Goal: Task Accomplishment & Management: Manage account settings

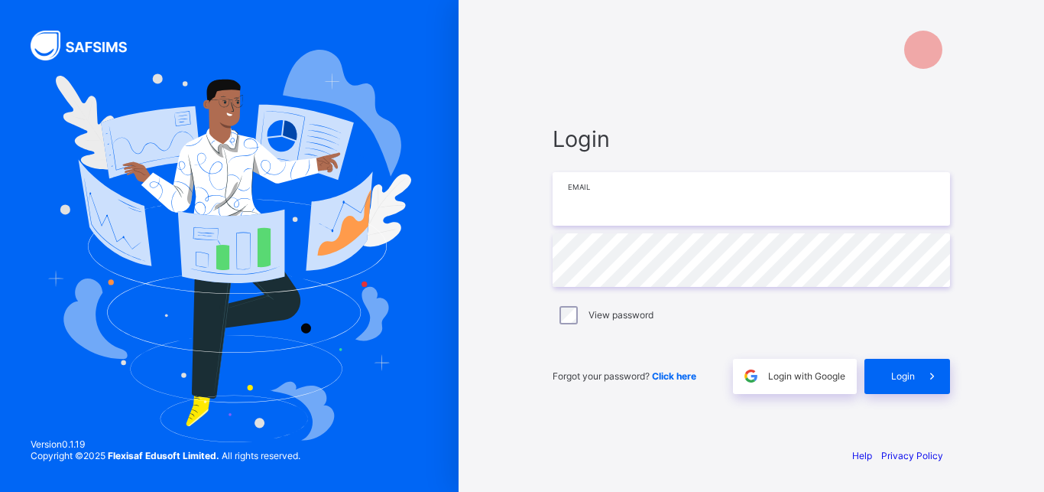
click at [625, 196] on input "email" at bounding box center [751, 199] width 397 height 54
click at [606, 210] on input "email" at bounding box center [751, 200] width 397 height 54
click at [634, 210] on input "email" at bounding box center [751, 200] width 397 height 54
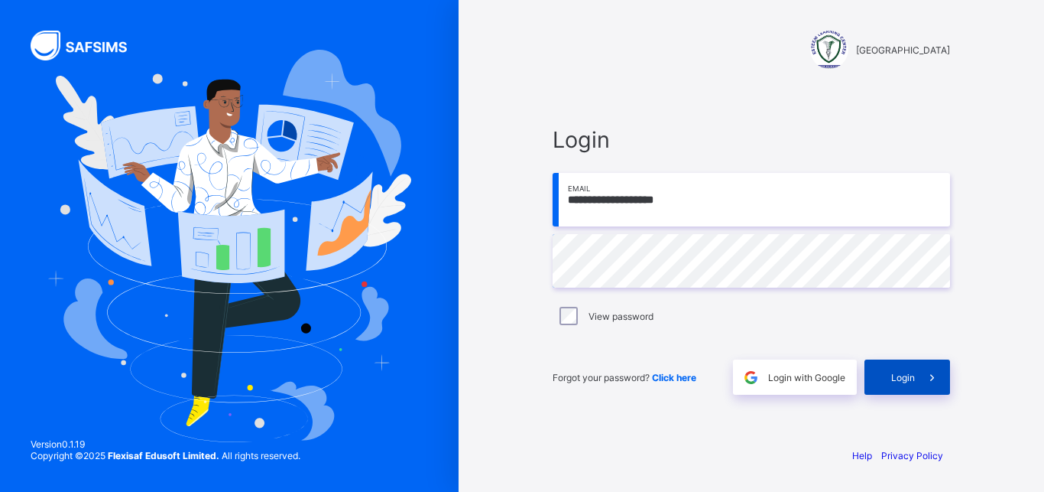
type input "**********"
click at [878, 384] on div "Login" at bounding box center [908, 376] width 86 height 35
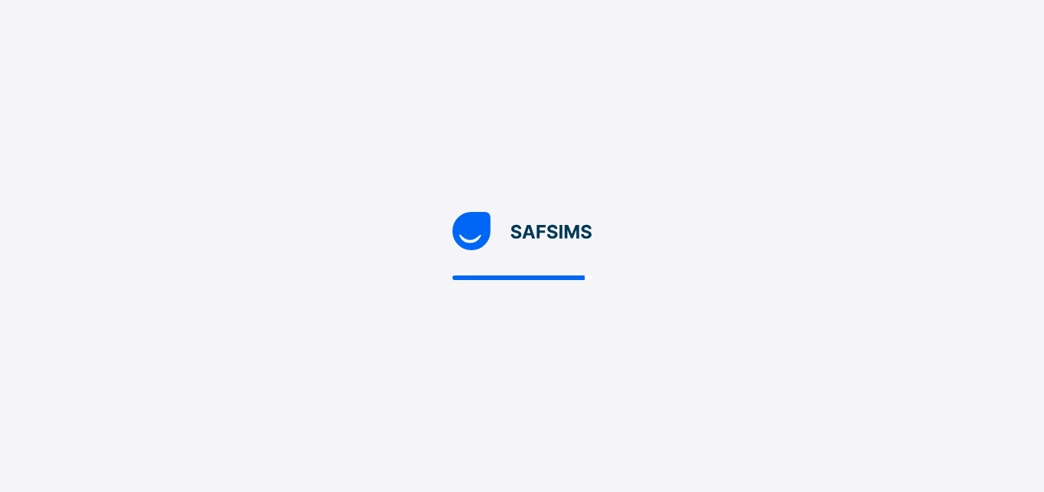
click at [746, 349] on div at bounding box center [522, 246] width 1044 height 492
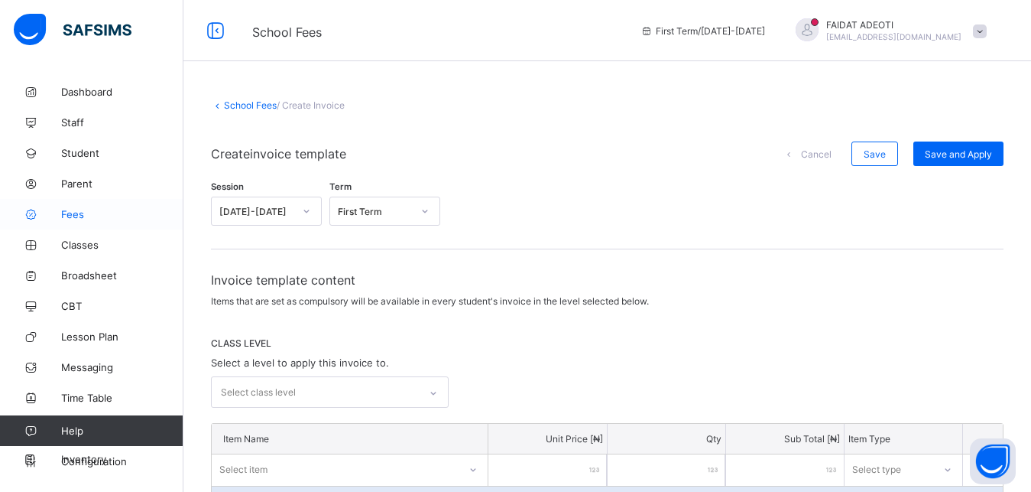
click at [86, 220] on link "Fees" at bounding box center [91, 214] width 183 height 31
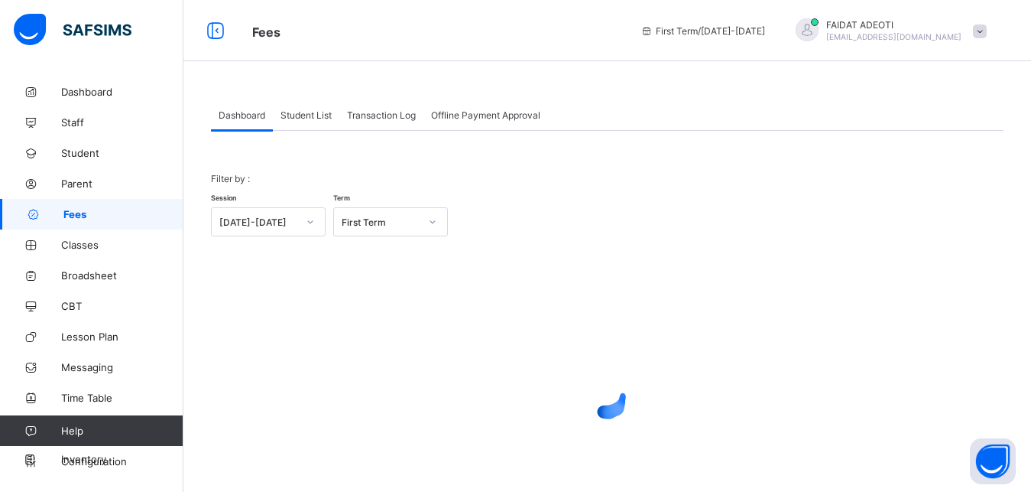
click at [295, 115] on span "Student List" at bounding box center [306, 114] width 51 height 11
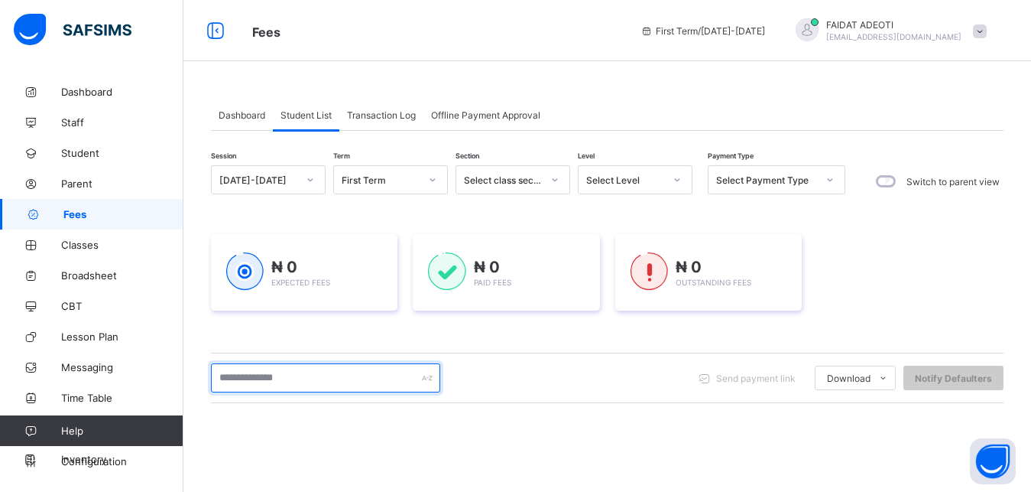
click at [326, 375] on input "text" at bounding box center [325, 377] width 229 height 29
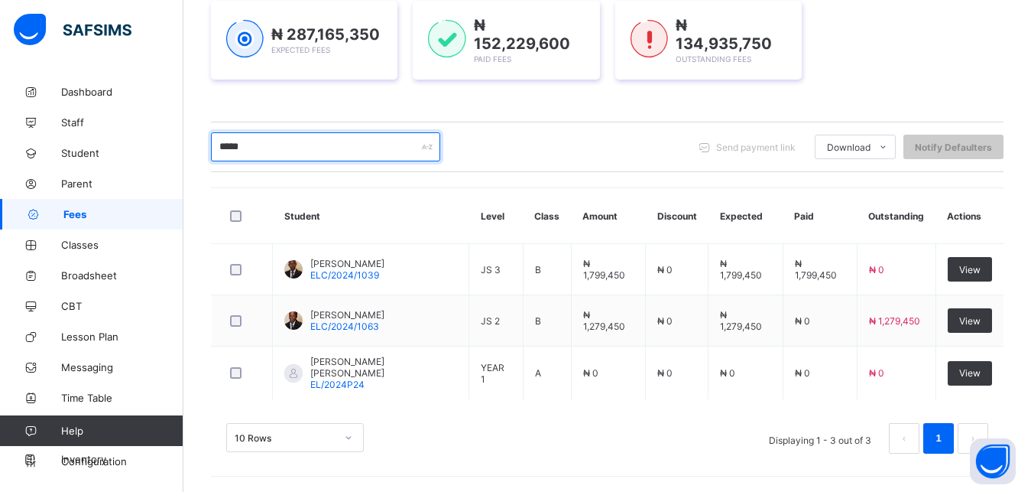
scroll to position [229, 0]
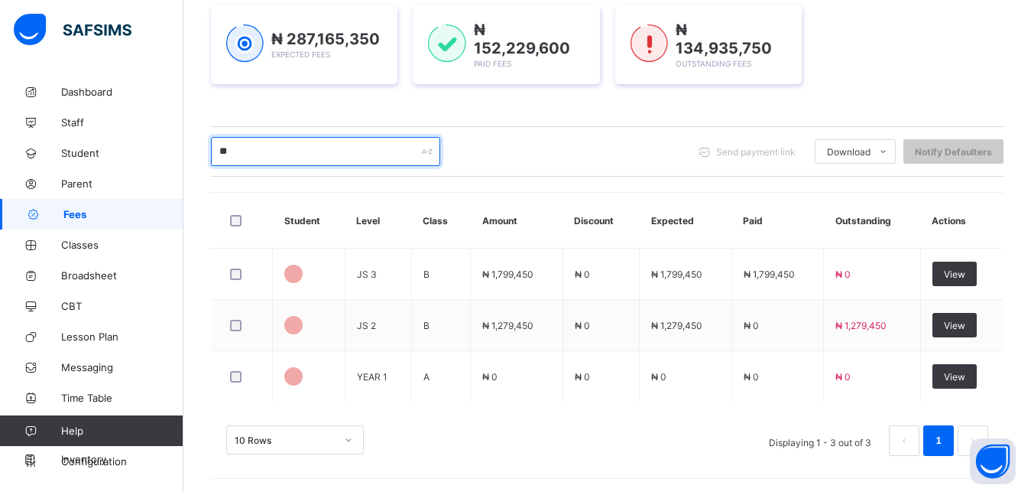
type input "*"
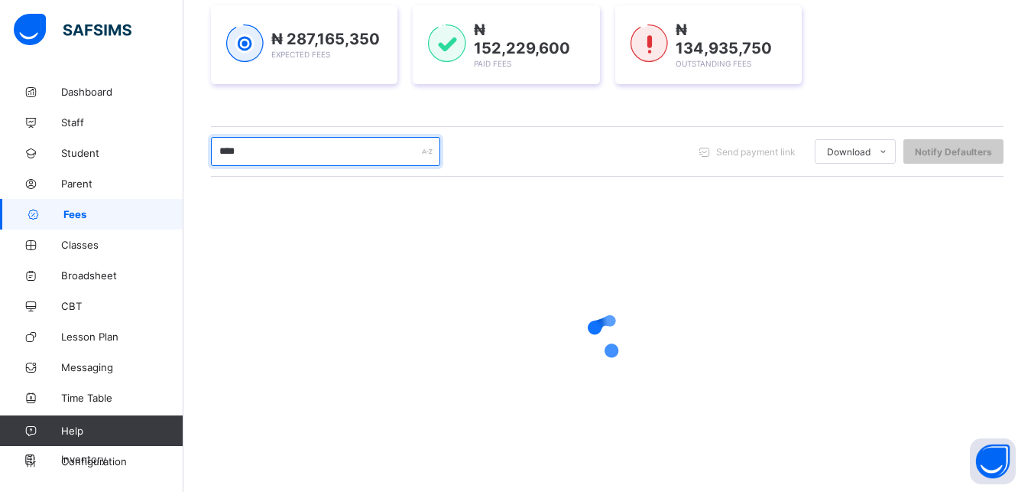
type input "*****"
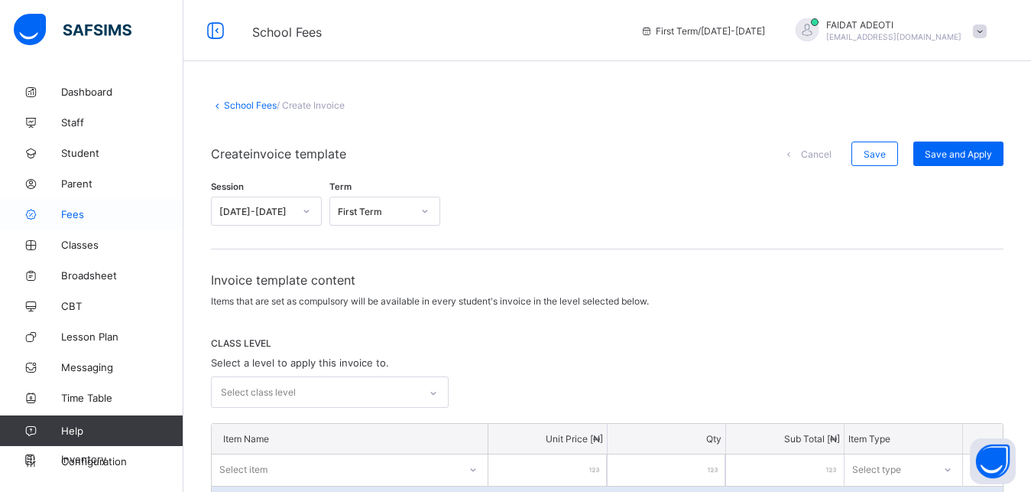
click at [67, 208] on span "Fees" at bounding box center [122, 214] width 122 height 12
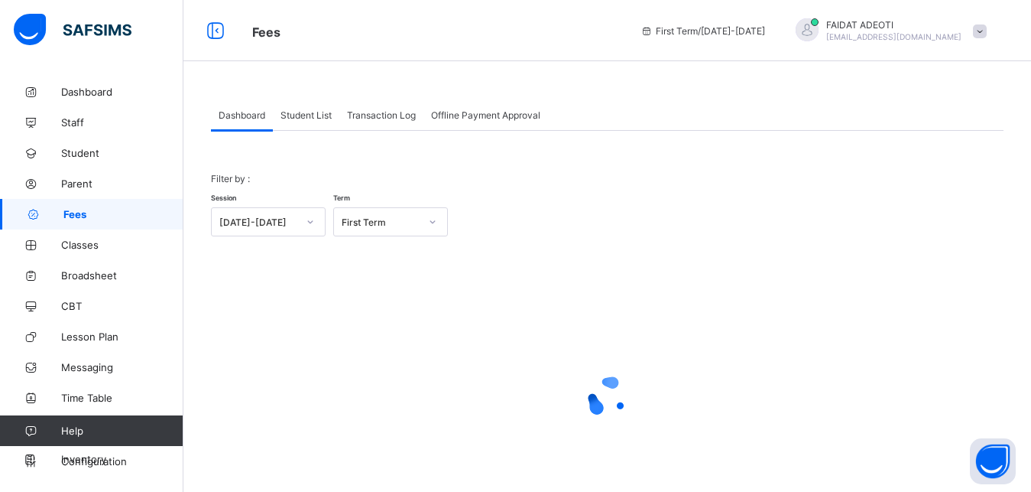
click at [312, 120] on span "Student List" at bounding box center [306, 114] width 51 height 11
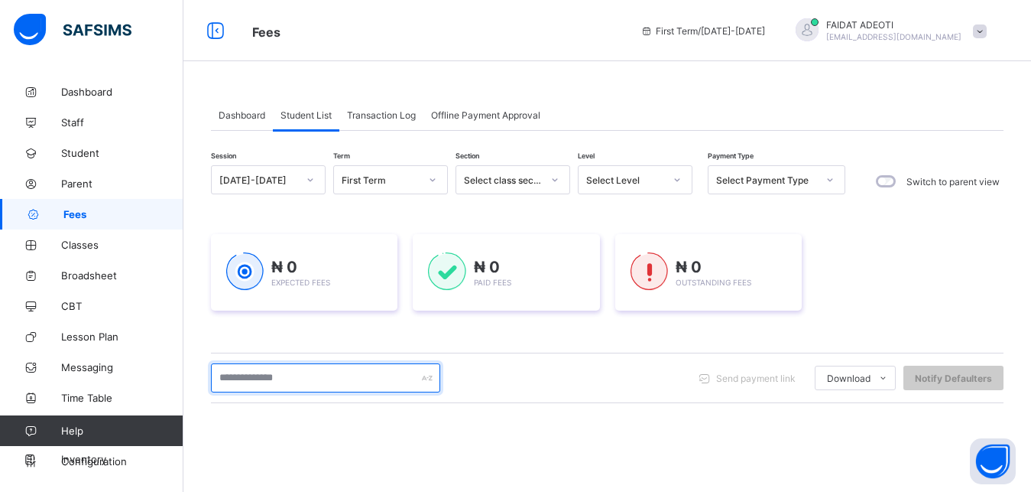
click at [361, 375] on input "text" at bounding box center [325, 377] width 229 height 29
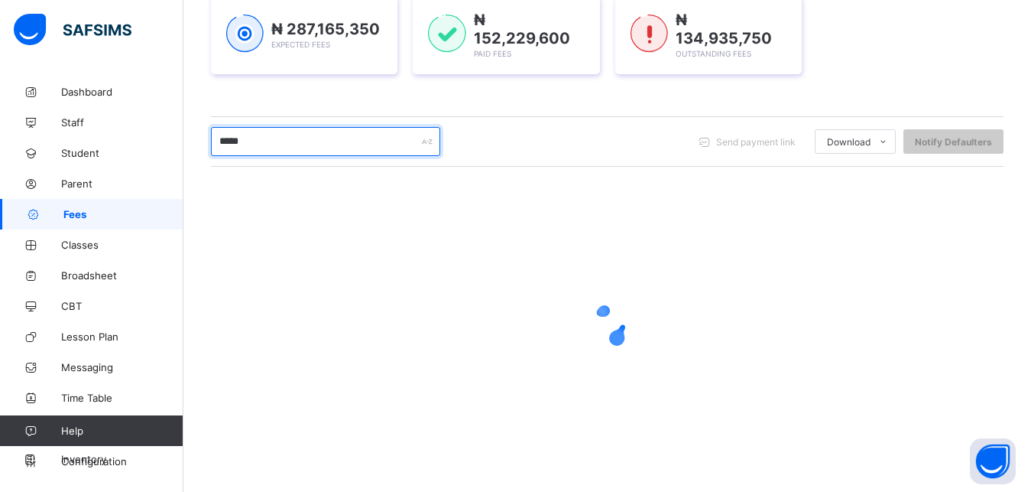
scroll to position [236, 0]
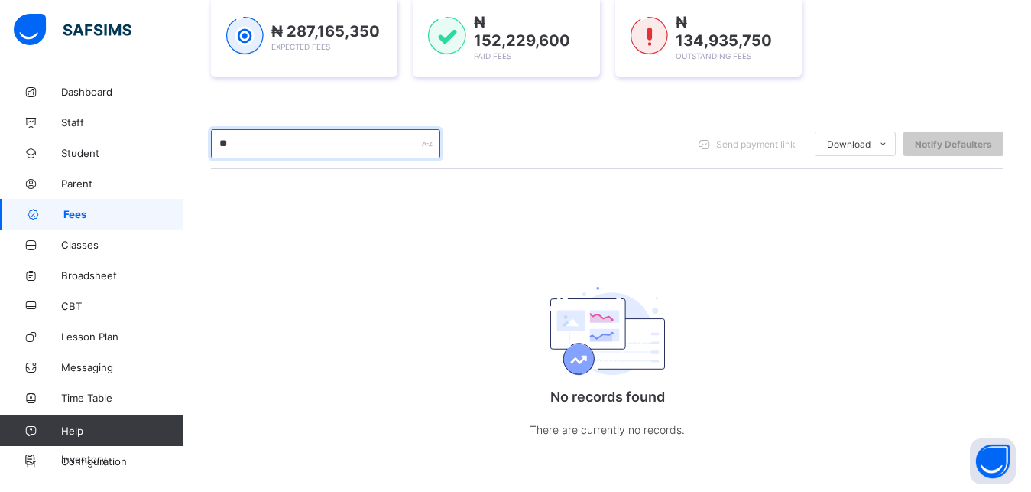
type input "*"
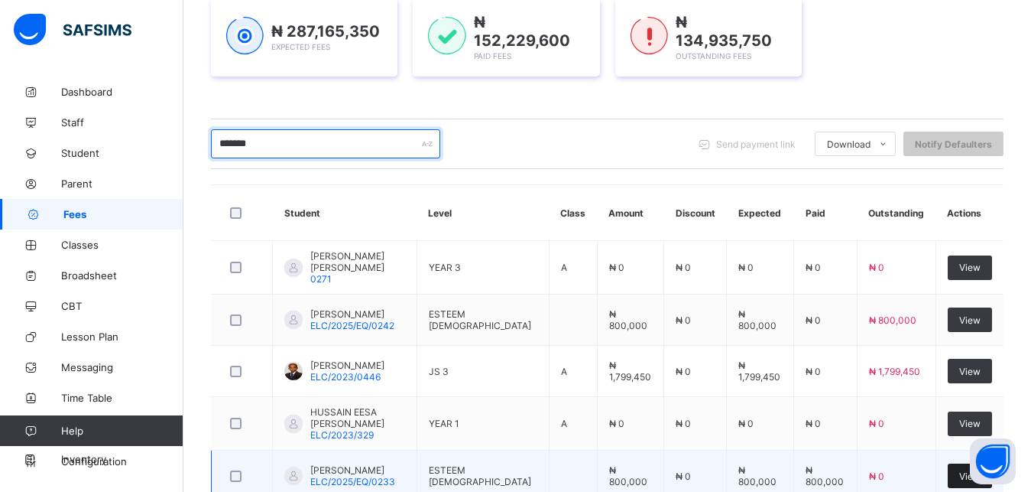
type input "*******"
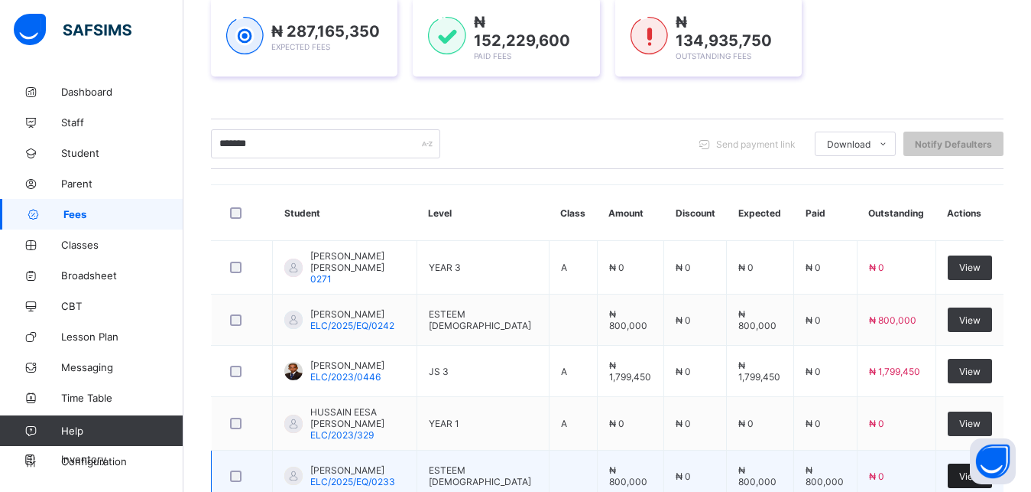
click at [962, 469] on div "View" at bounding box center [970, 475] width 44 height 24
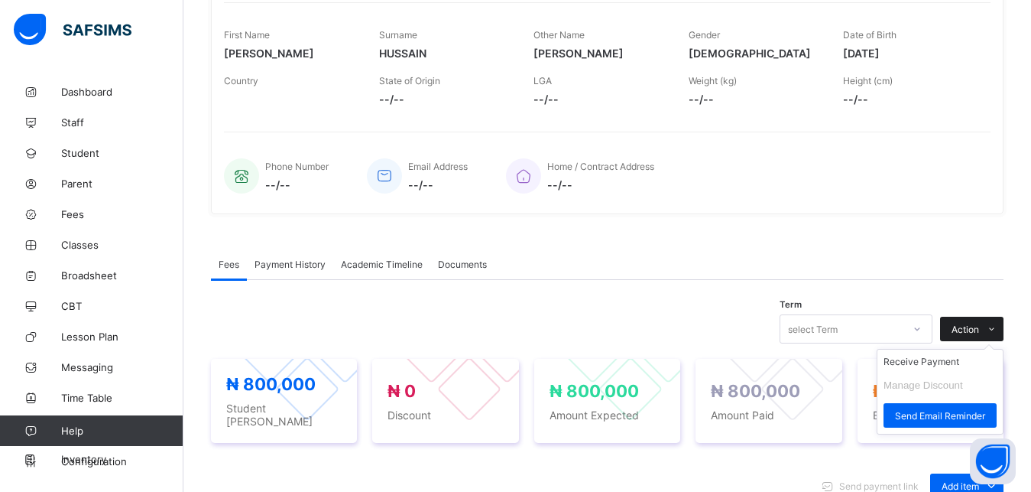
click at [998, 331] on icon at bounding box center [991, 329] width 11 height 10
click at [946, 369] on li "Receive Payment" at bounding box center [940, 361] width 125 height 24
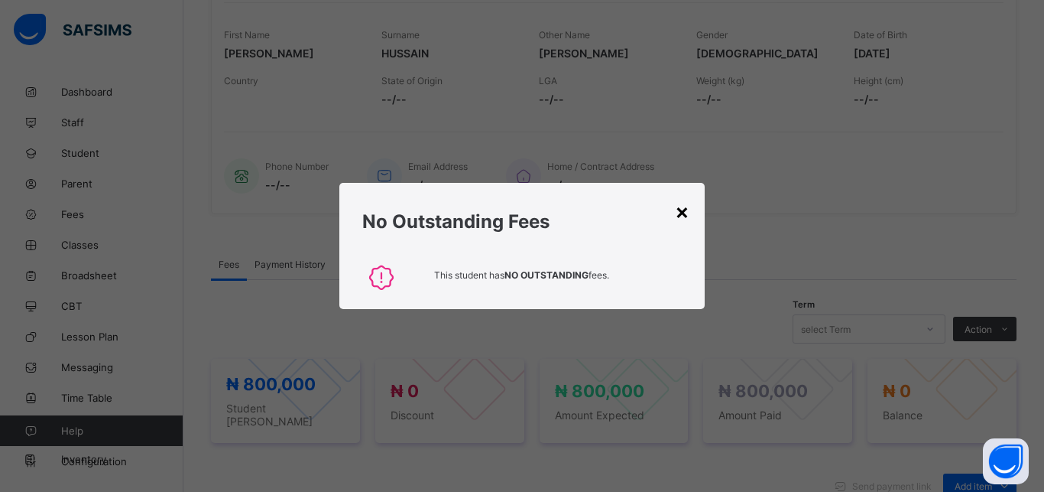
click at [678, 210] on div "×" at bounding box center [682, 211] width 15 height 26
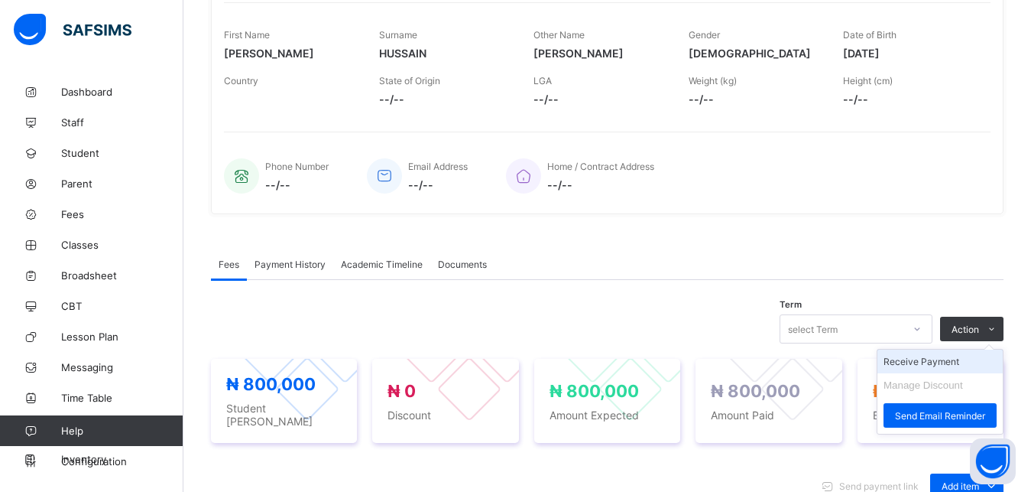
click at [963, 360] on li "Receive Payment" at bounding box center [940, 361] width 125 height 24
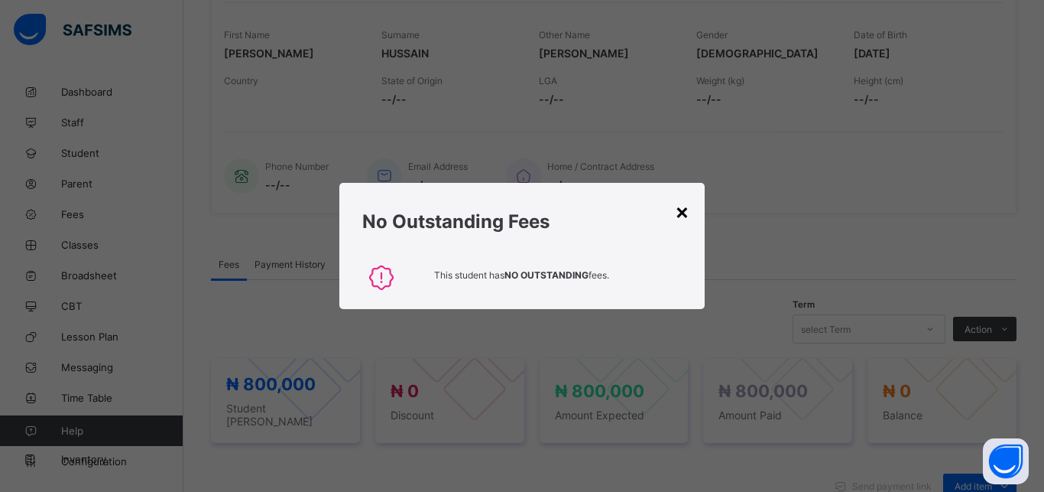
click at [686, 207] on div "×" at bounding box center [682, 211] width 15 height 26
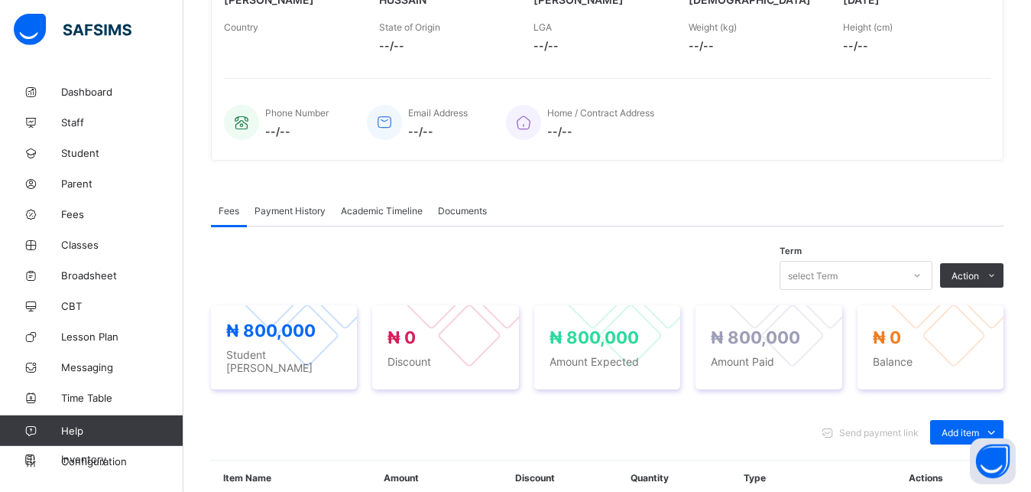
scroll to position [411, 0]
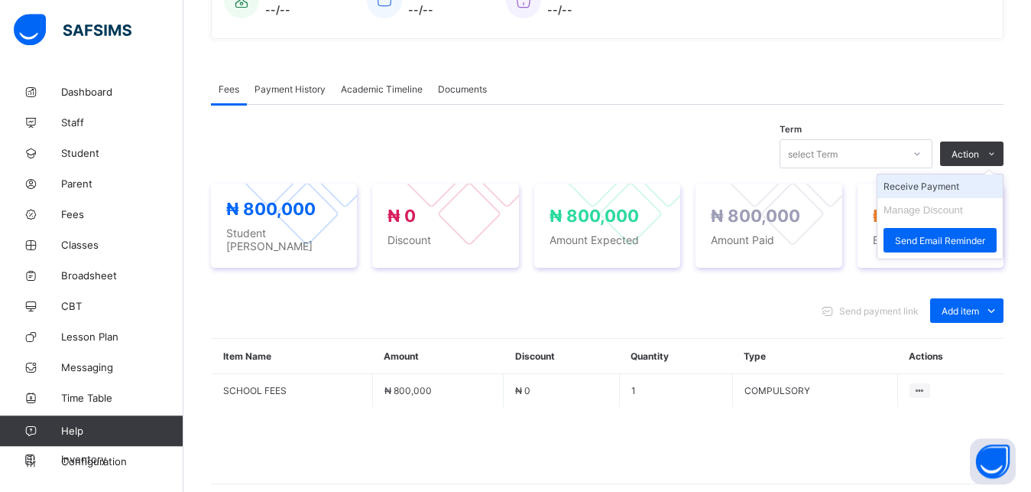
click at [966, 184] on li "Receive Payment" at bounding box center [940, 186] width 125 height 24
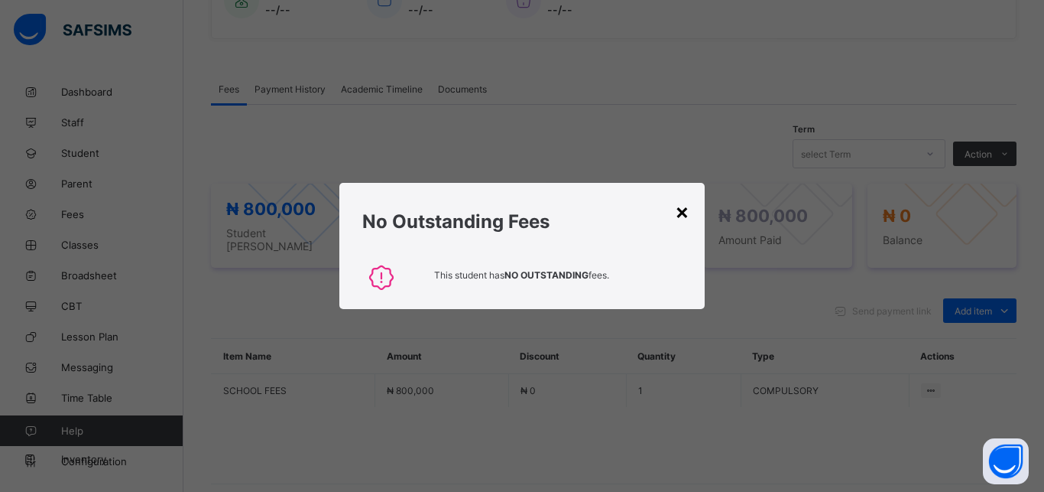
click at [683, 210] on div "×" at bounding box center [682, 211] width 15 height 26
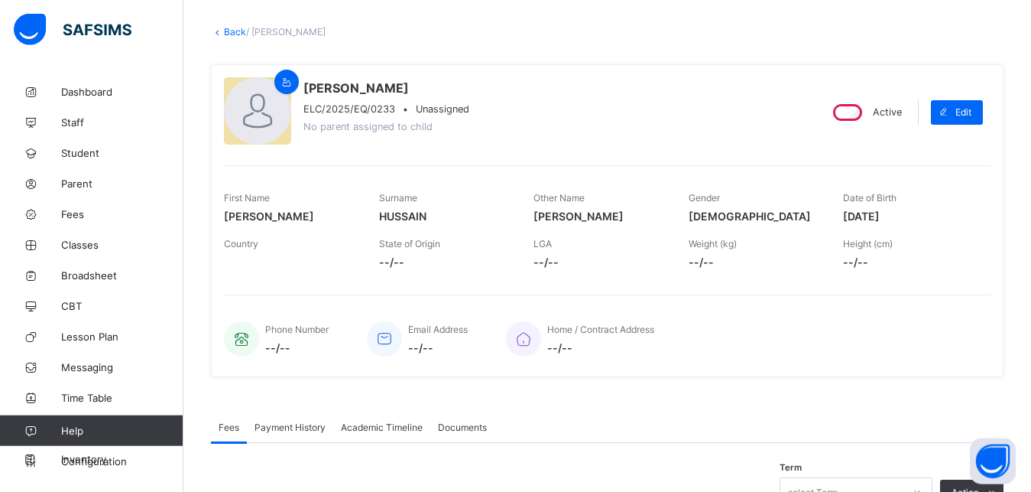
scroll to position [70, 0]
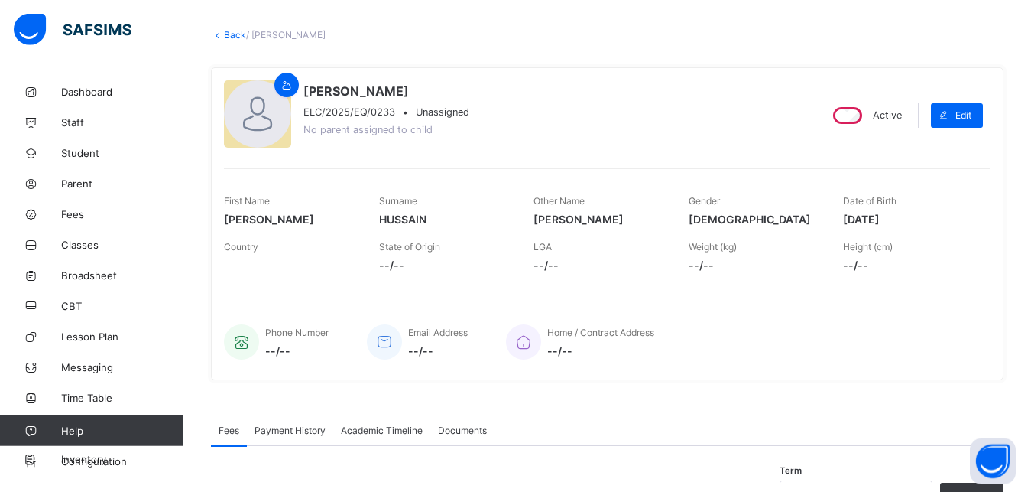
click at [235, 31] on link "Back" at bounding box center [235, 34] width 22 height 11
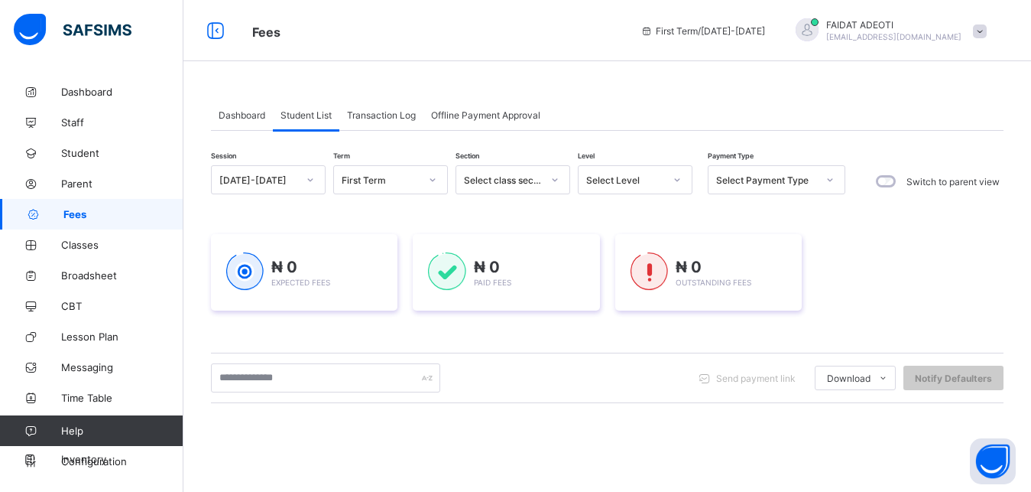
click at [836, 181] on div at bounding box center [830, 179] width 26 height 24
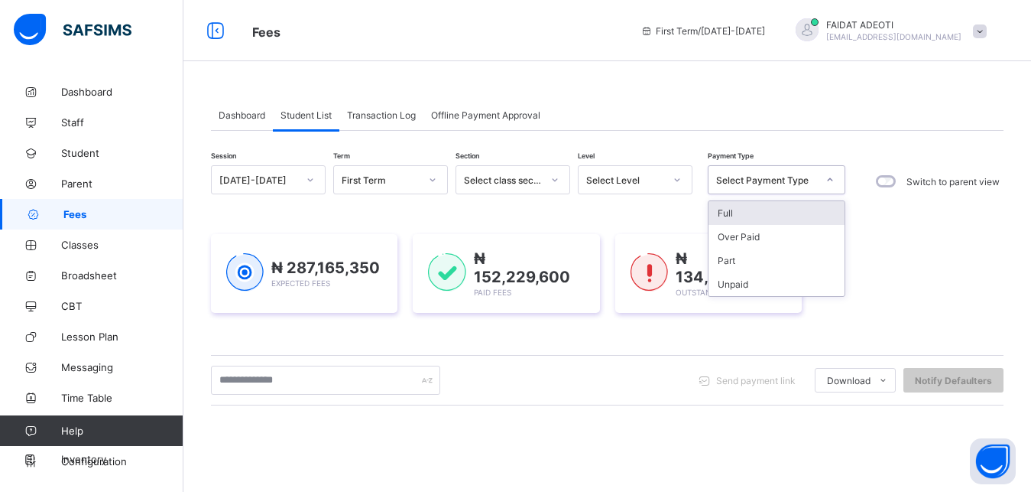
click at [798, 217] on div "Full" at bounding box center [777, 213] width 136 height 24
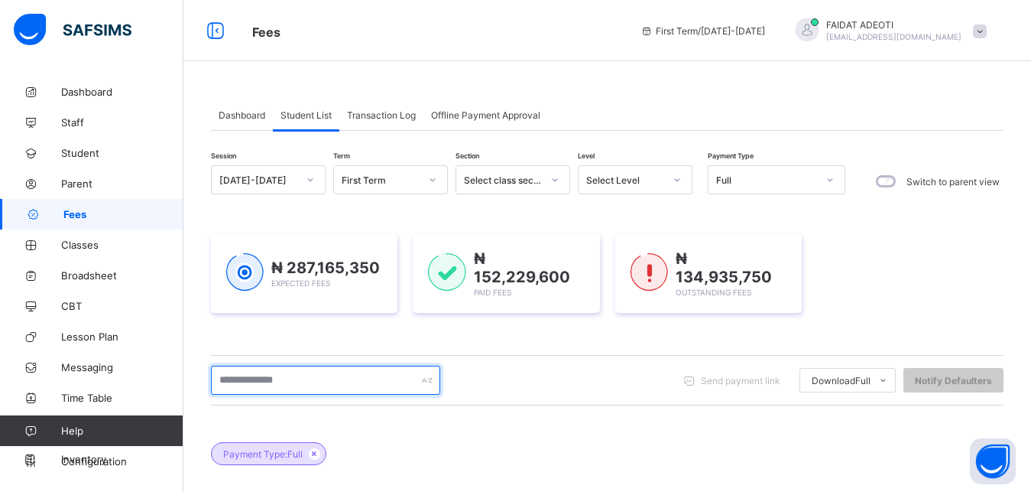
click at [359, 377] on input "text" at bounding box center [325, 379] width 229 height 29
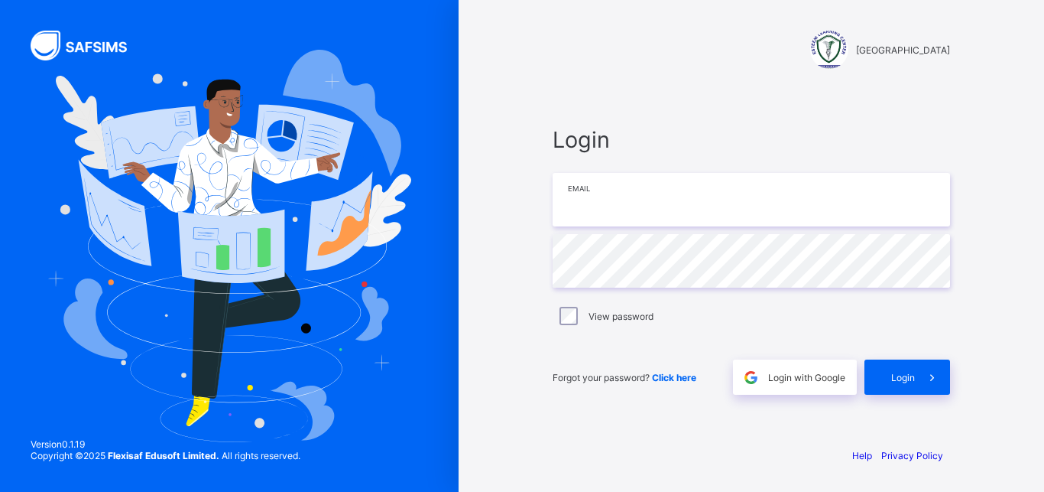
click at [618, 216] on input "email" at bounding box center [751, 200] width 397 height 54
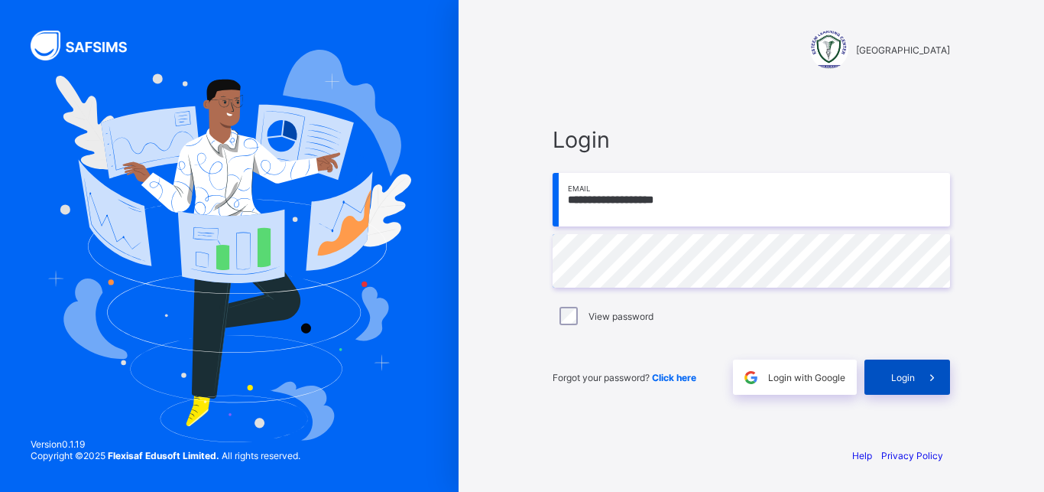
type input "**********"
click at [907, 387] on div "Login" at bounding box center [908, 376] width 86 height 35
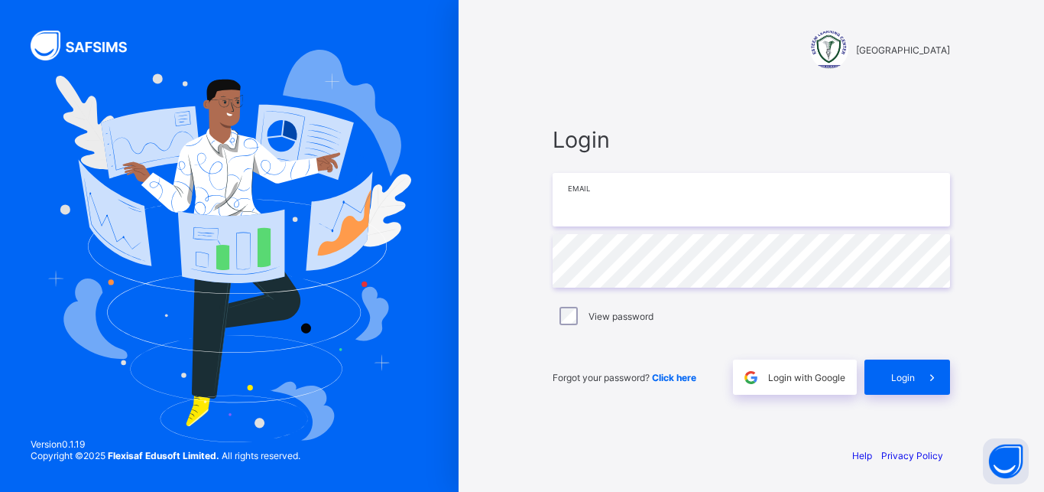
click at [662, 206] on input "email" at bounding box center [751, 200] width 397 height 54
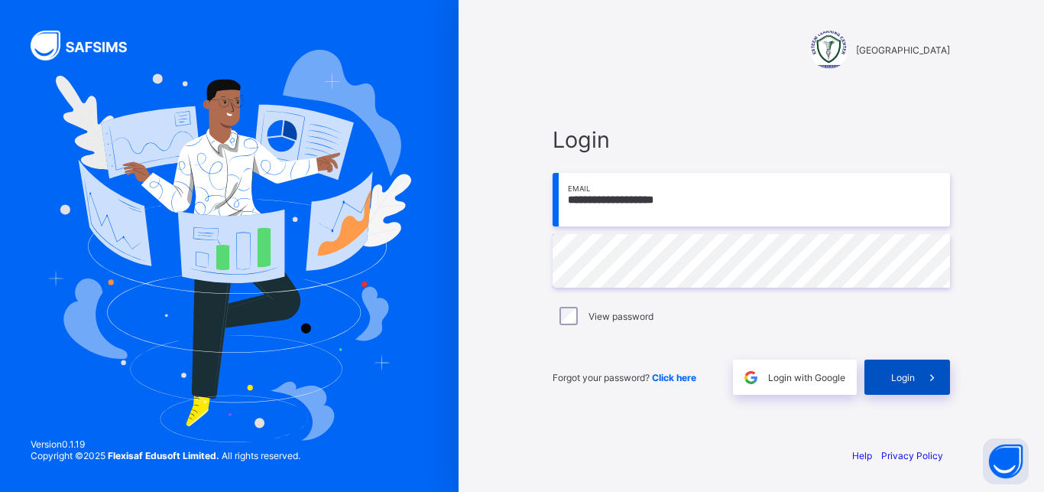
type input "**********"
click at [897, 373] on span "Login" at bounding box center [903, 376] width 24 height 11
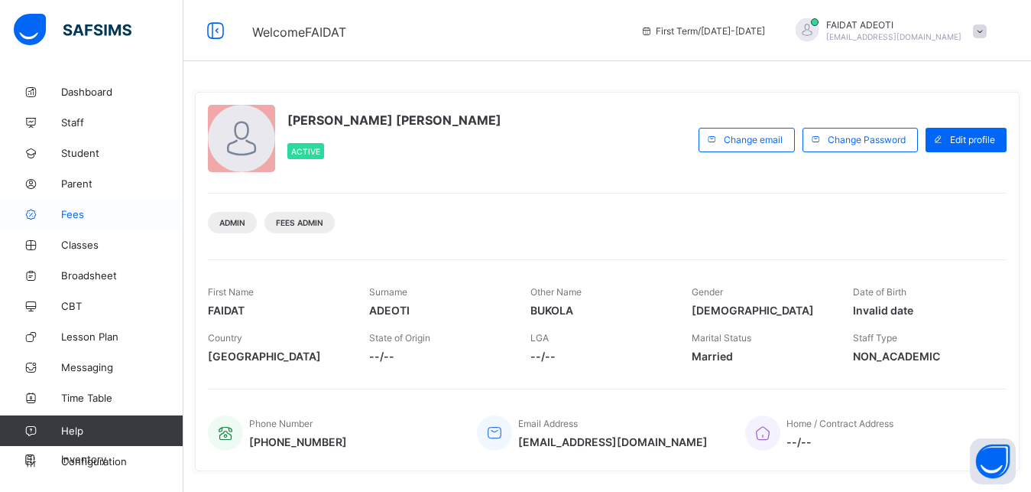
click at [98, 213] on span "Fees" at bounding box center [122, 214] width 122 height 12
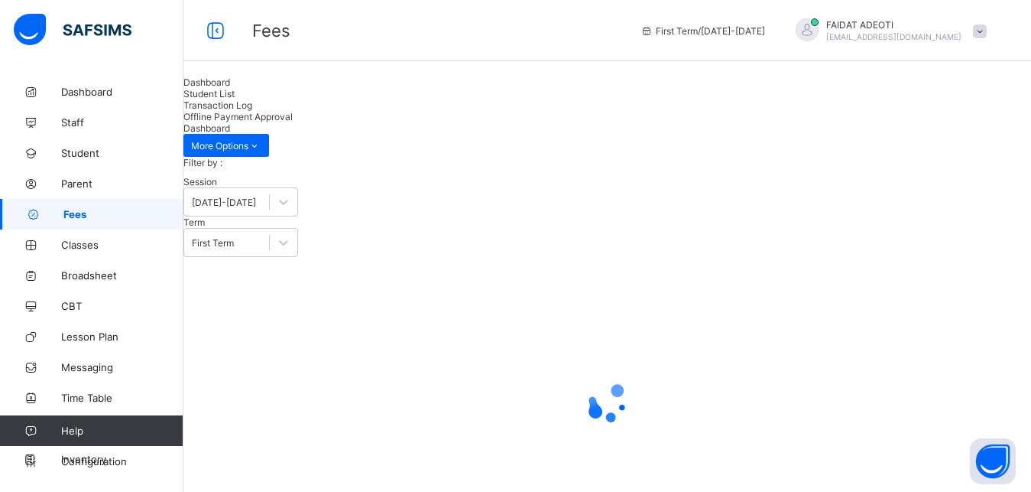
click at [235, 99] on span "Student List" at bounding box center [208, 93] width 51 height 11
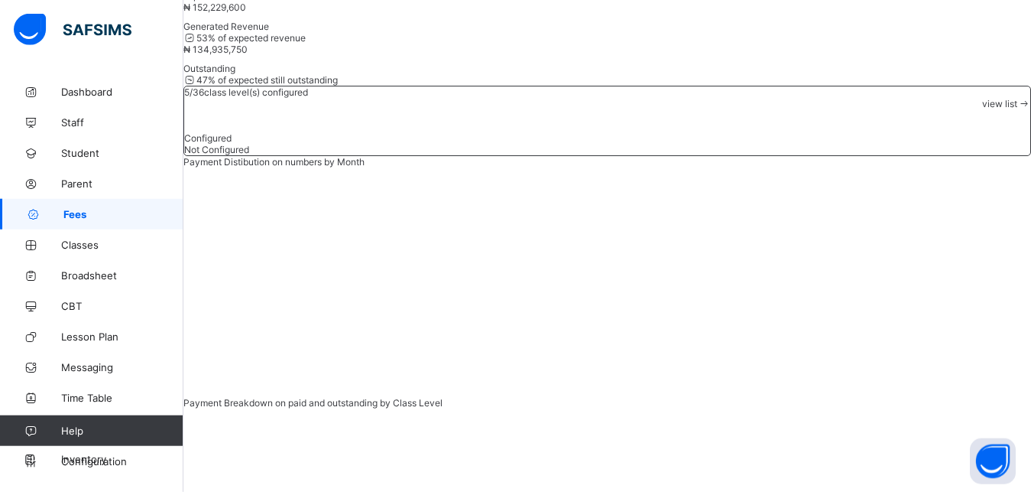
scroll to position [277, 0]
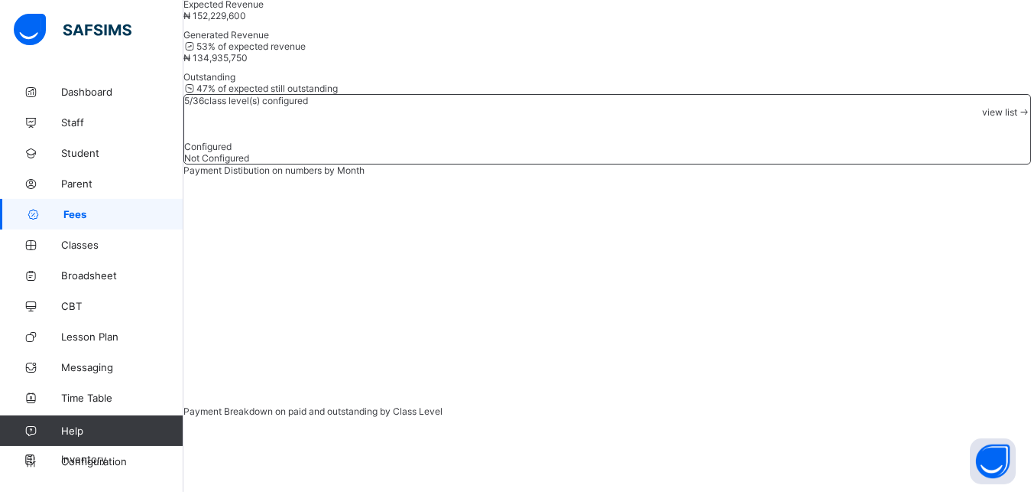
type input "***"
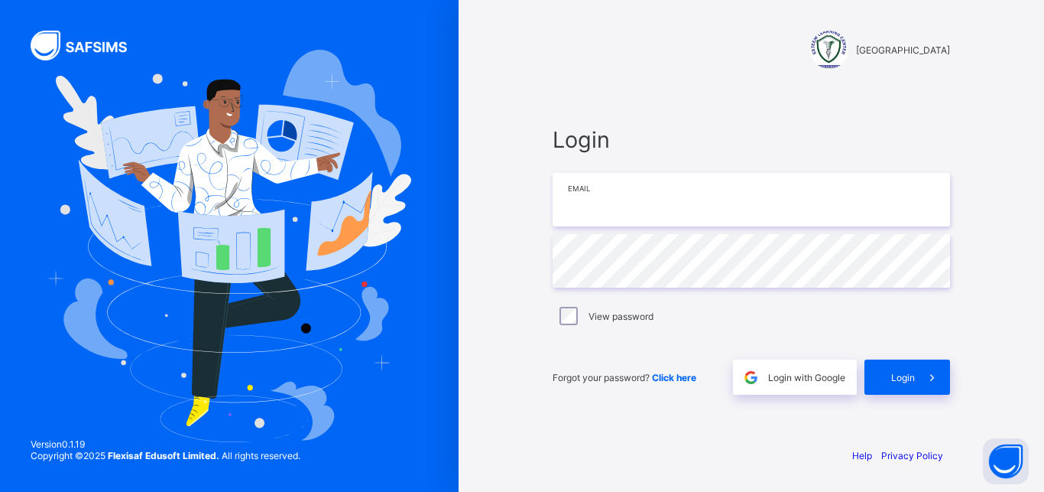
click at [631, 193] on input "email" at bounding box center [751, 200] width 397 height 54
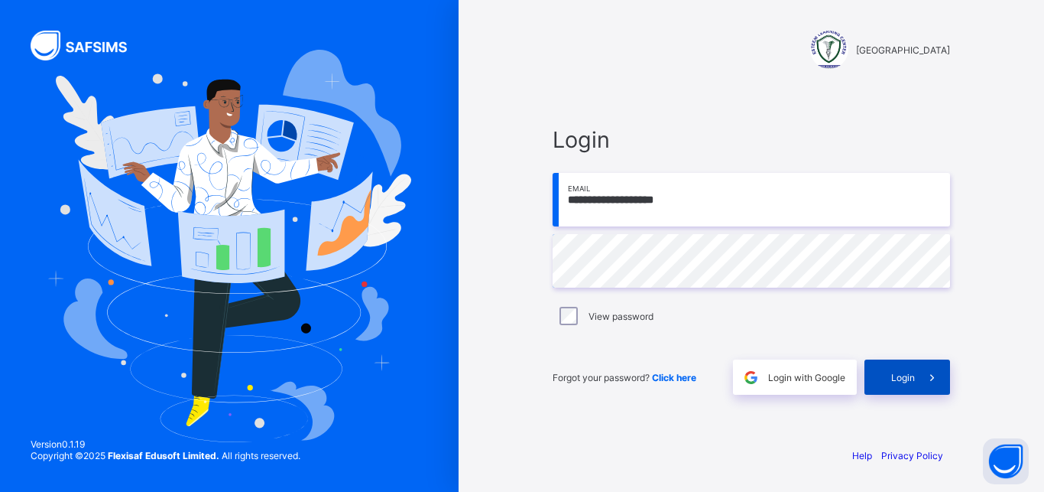
type input "**********"
click at [900, 371] on span "Login" at bounding box center [903, 376] width 24 height 11
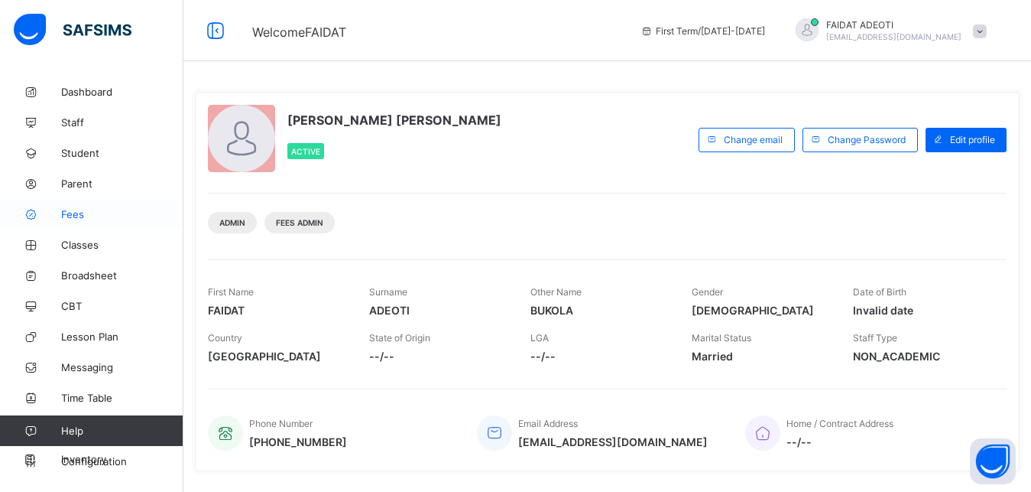
click at [87, 215] on span "Fees" at bounding box center [122, 214] width 122 height 12
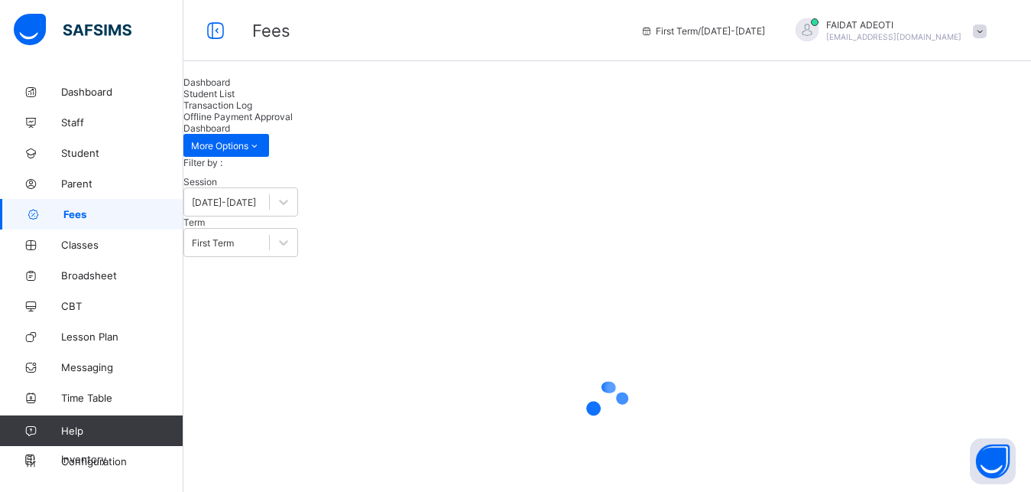
click at [235, 99] on span "Student List" at bounding box center [208, 93] width 51 height 11
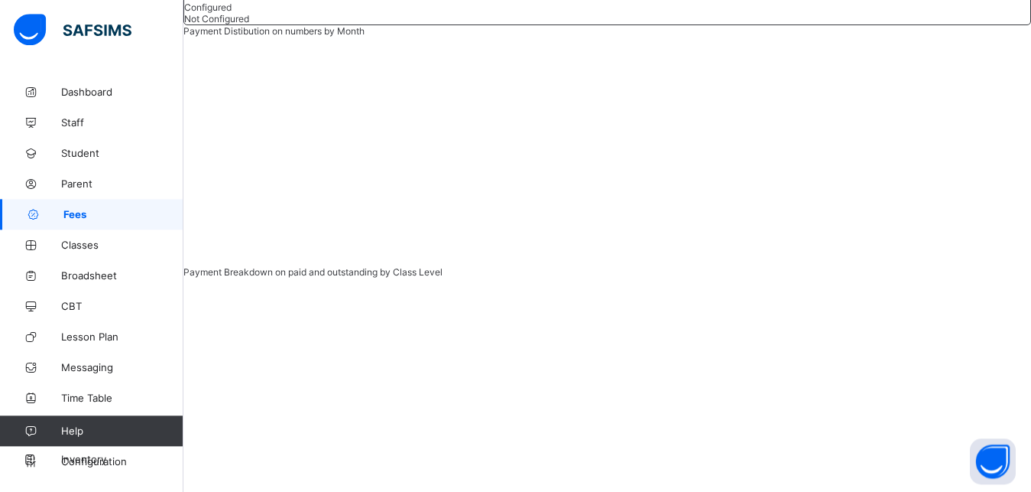
scroll to position [418, 0]
type input "*******"
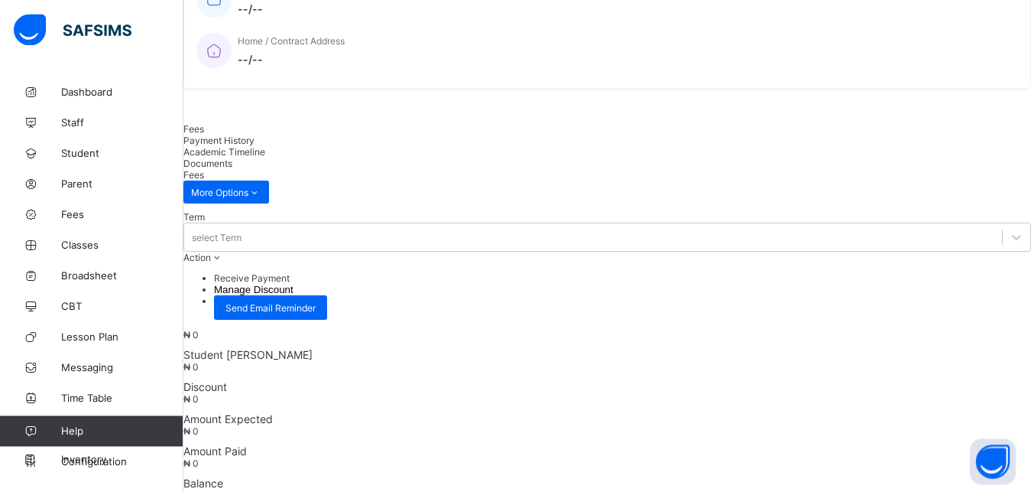
scroll to position [371, 0]
click at [255, 133] on span "Payment History" at bounding box center [218, 138] width 71 height 11
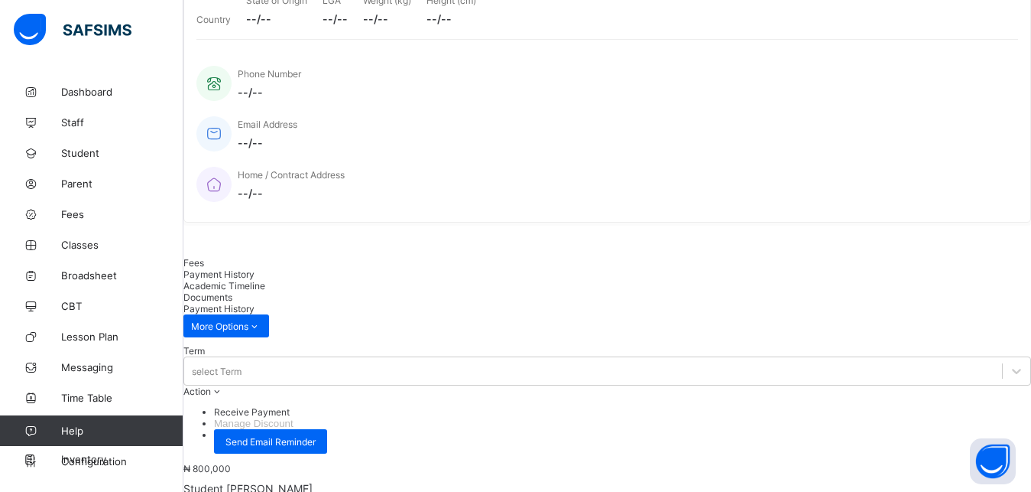
click at [265, 280] on span "Academic Timeline" at bounding box center [224, 285] width 82 height 11
click at [304, 268] on div "Payment History" at bounding box center [607, 273] width 848 height 11
click at [204, 264] on span "Fees" at bounding box center [193, 262] width 21 height 11
click at [941, 406] on li "Receive Payment" at bounding box center [622, 411] width 817 height 11
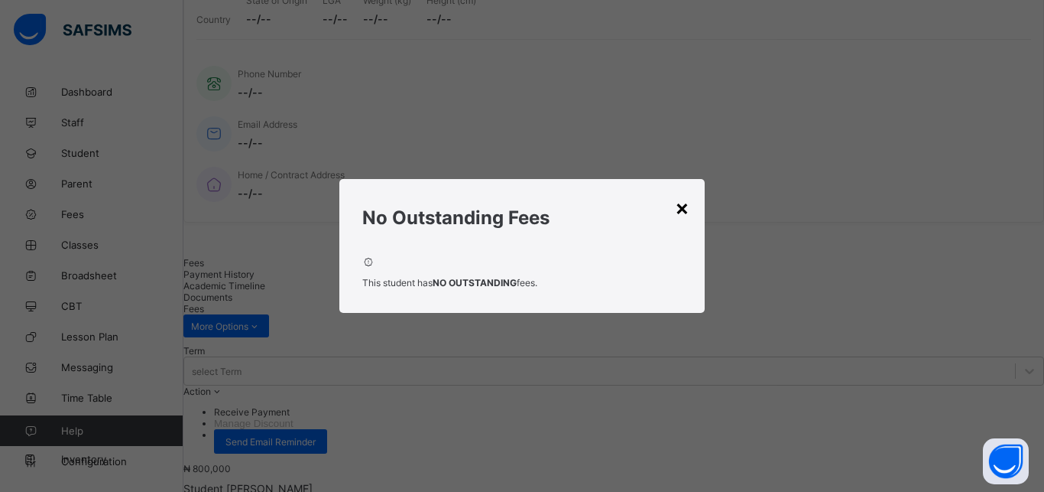
click at [680, 213] on div "×" at bounding box center [682, 207] width 15 height 26
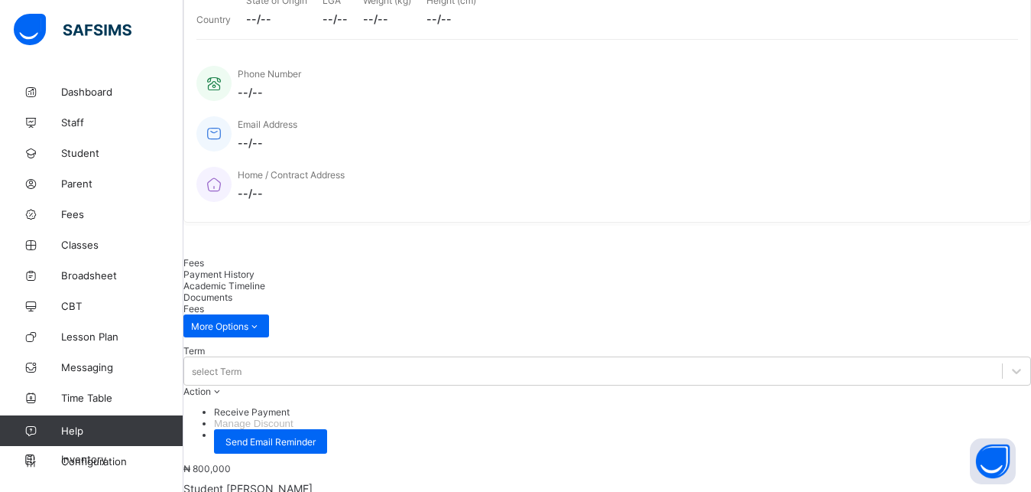
click at [944, 406] on li "Receive Payment" at bounding box center [622, 411] width 817 height 11
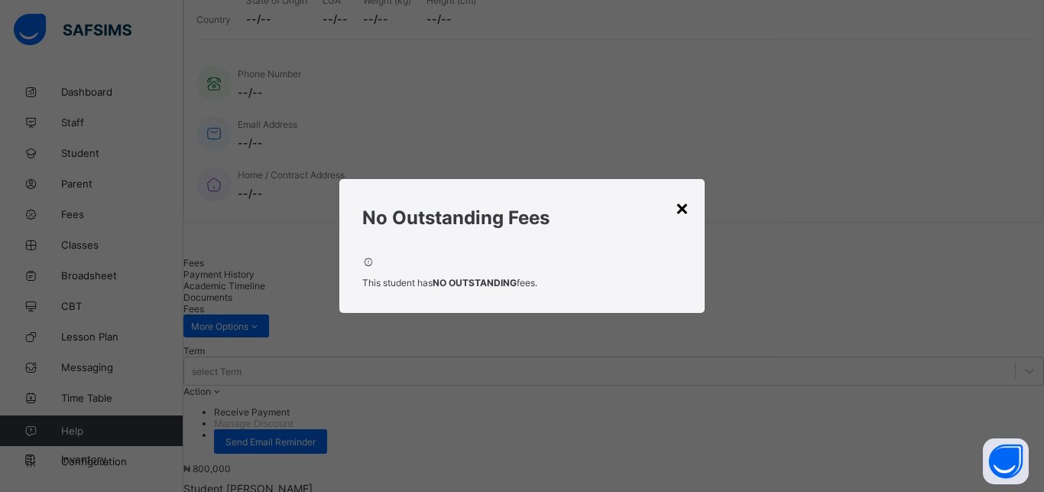
click at [680, 212] on div "×" at bounding box center [682, 207] width 15 height 26
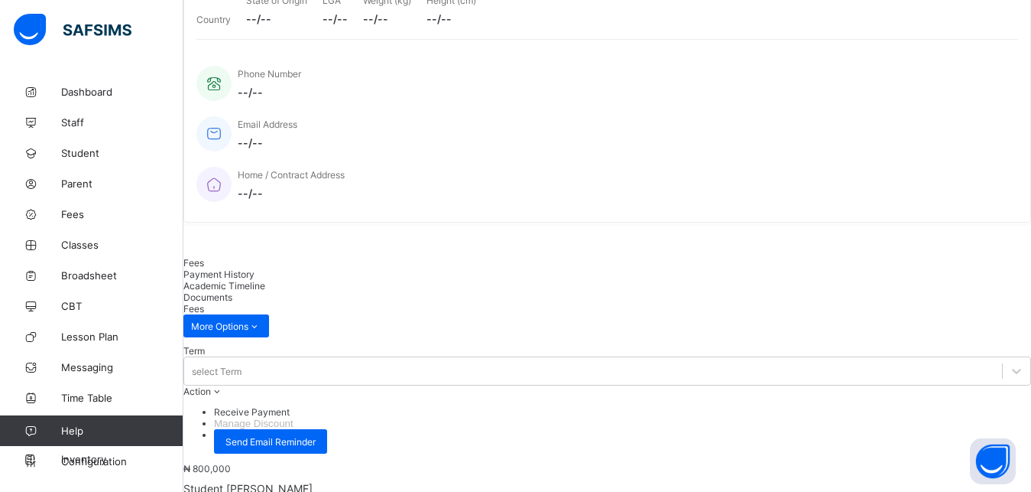
click at [959, 406] on li "Receive Payment" at bounding box center [622, 411] width 817 height 11
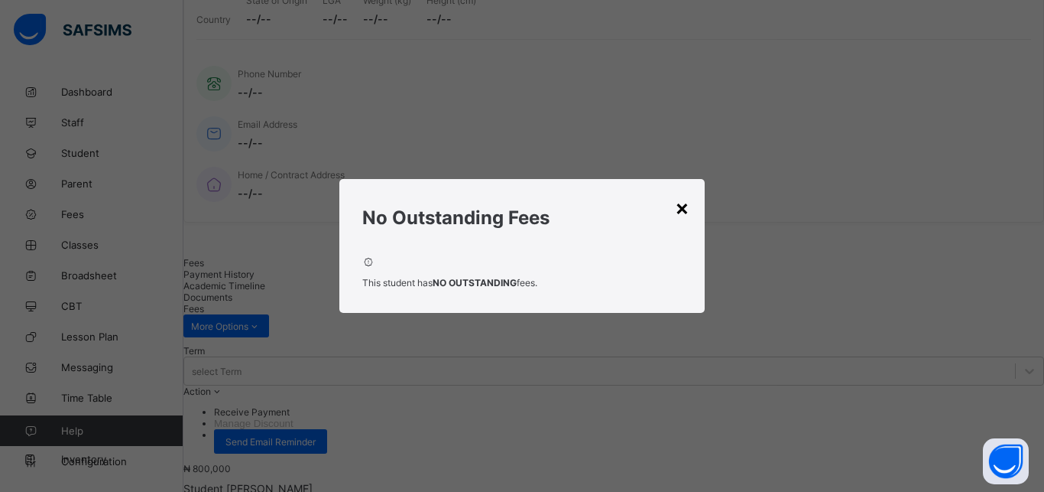
click at [686, 215] on div "×" at bounding box center [682, 207] width 15 height 26
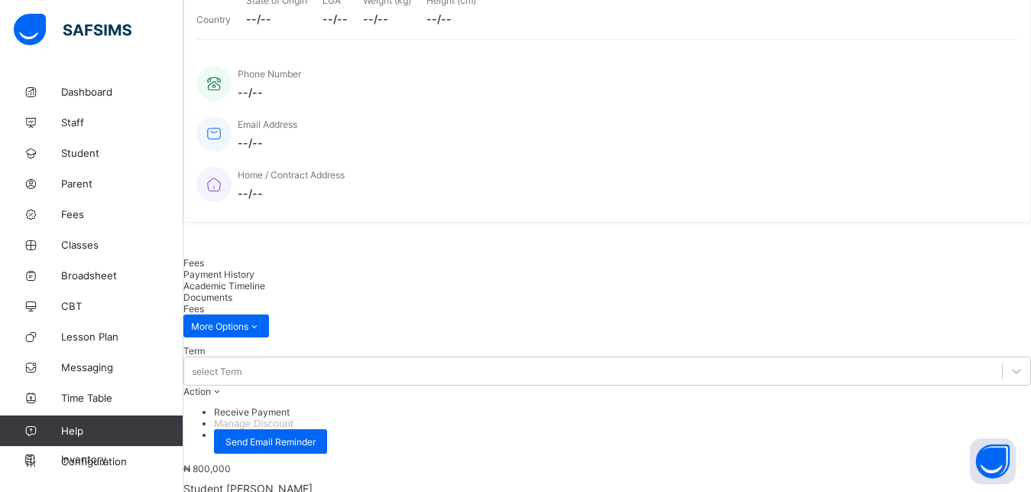
click at [959, 406] on li "Receive Payment" at bounding box center [622, 411] width 817 height 11
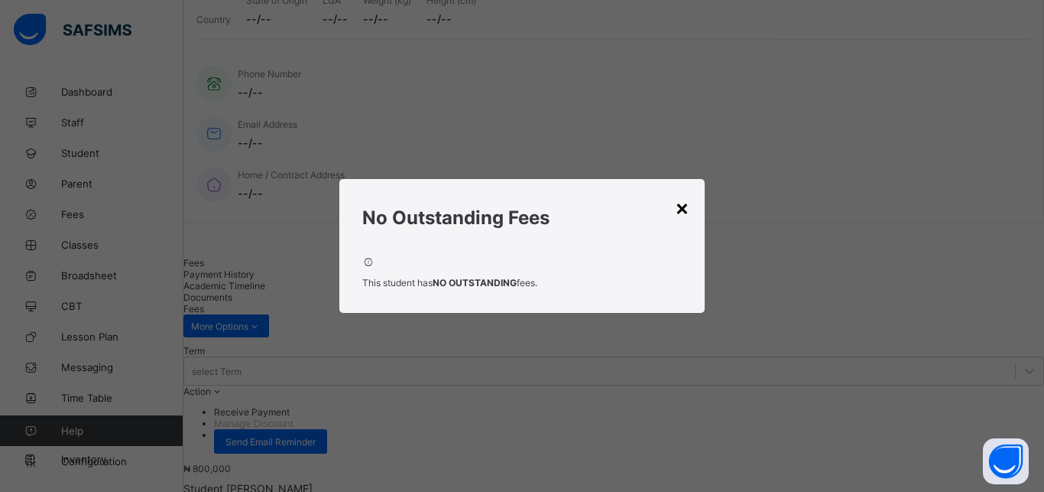
click at [683, 215] on div "×" at bounding box center [682, 207] width 15 height 26
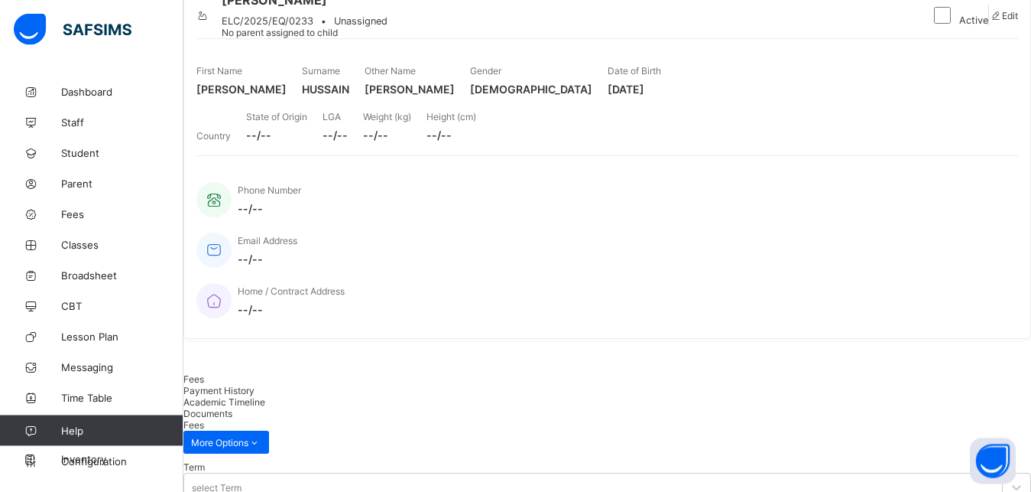
scroll to position [0, 0]
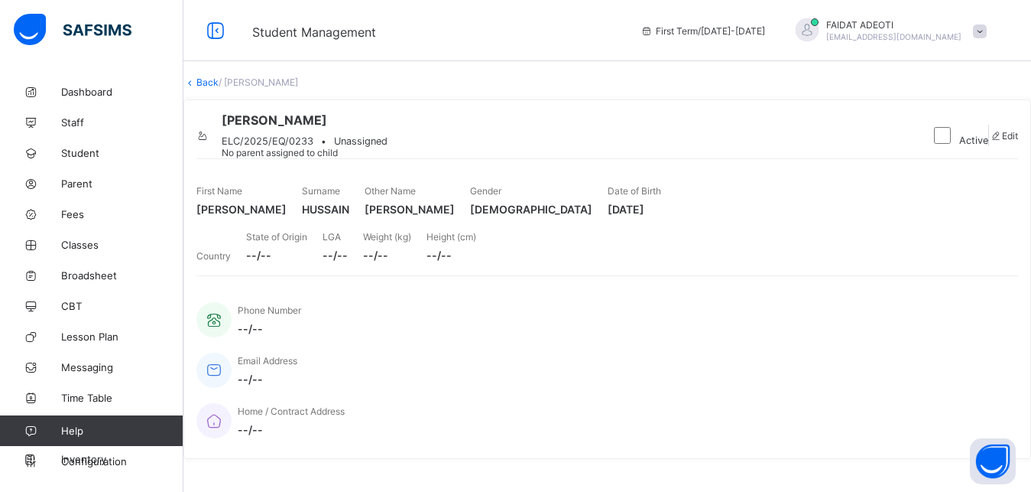
click at [219, 88] on link "Back" at bounding box center [207, 81] width 22 height 11
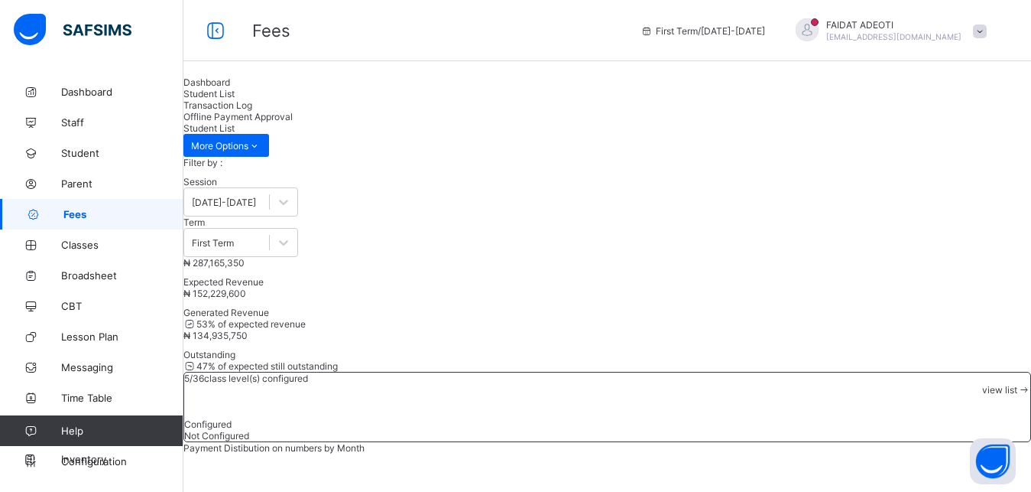
type input "**"
type input "*"
type input "**"
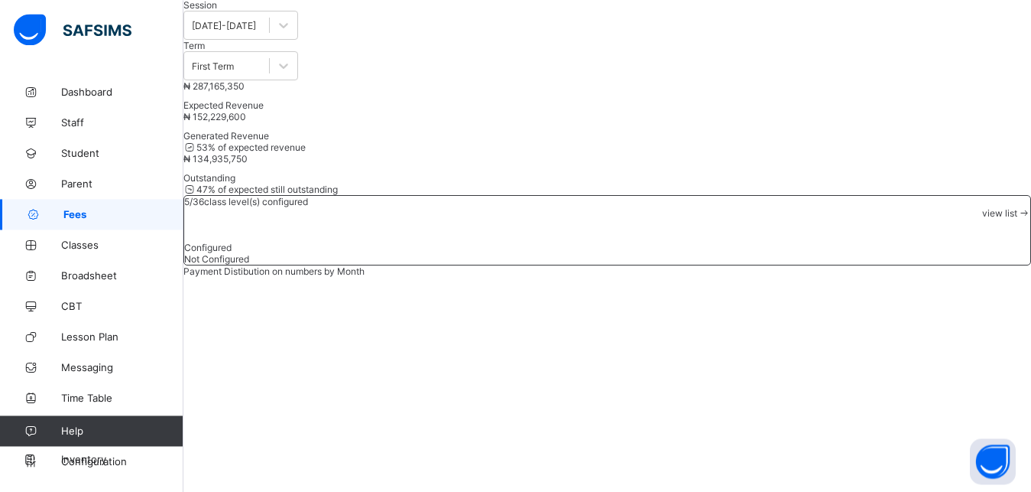
scroll to position [274, 0]
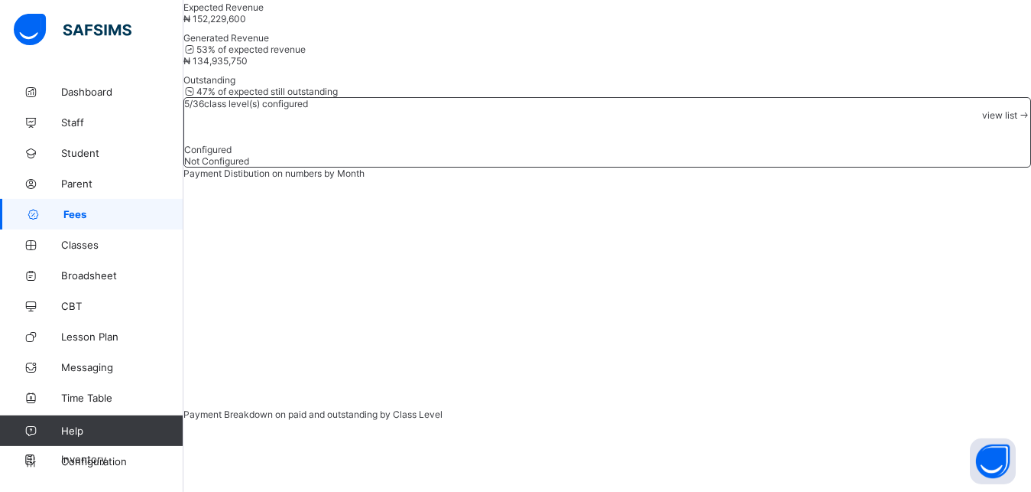
type input "*"
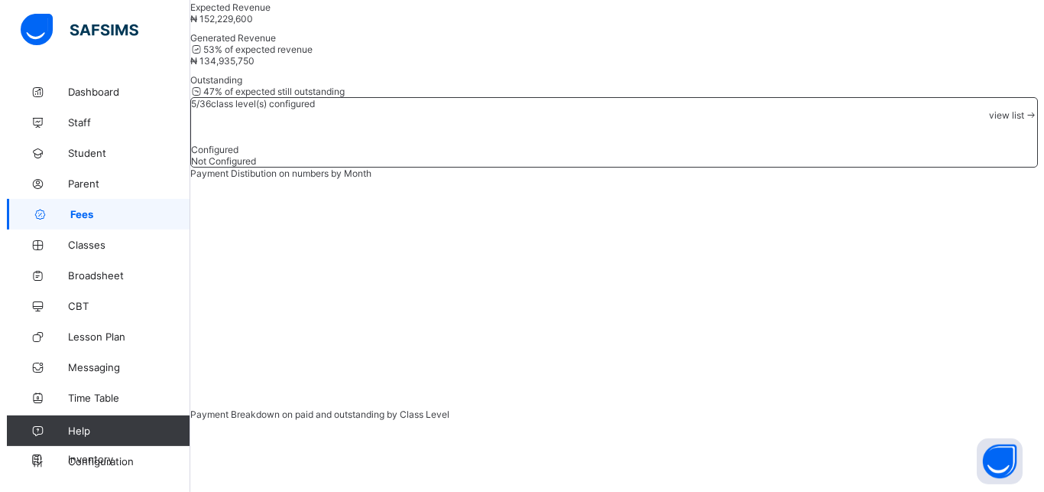
scroll to position [227, 0]
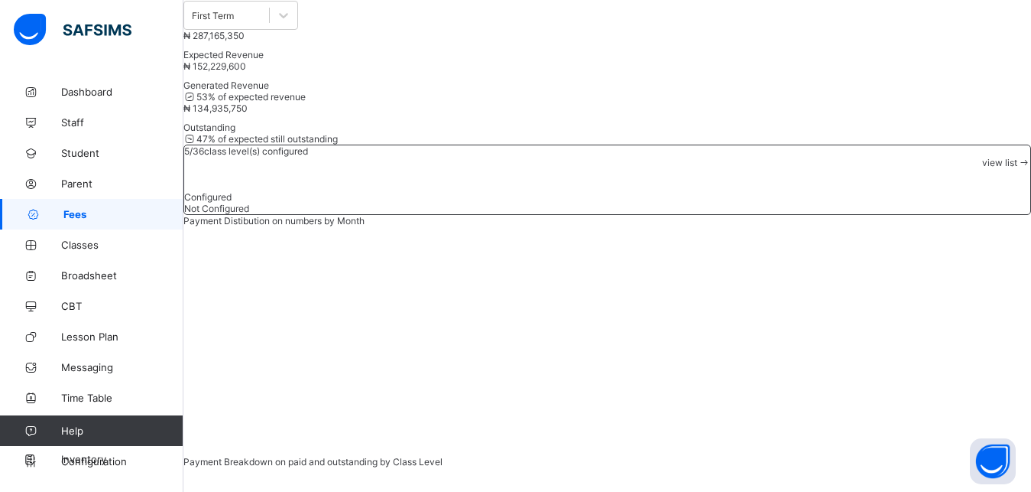
type input "**********"
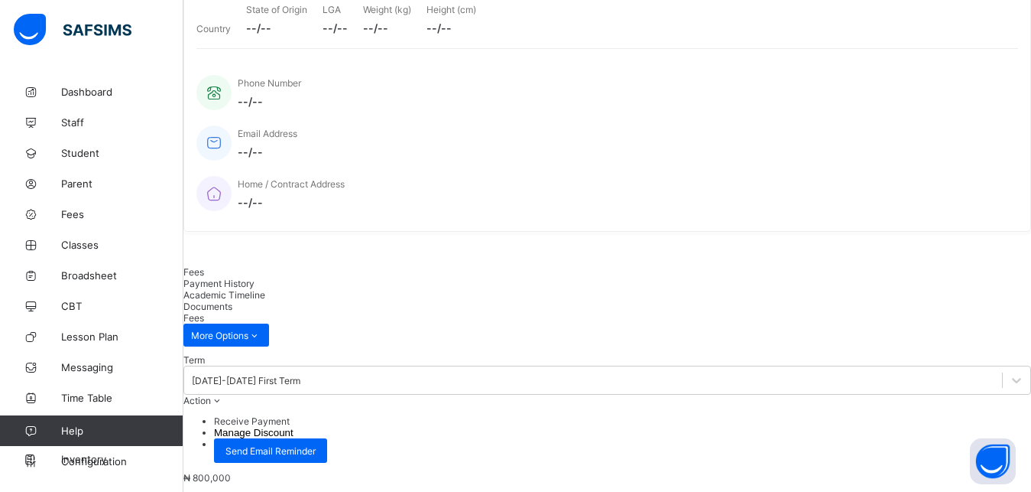
click at [224, 394] on span at bounding box center [217, 399] width 13 height 11
click at [936, 415] on li "Receive Payment" at bounding box center [622, 420] width 817 height 11
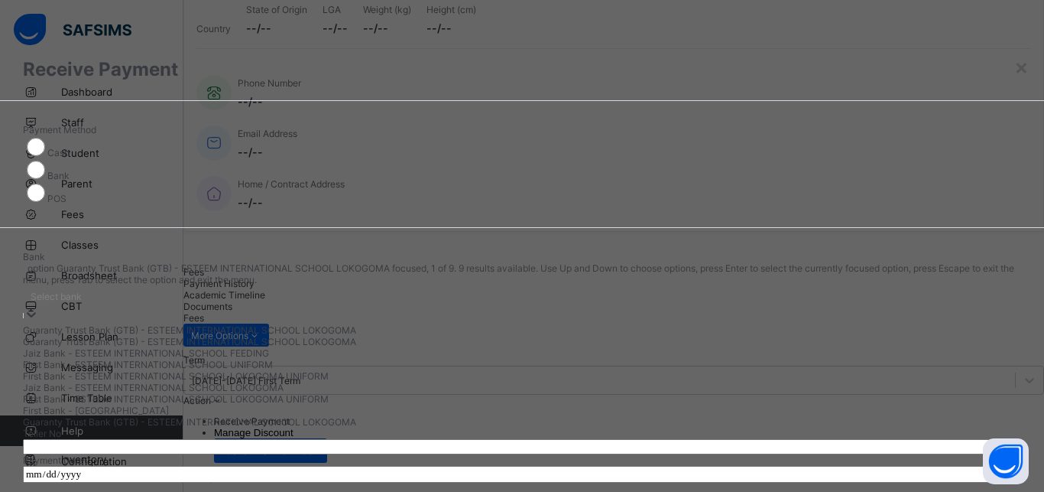
click at [82, 290] on div "Select bank" at bounding box center [56, 295] width 51 height 11
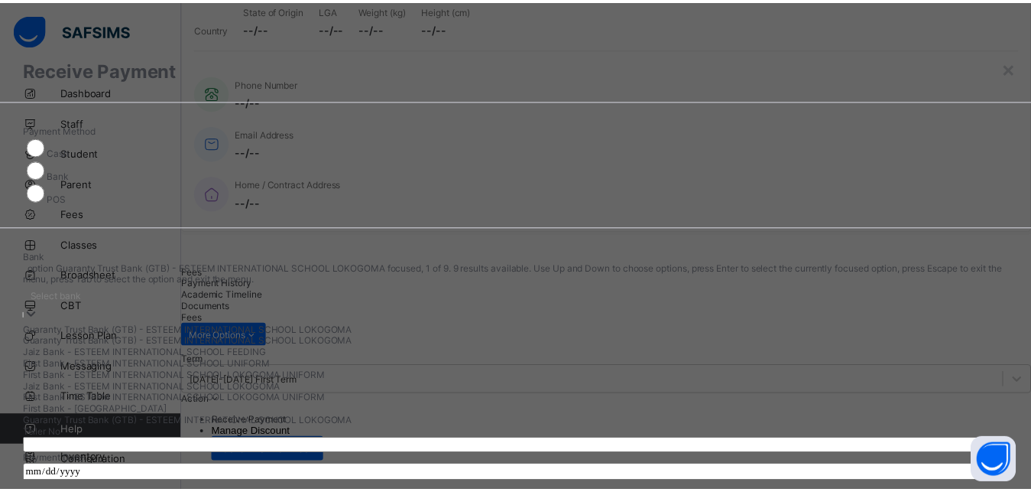
scroll to position [8, 0]
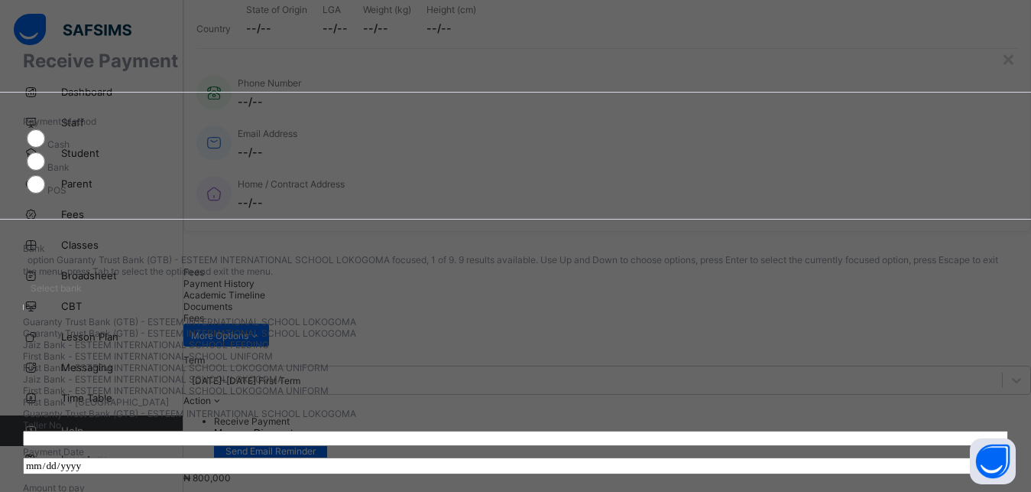
click at [462, 316] on div "Guaranty Trust Bank (GTB) - ESTEEM INTERNATIONAL SCHOOL LOKOGOMA" at bounding box center [515, 321] width 985 height 11
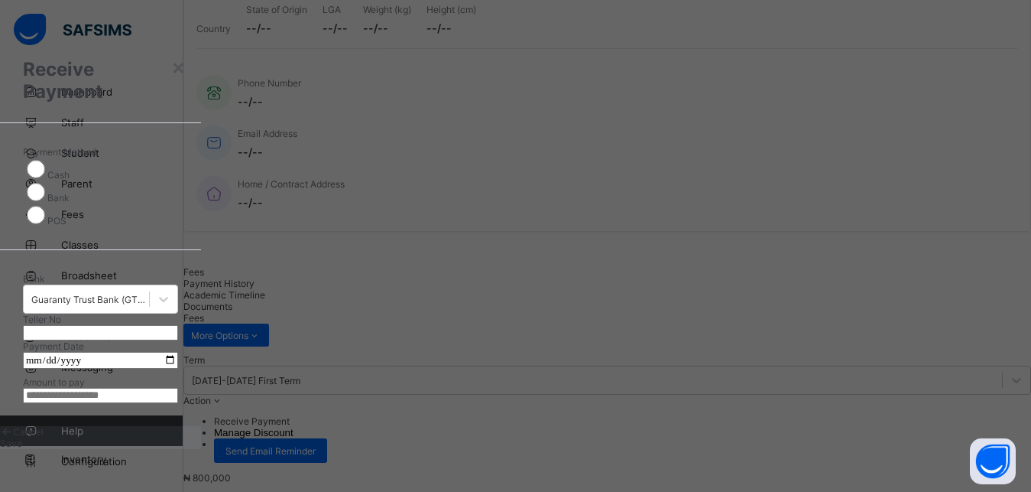
click at [178, 325] on input "text" at bounding box center [100, 332] width 155 height 15
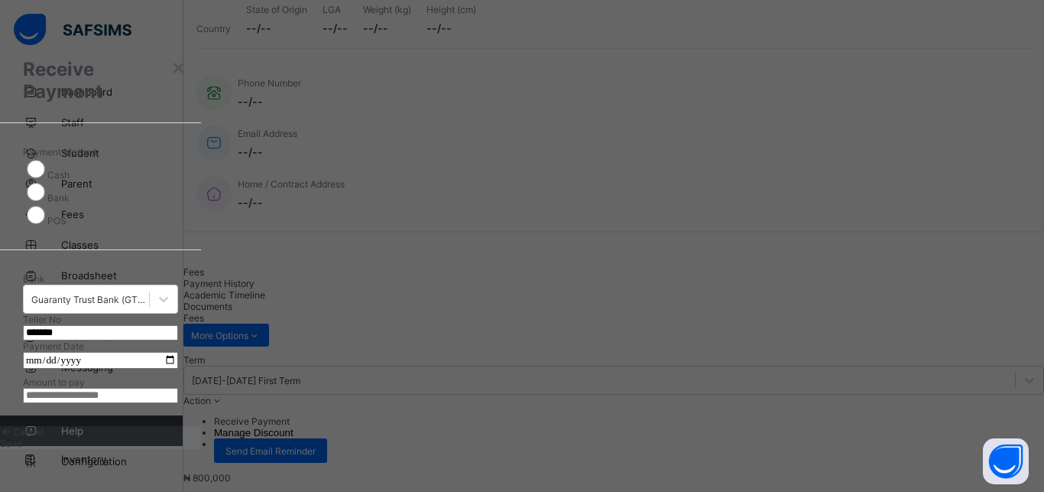
type input "*******"
click at [178, 352] on input "date" at bounding box center [100, 360] width 155 height 17
type input "**********"
click at [178, 391] on input "currency" at bounding box center [100, 395] width 155 height 15
type input "*********"
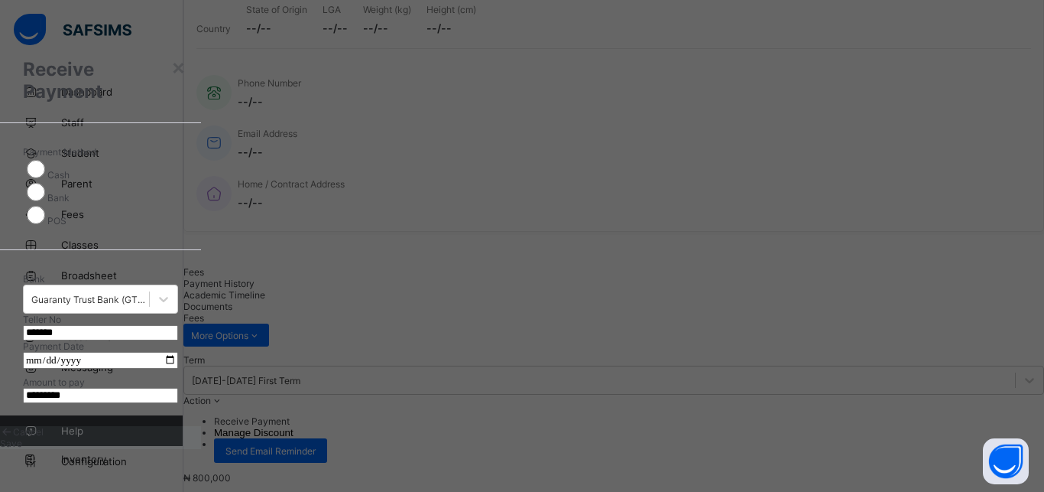
click at [22, 449] on span "Save" at bounding box center [11, 442] width 22 height 11
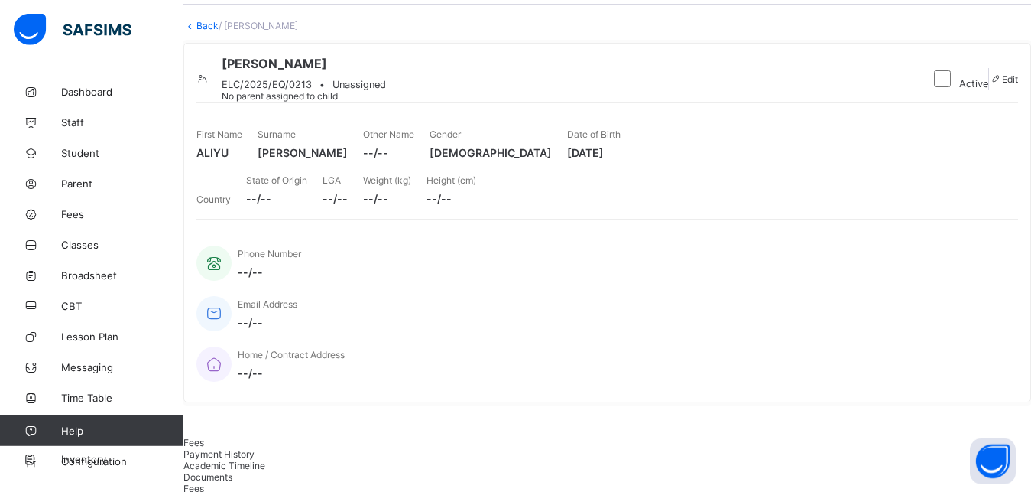
scroll to position [54, 0]
click at [219, 34] on link "Back" at bounding box center [207, 28] width 22 height 11
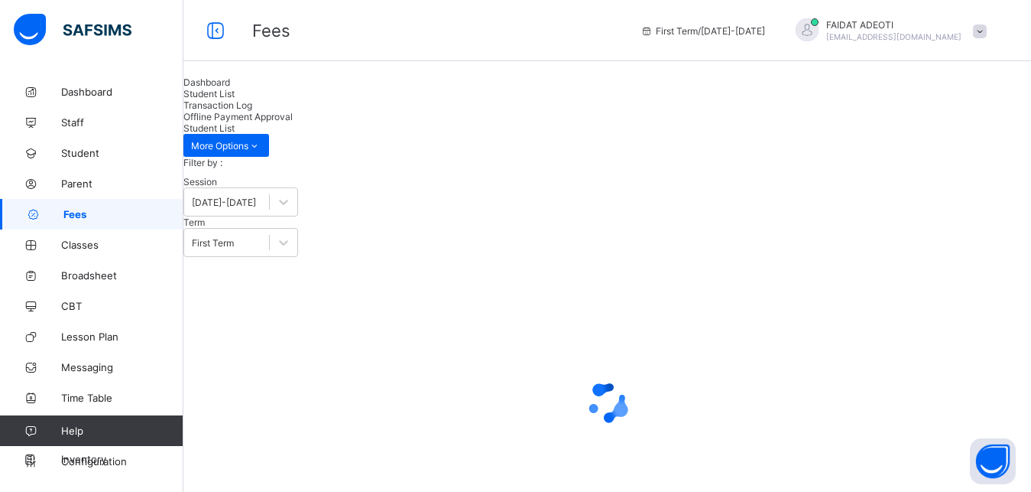
type input "**"
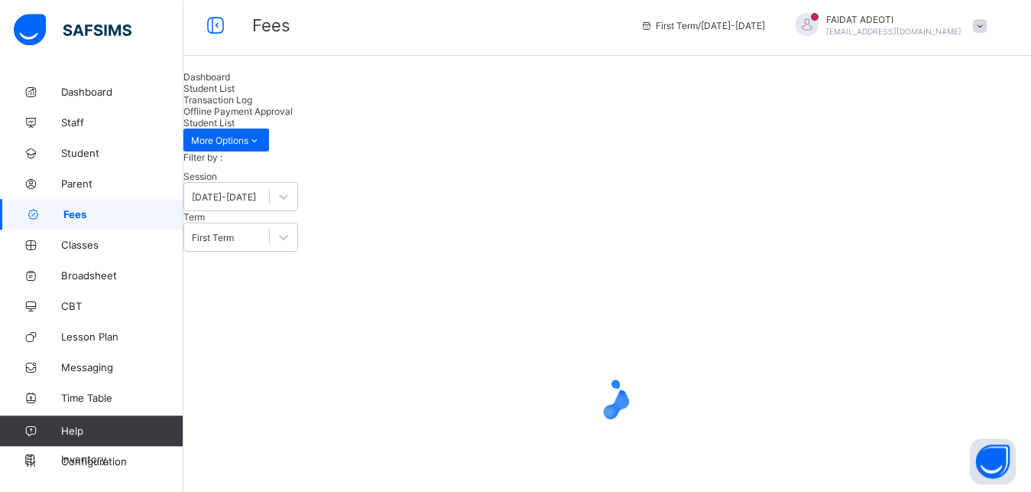
scroll to position [276, 0]
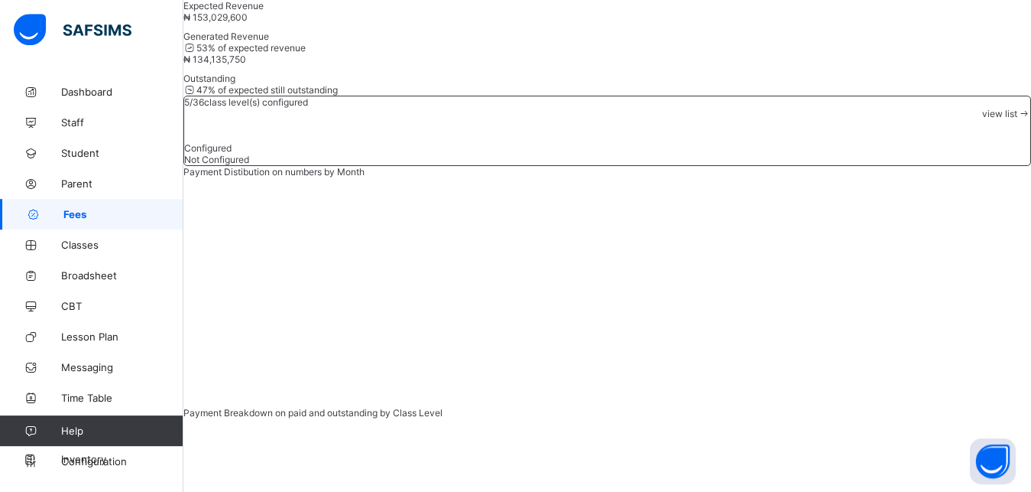
type input "*"
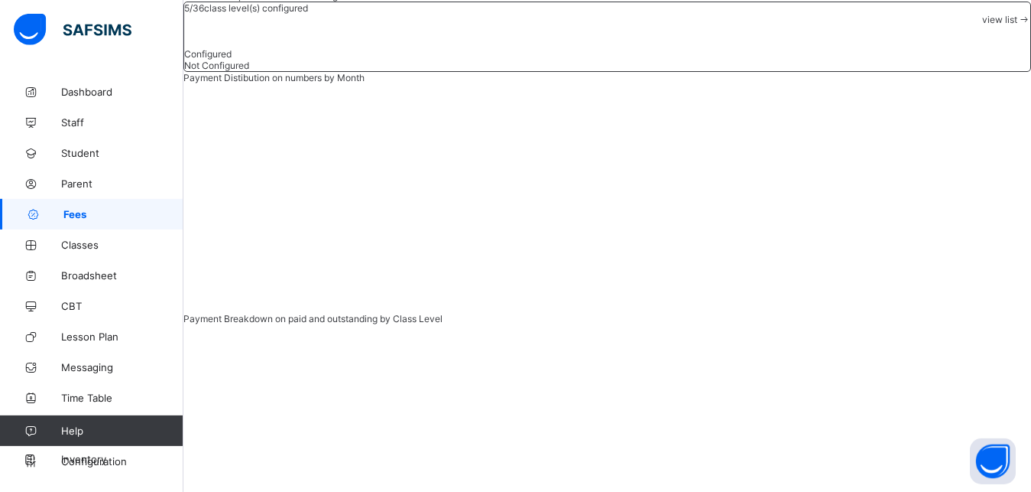
scroll to position [368, 0]
type input "*"
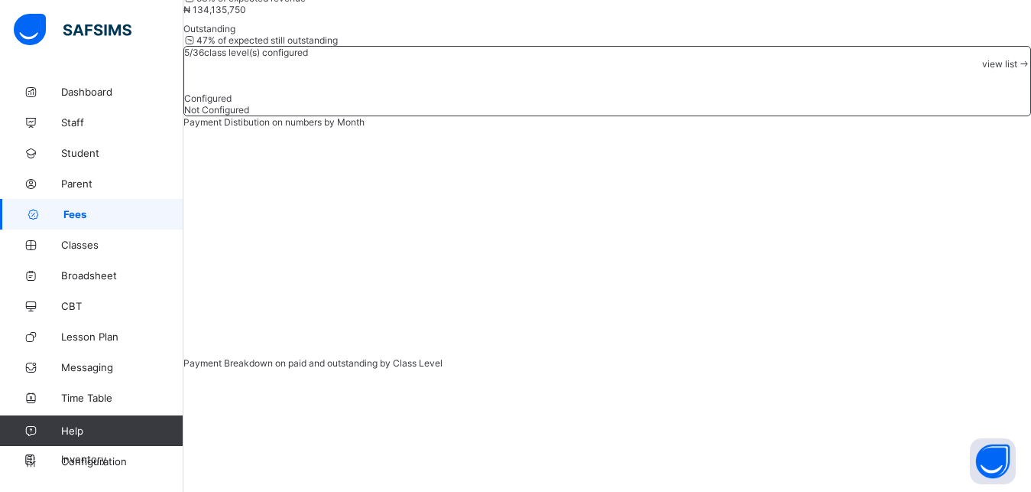
type input "*"
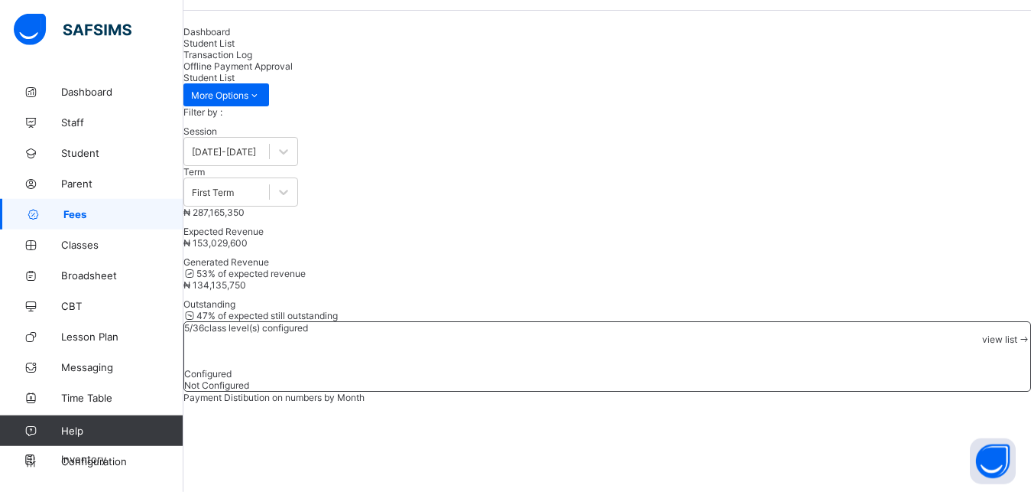
scroll to position [49, 0]
type input "*"
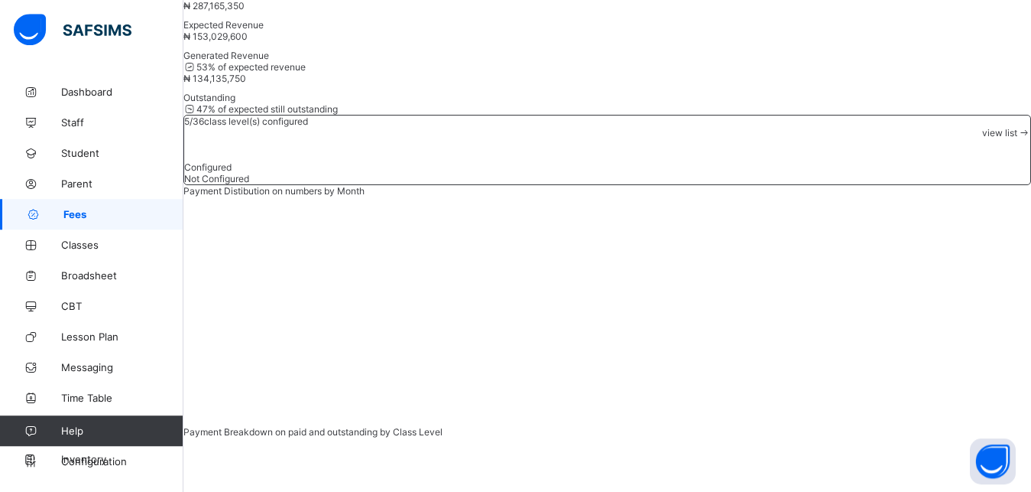
scroll to position [258, 0]
type input "*****"
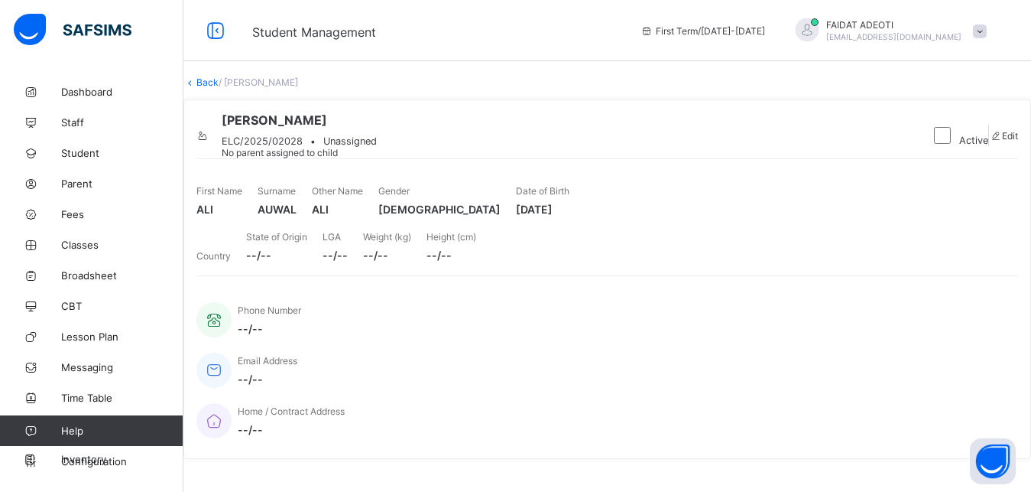
click at [219, 88] on link "Back" at bounding box center [207, 81] width 22 height 11
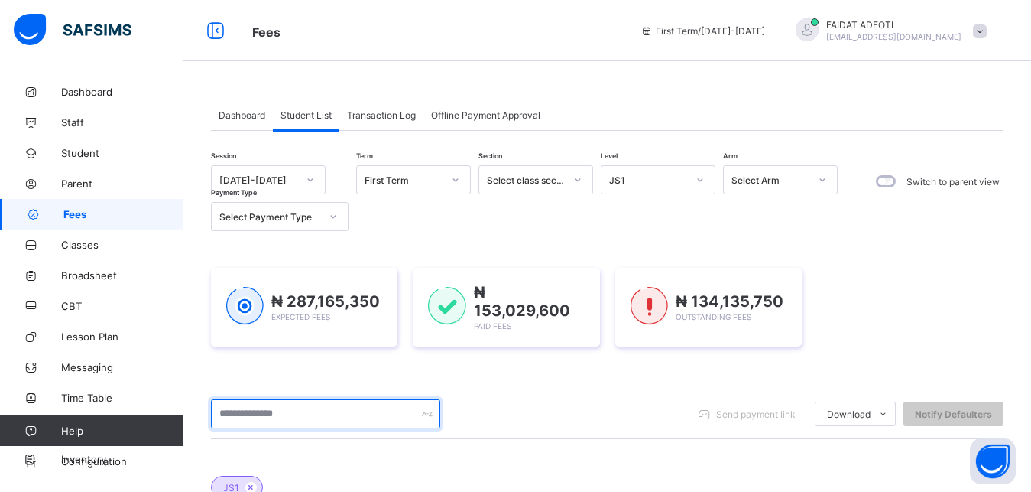
click at [281, 410] on input "text" at bounding box center [325, 413] width 229 height 29
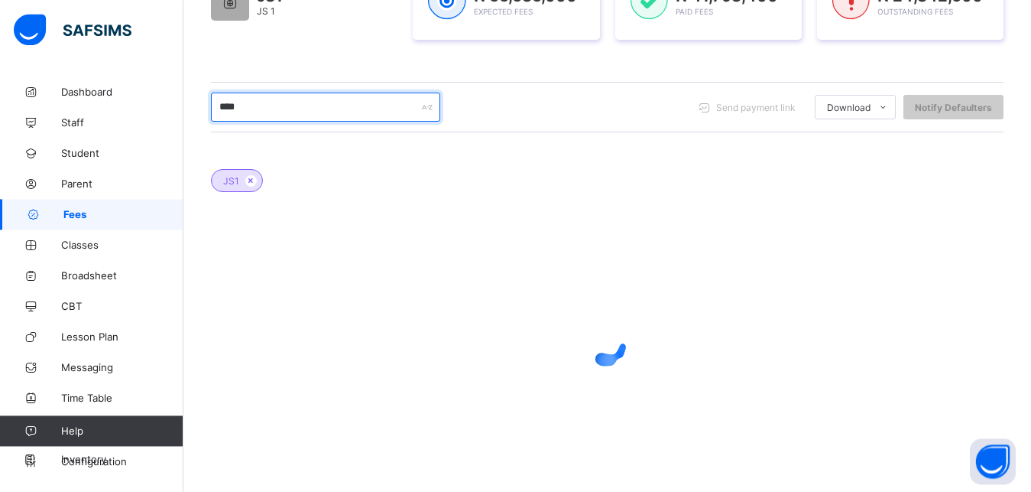
scroll to position [310, 0]
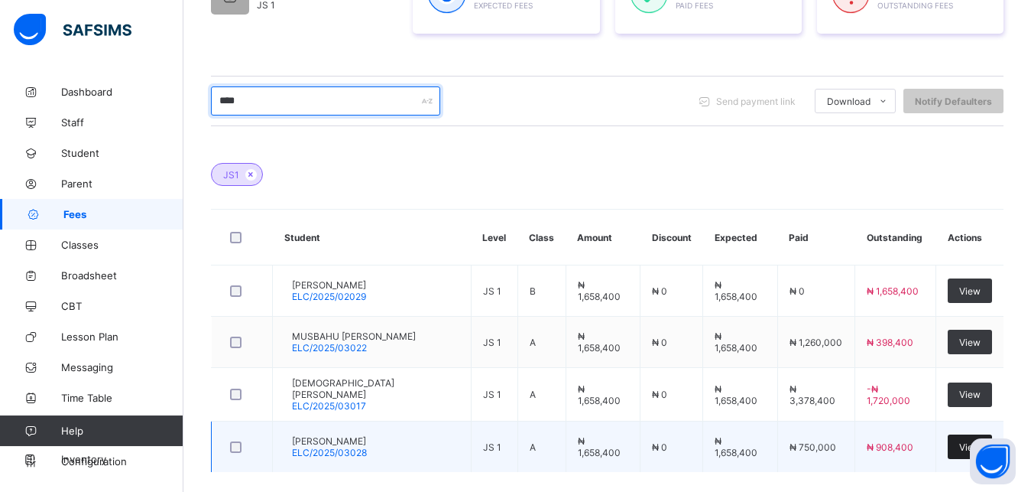
type input "****"
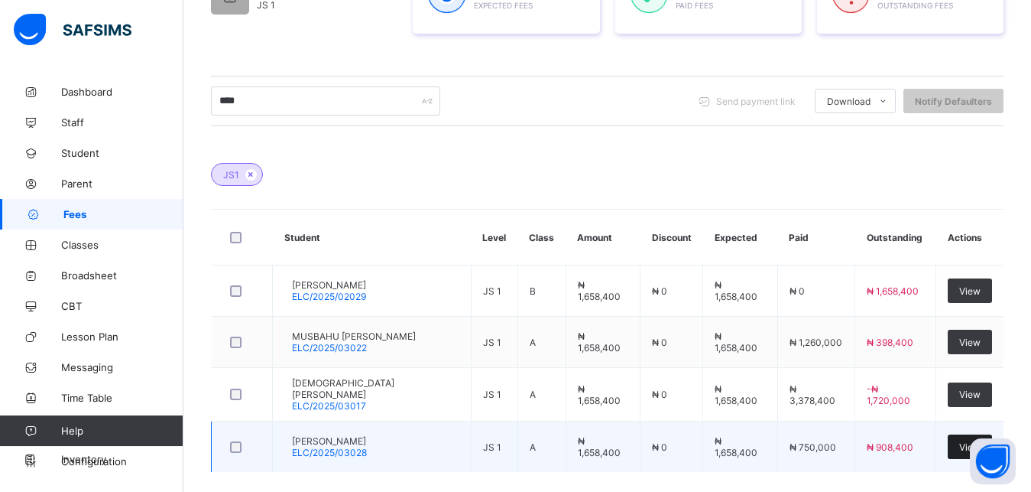
click at [979, 434] on div "View" at bounding box center [970, 446] width 44 height 24
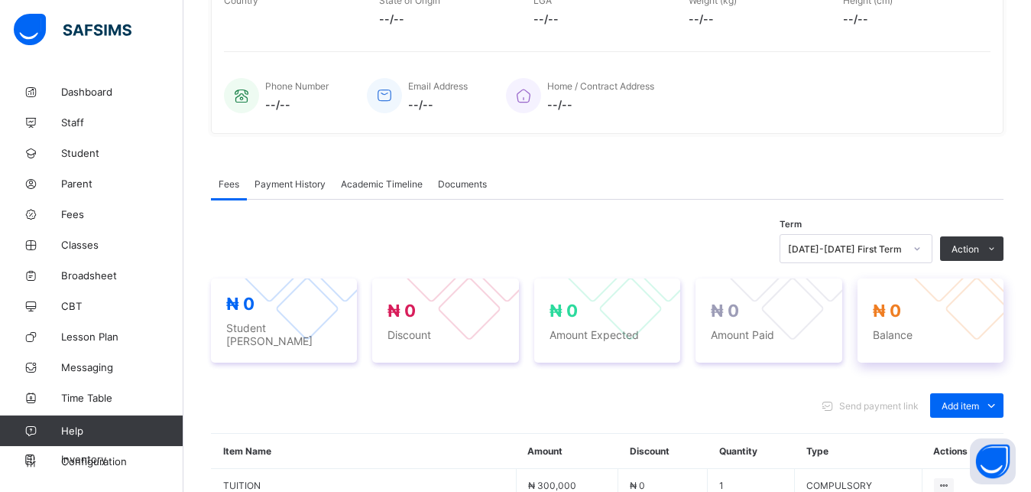
scroll to position [508, 0]
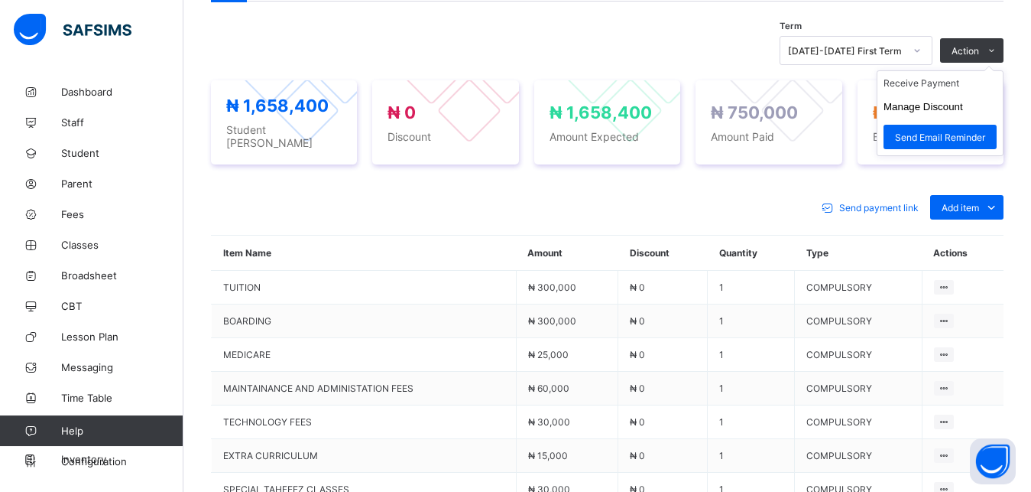
click at [981, 85] on ul "Receive Payment Manage Discount Send Email Reminder" at bounding box center [940, 113] width 127 height 86
click at [929, 91] on li "Receive Payment" at bounding box center [940, 83] width 125 height 24
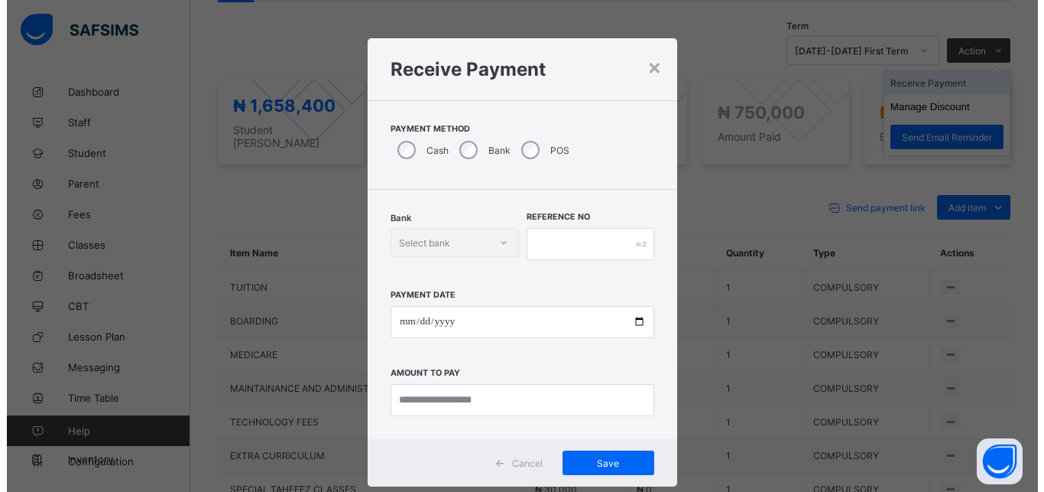
scroll to position [8, 0]
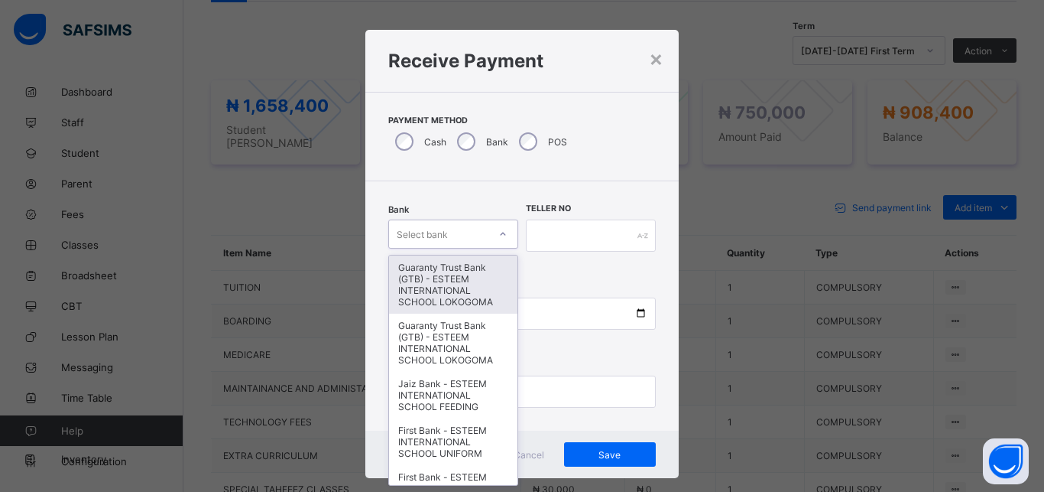
click at [436, 229] on div "Select bank" at bounding box center [422, 233] width 51 height 29
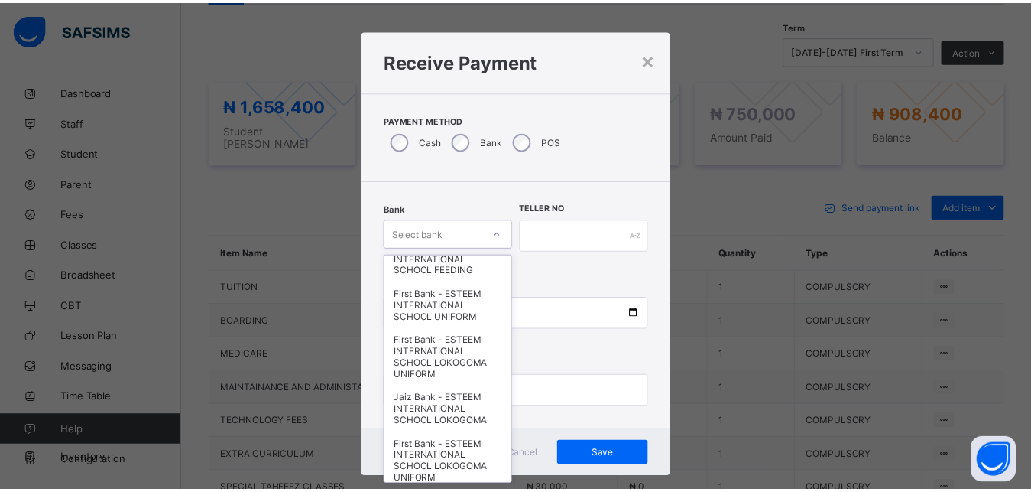
scroll to position [138, 0]
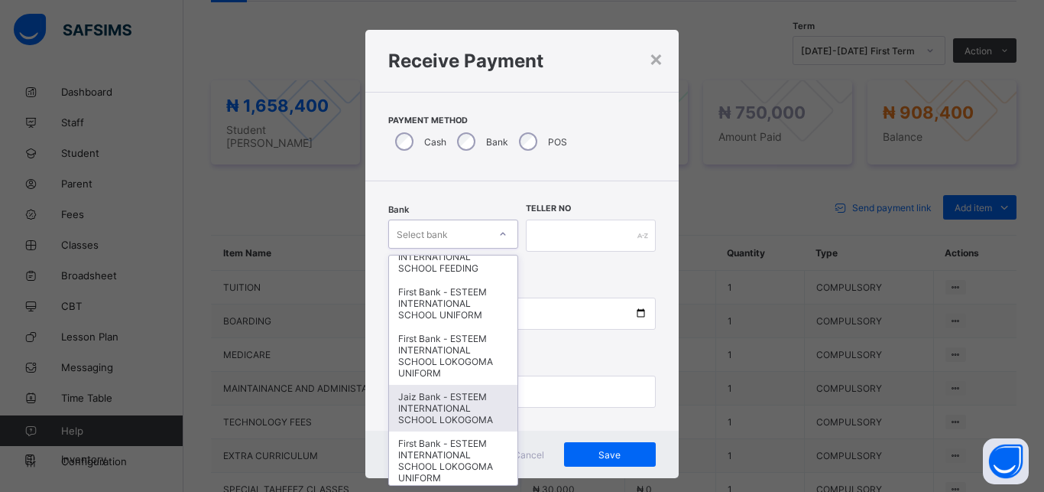
click at [420, 404] on div "Jaiz Bank - ESTEEM INTERNATIONAL SCHOOL LOKOGOMA" at bounding box center [453, 407] width 128 height 47
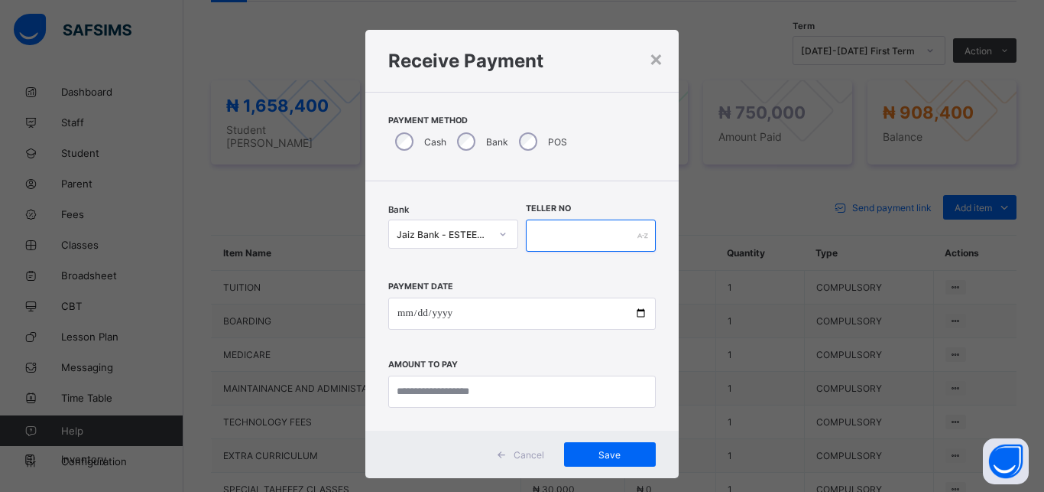
click at [556, 233] on input "text" at bounding box center [591, 235] width 130 height 32
type input "*********"
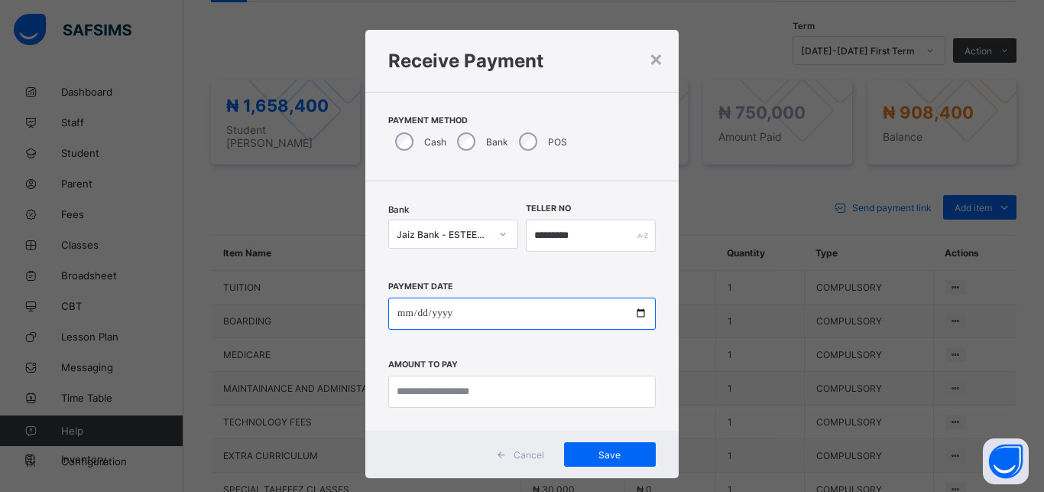
click at [510, 318] on input "date" at bounding box center [522, 313] width 268 height 32
type input "**********"
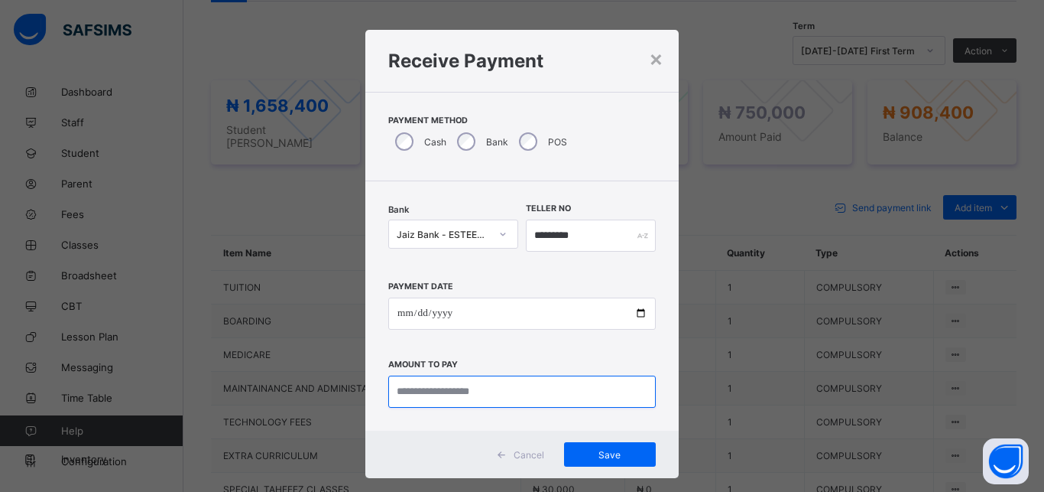
click at [518, 392] on input "currency" at bounding box center [522, 391] width 268 height 32
type input "*********"
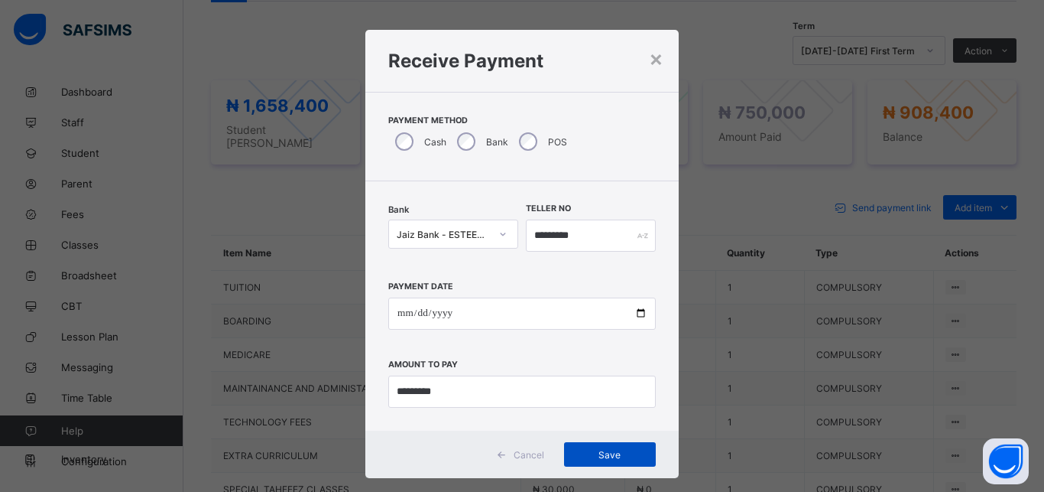
click at [603, 451] on span "Save" at bounding box center [610, 454] width 69 height 11
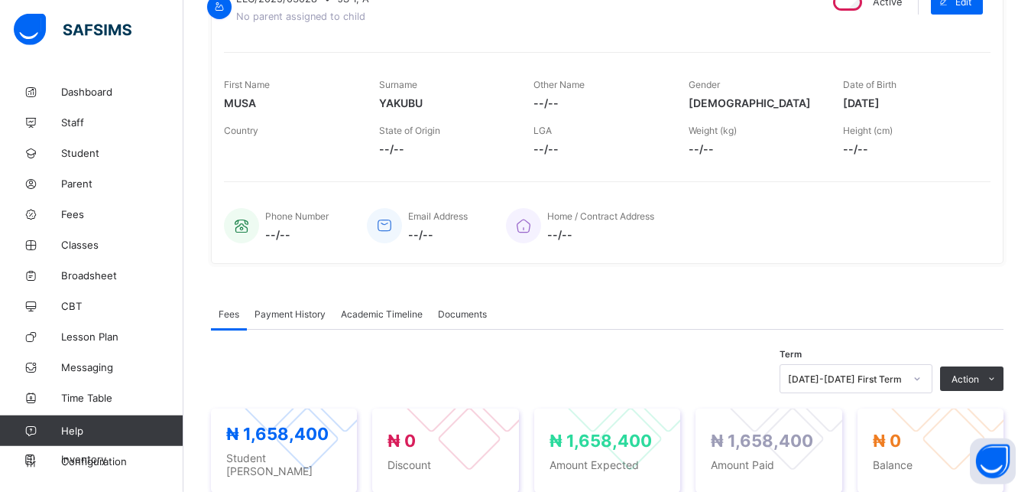
scroll to position [0, 0]
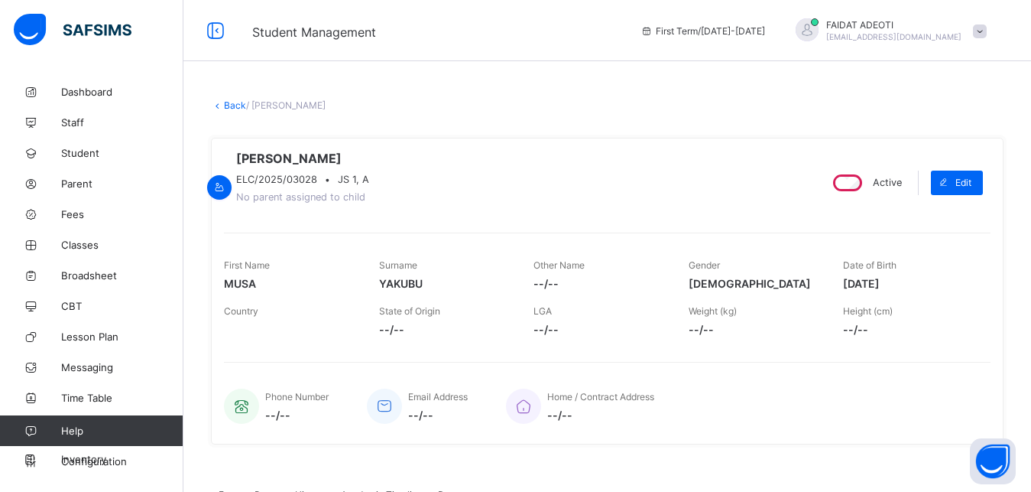
click at [228, 107] on link "Back" at bounding box center [235, 104] width 22 height 11
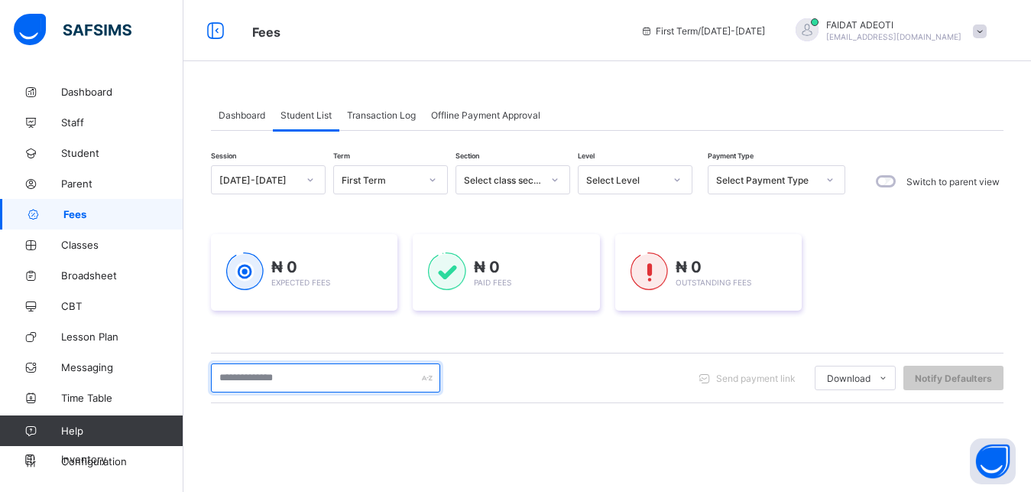
click at [321, 382] on input "text" at bounding box center [325, 377] width 229 height 29
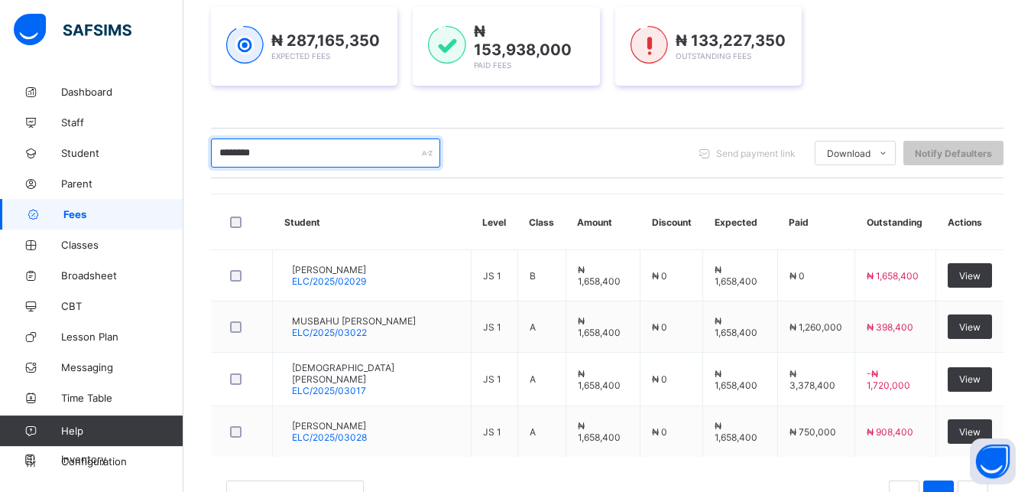
scroll to position [225, 0]
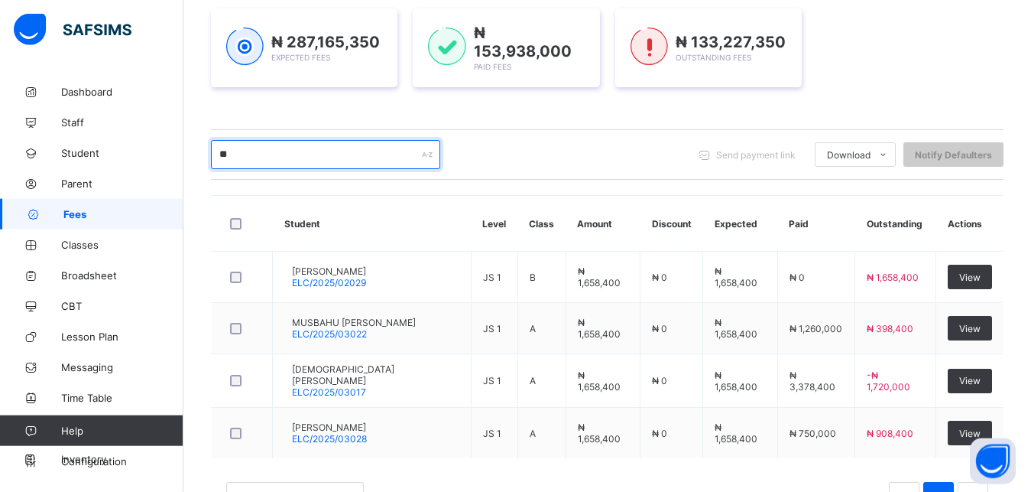
type input "*"
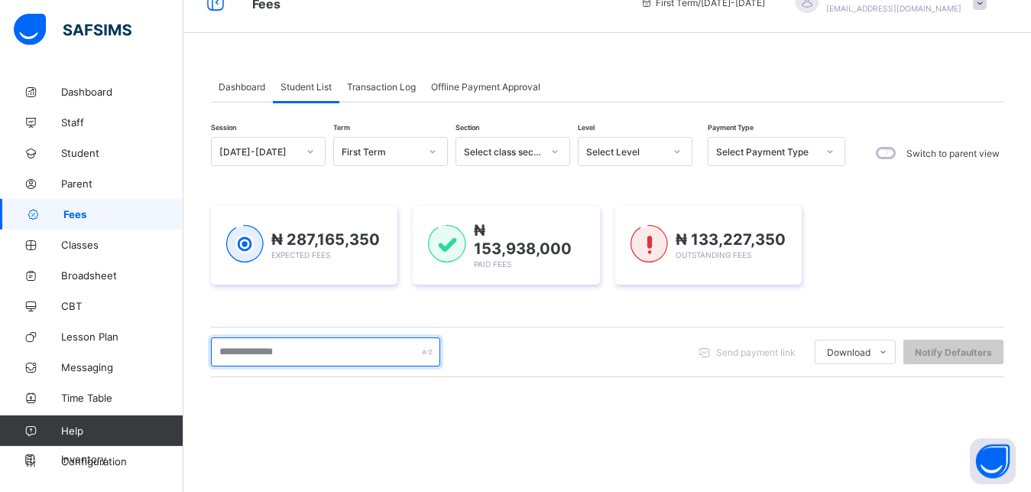
scroll to position [0, 0]
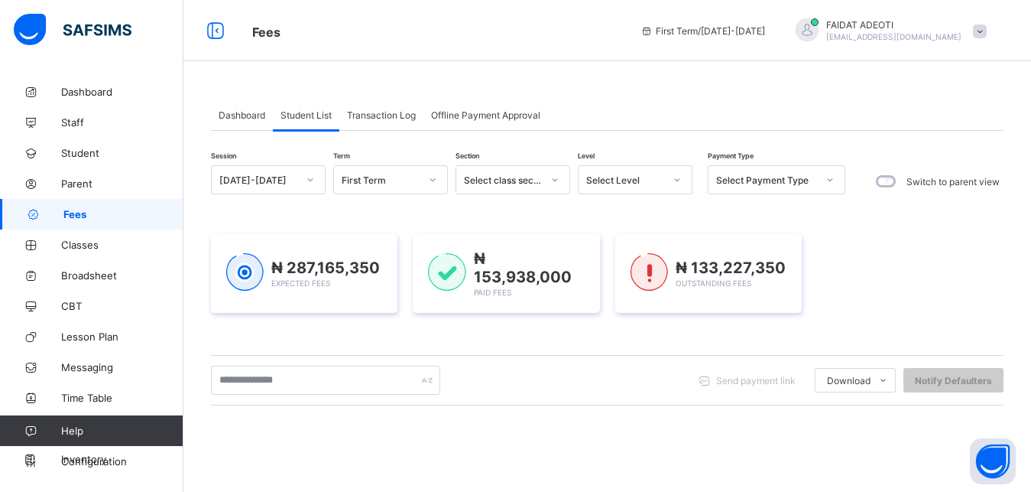
click at [655, 174] on div "Select Level" at bounding box center [621, 179] width 84 height 21
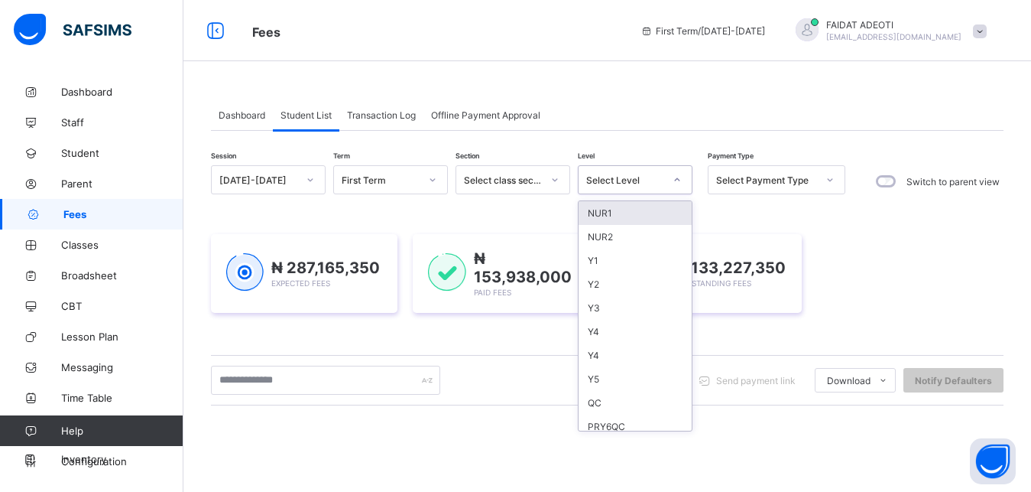
type input "*"
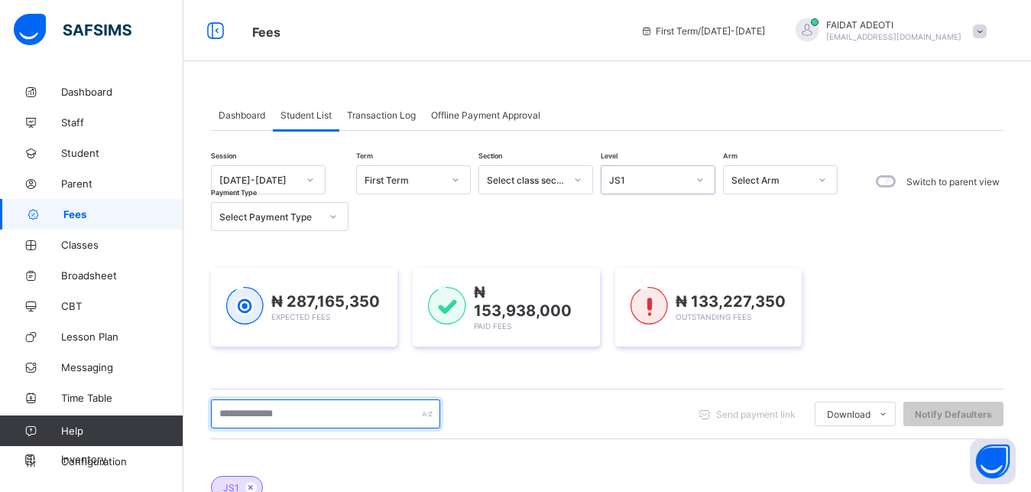
click at [277, 412] on input "text" at bounding box center [325, 413] width 229 height 29
type input "*****"
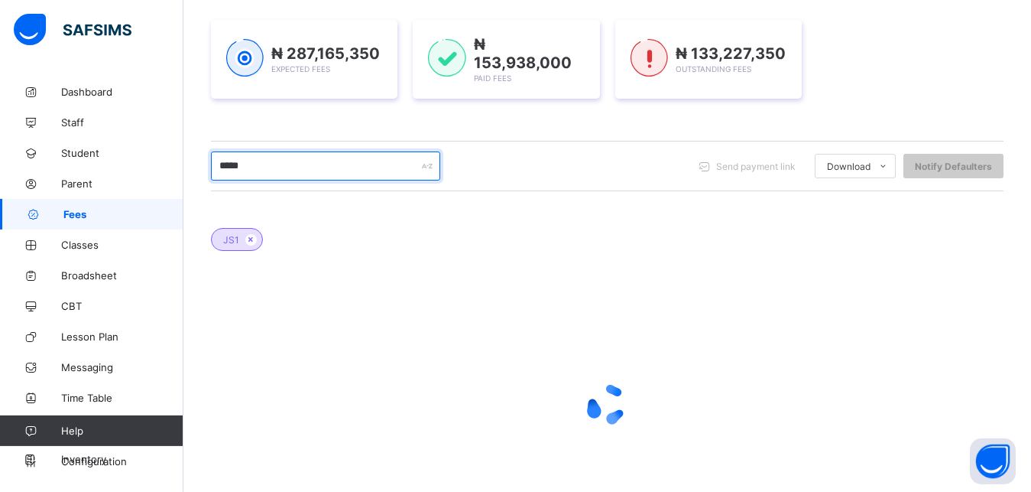
scroll to position [291, 0]
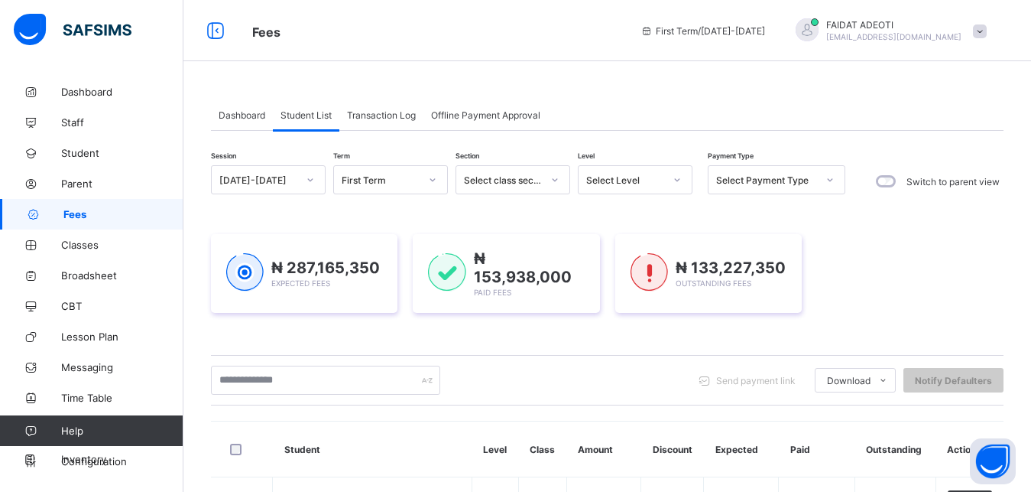
click at [661, 170] on div "Select Level" at bounding box center [621, 179] width 84 height 21
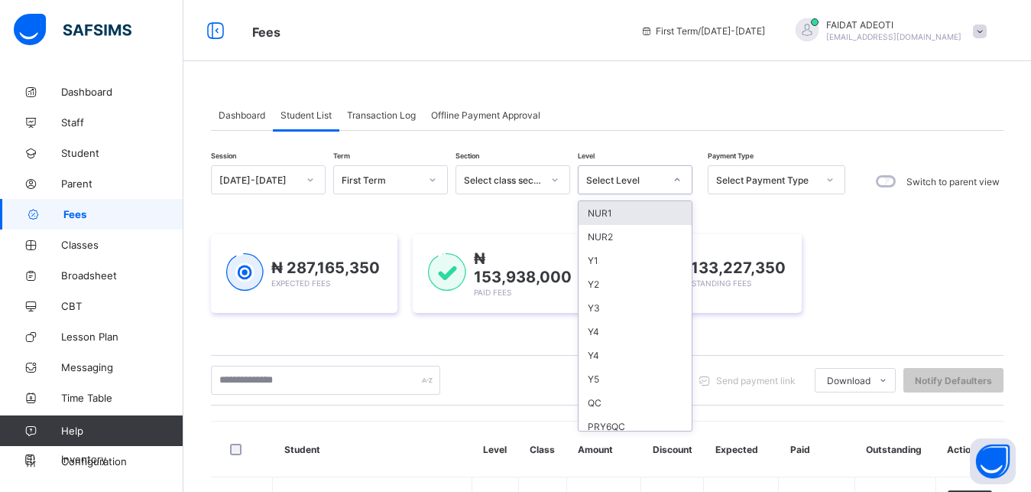
type input "*"
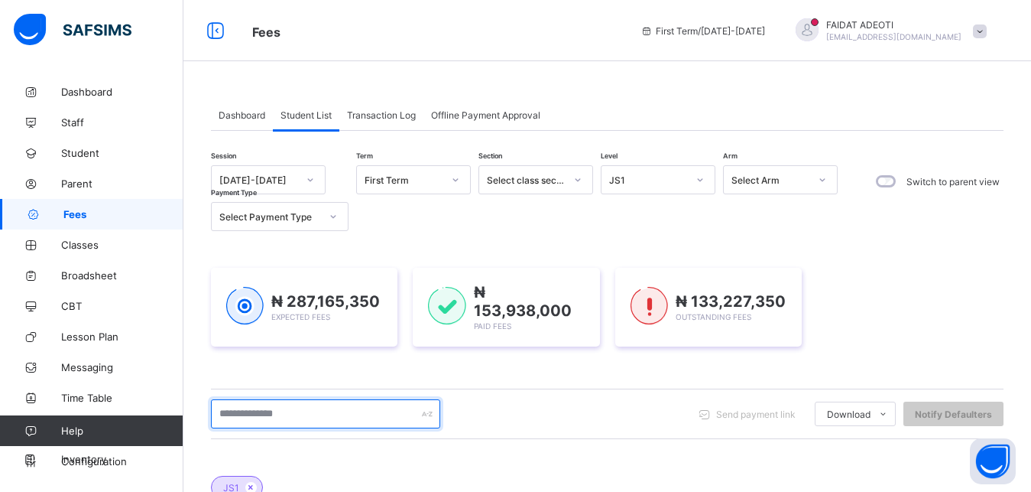
click at [294, 410] on input "text" at bounding box center [325, 413] width 229 height 29
type input "*****"
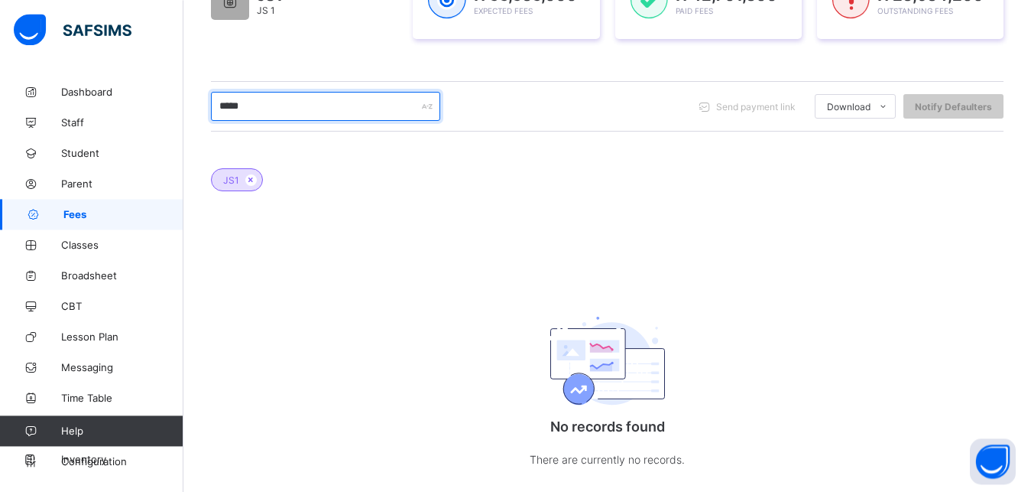
scroll to position [306, 0]
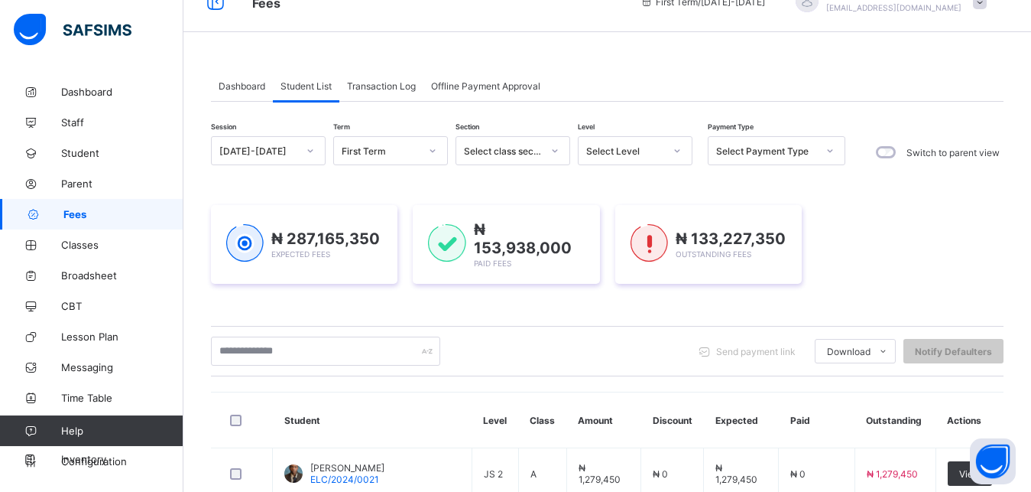
scroll to position [28, 0]
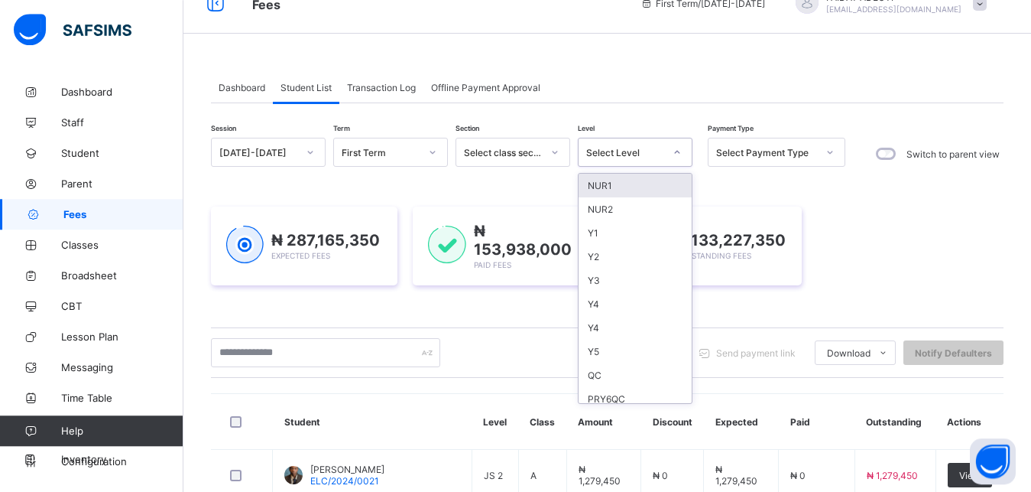
click at [663, 144] on div at bounding box center [677, 152] width 29 height 28
type input "*"
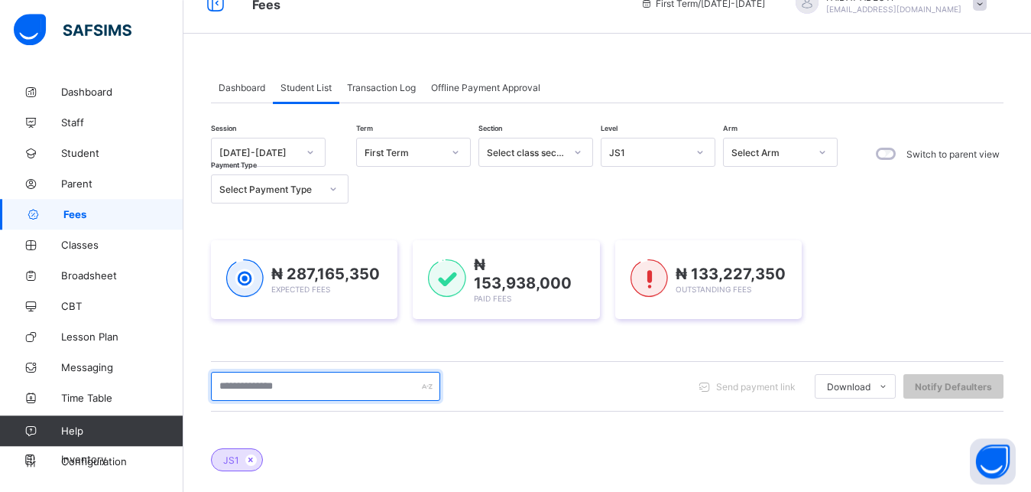
click at [322, 385] on input "text" at bounding box center [325, 385] width 229 height 29
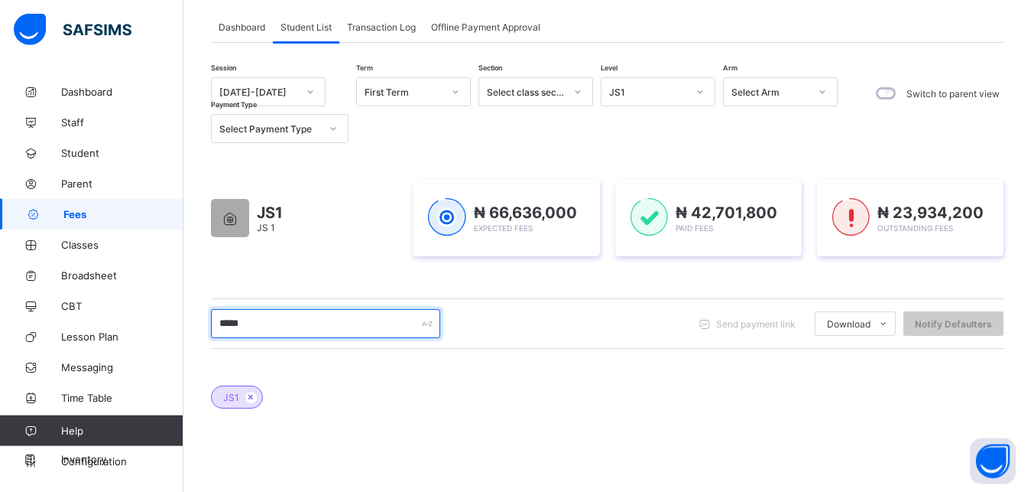
scroll to position [0, 0]
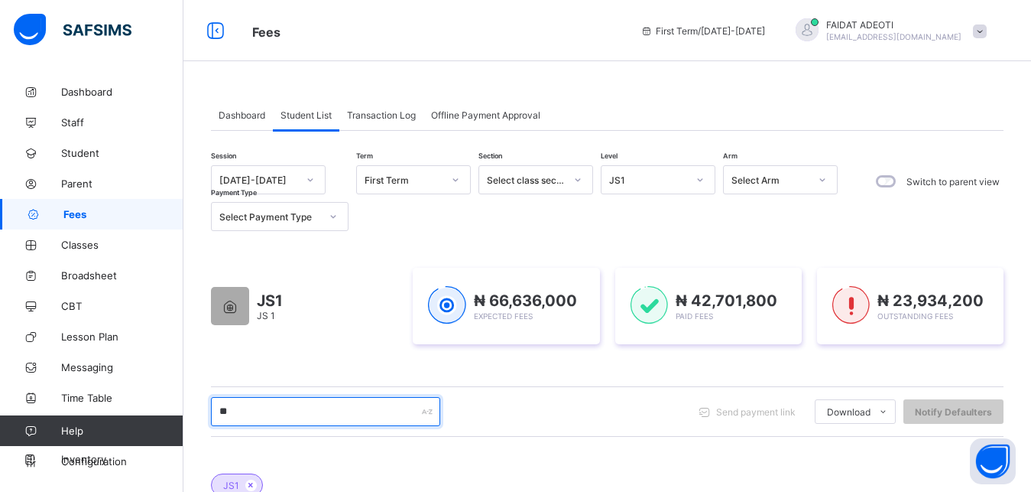
type input "*"
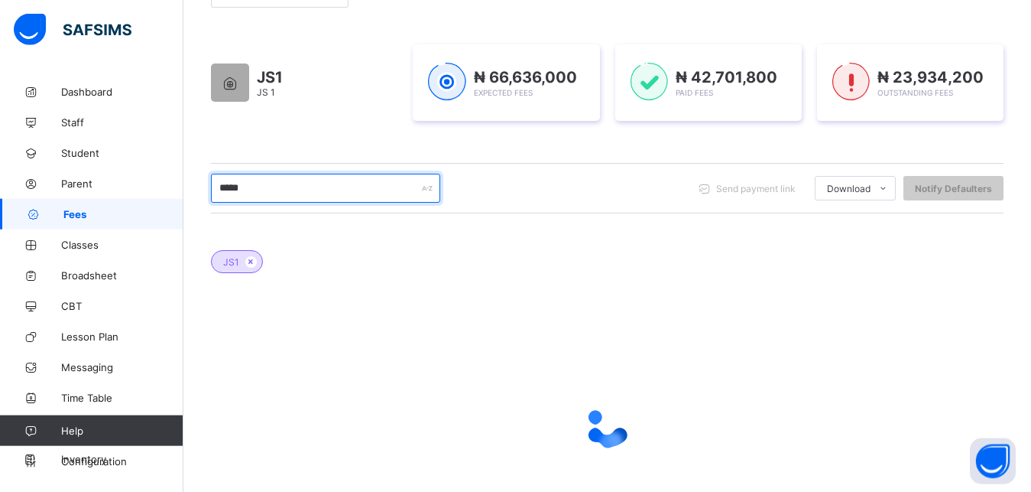
scroll to position [326, 0]
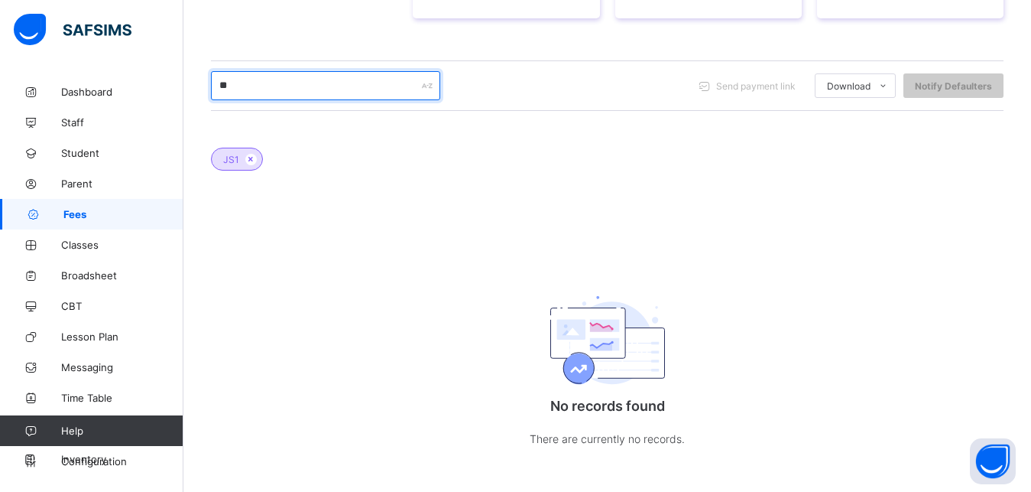
type input "*"
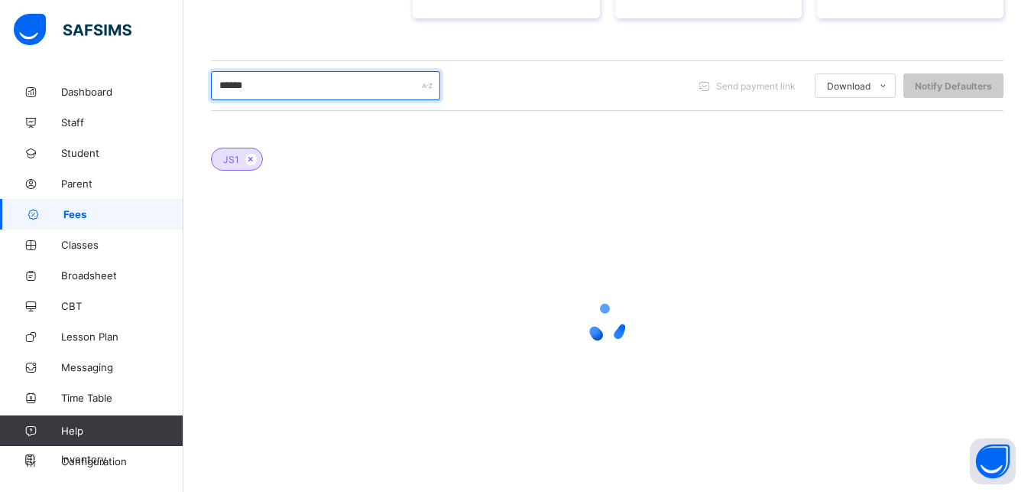
scroll to position [278, 0]
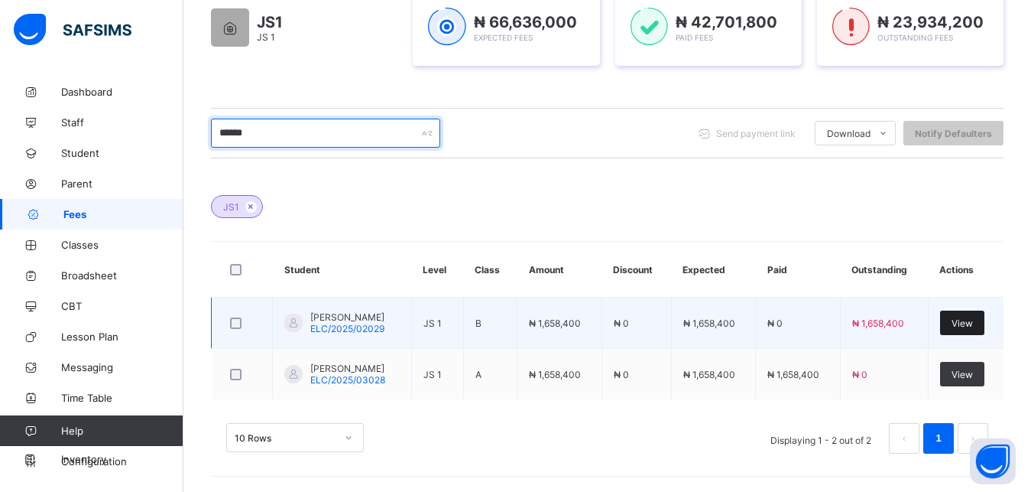
type input "******"
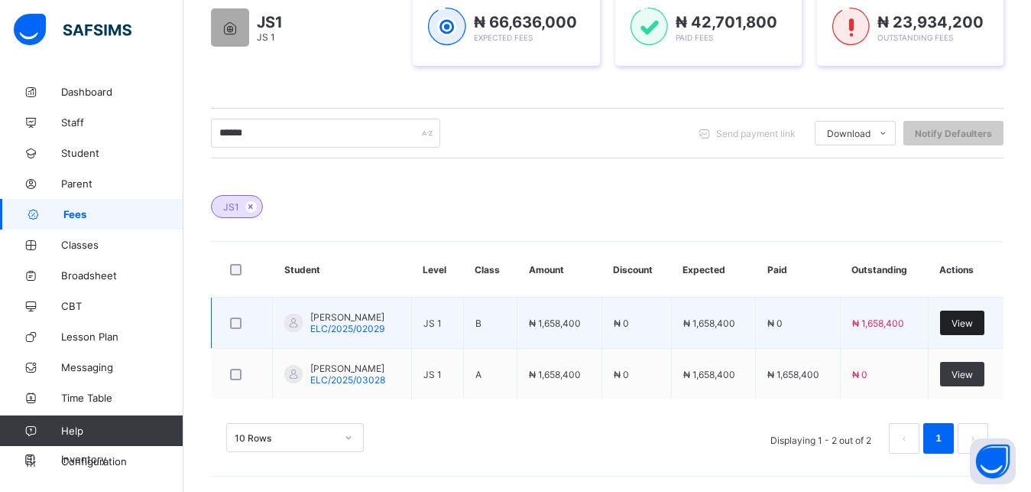
click at [985, 320] on div "View" at bounding box center [962, 322] width 44 height 24
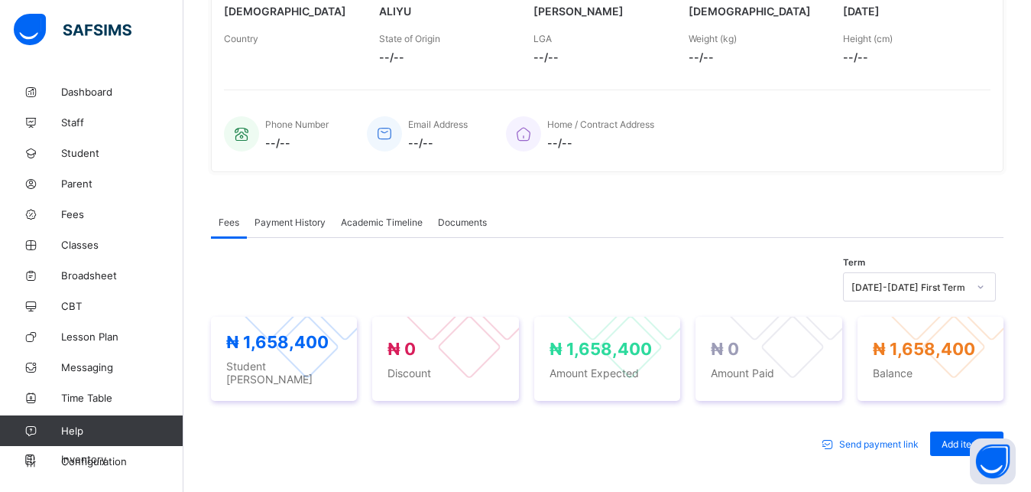
scroll to position [476, 0]
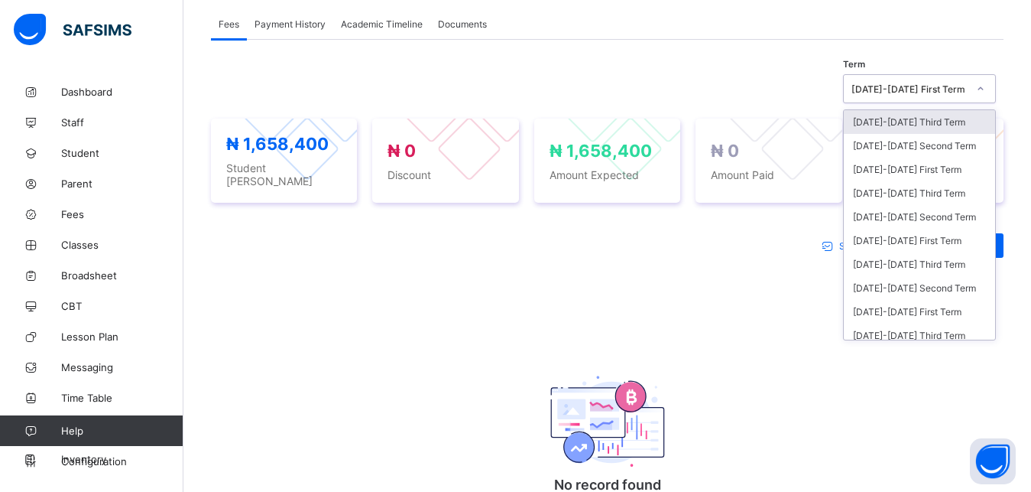
click at [985, 90] on icon at bounding box center [980, 88] width 9 height 15
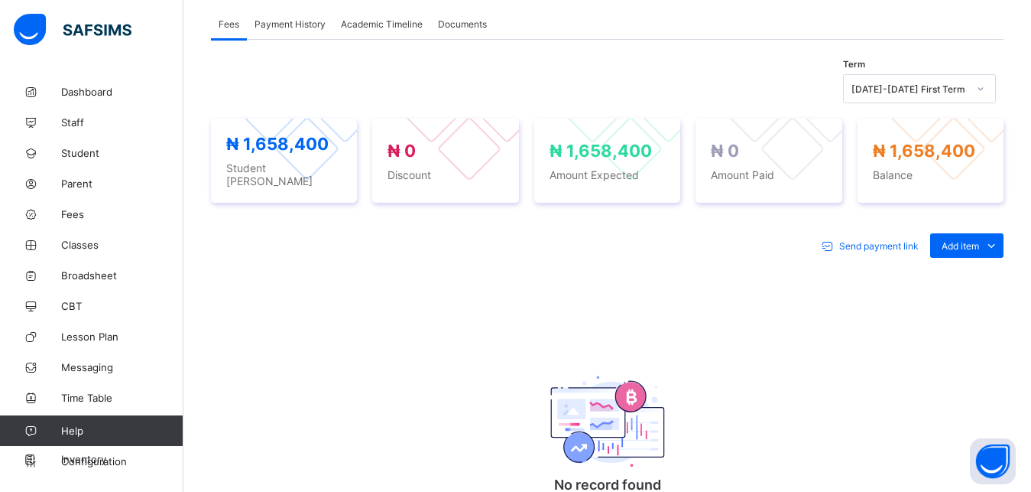
click at [768, 89] on div "Term [DATE]-[DATE] First Term" at bounding box center [607, 88] width 793 height 29
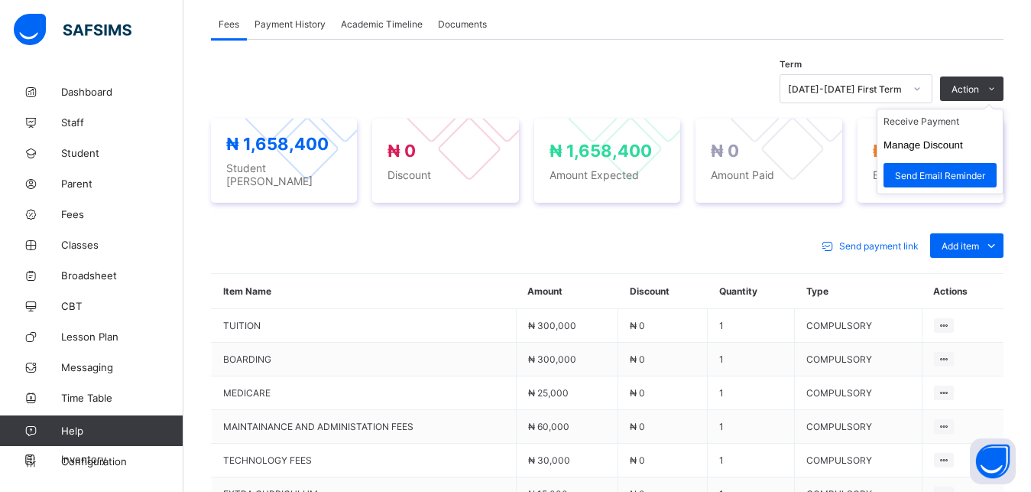
click at [1004, 109] on ul "Receive Payment Manage Discount Send Email Reminder" at bounding box center [940, 152] width 127 height 86
click at [939, 118] on li "Receive Payment" at bounding box center [940, 121] width 125 height 24
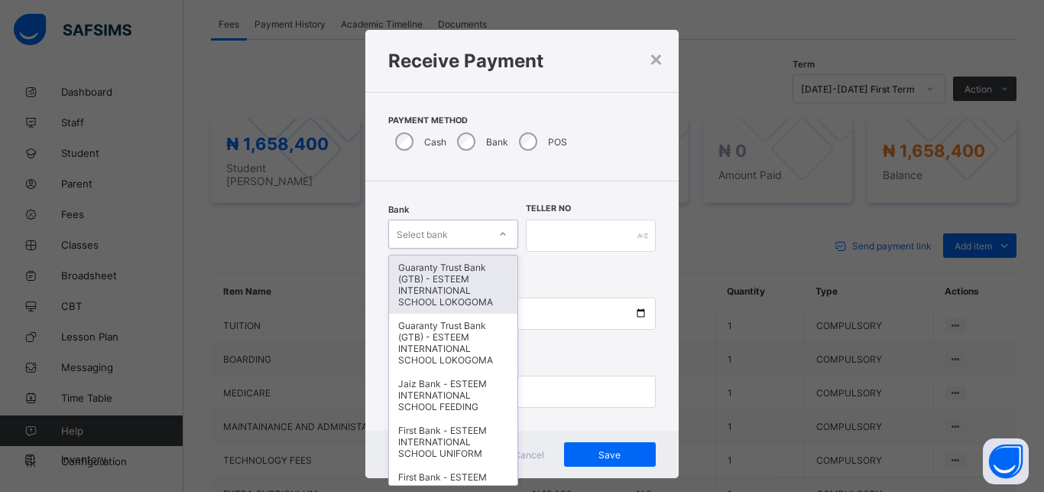
click at [455, 222] on div "Select bank" at bounding box center [453, 233] width 130 height 29
click at [429, 297] on div "Guaranty Trust Bank (GTB) - ESTEEM INTERNATIONAL SCHOOL LOKOGOMA" at bounding box center [453, 284] width 128 height 58
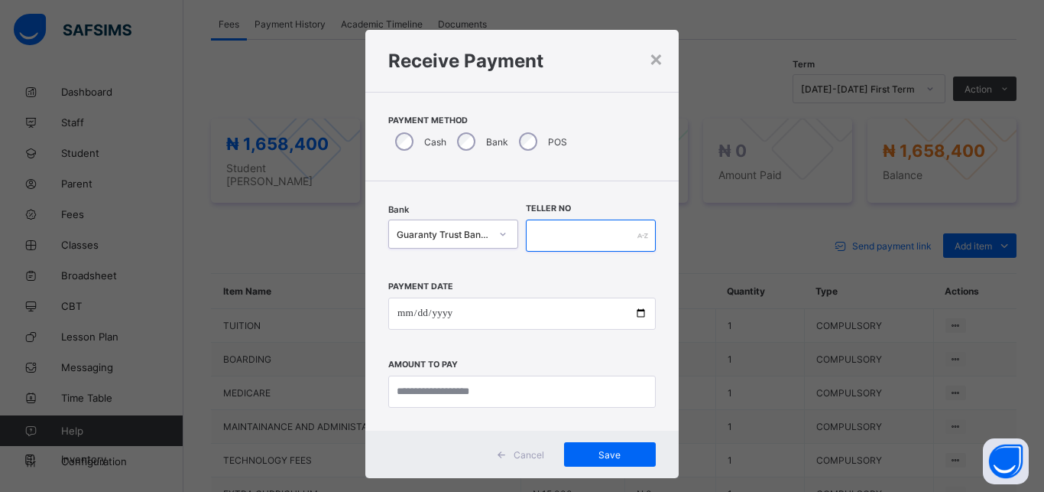
click at [576, 231] on input "text" at bounding box center [591, 235] width 130 height 32
type input "*"
type input "********"
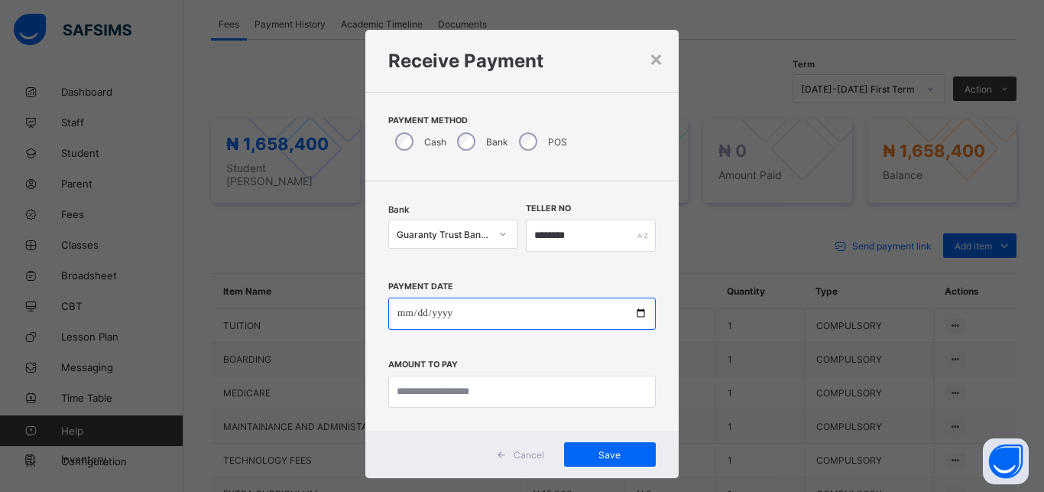
click at [544, 308] on input "date" at bounding box center [522, 313] width 268 height 32
type input "**********"
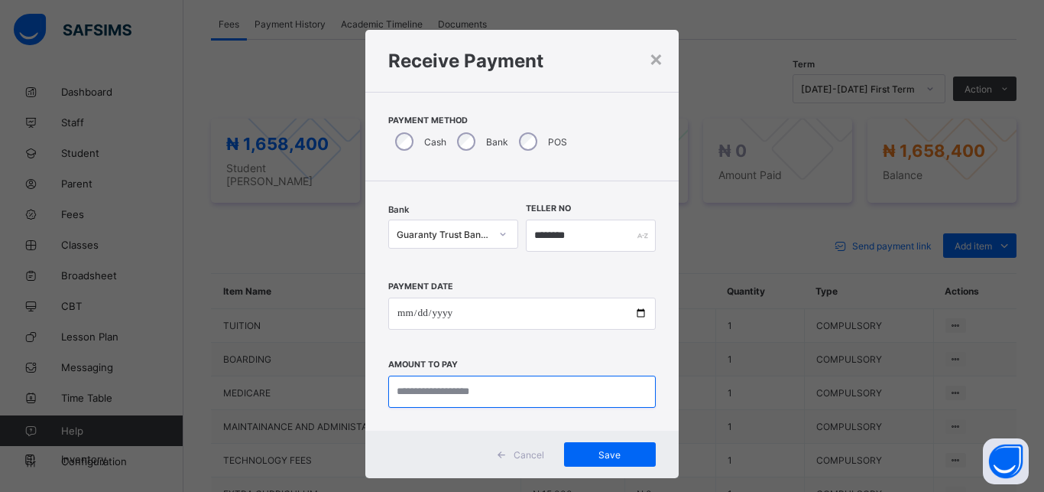
click at [533, 391] on input "currency" at bounding box center [522, 391] width 268 height 32
type input "**********"
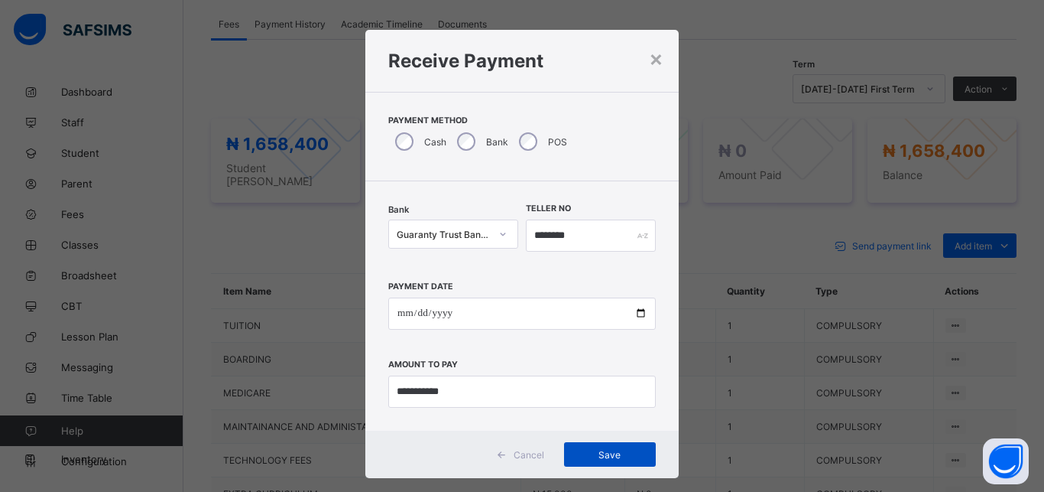
click at [628, 461] on div "Save" at bounding box center [610, 454] width 92 height 24
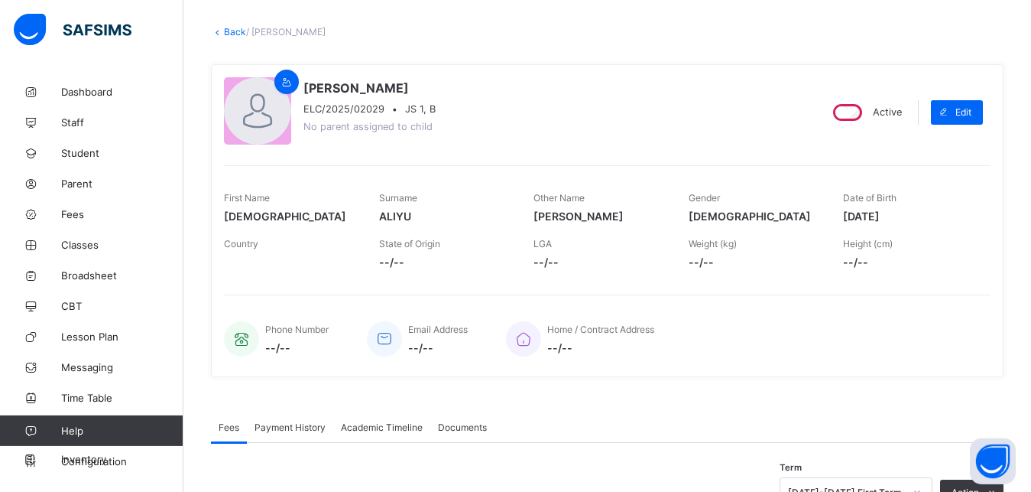
scroll to position [64, 0]
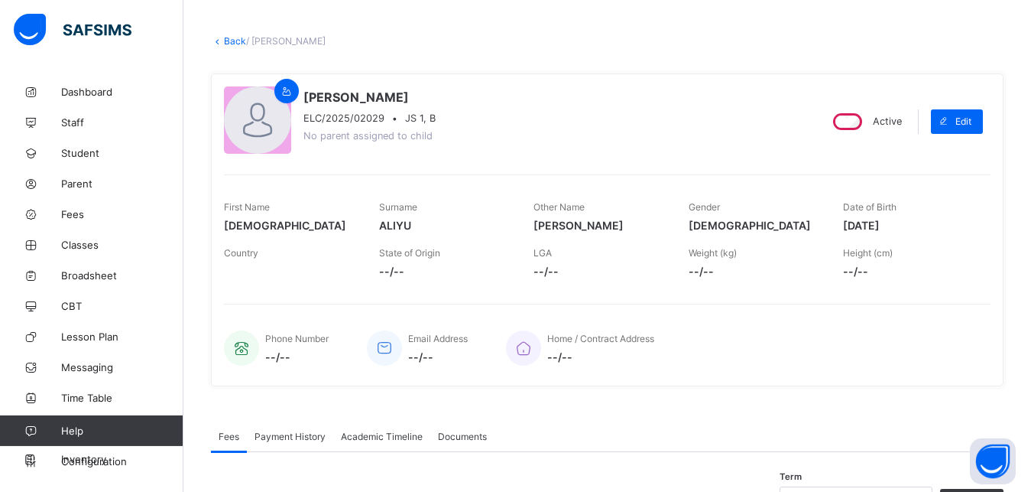
click at [232, 41] on link "Back" at bounding box center [235, 40] width 22 height 11
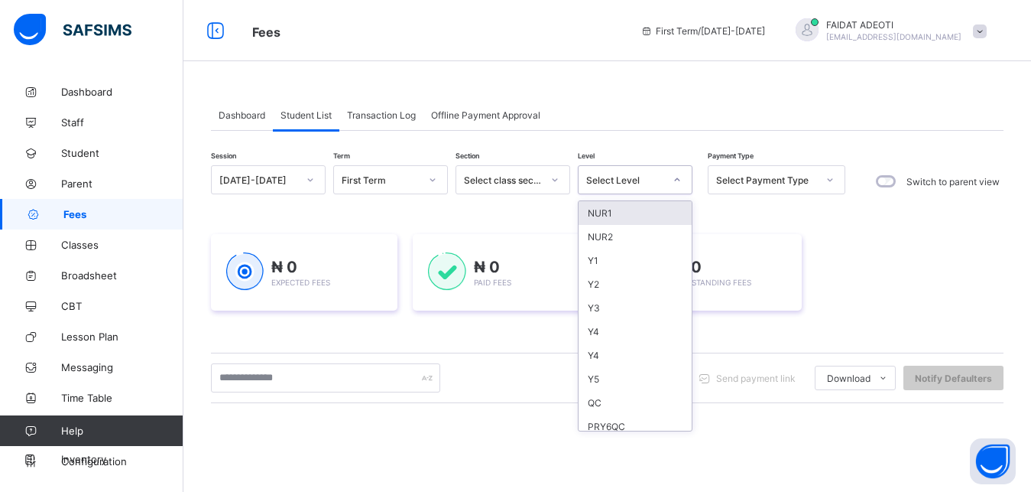
click at [644, 177] on div "Select Level" at bounding box center [625, 179] width 78 height 11
type input "*"
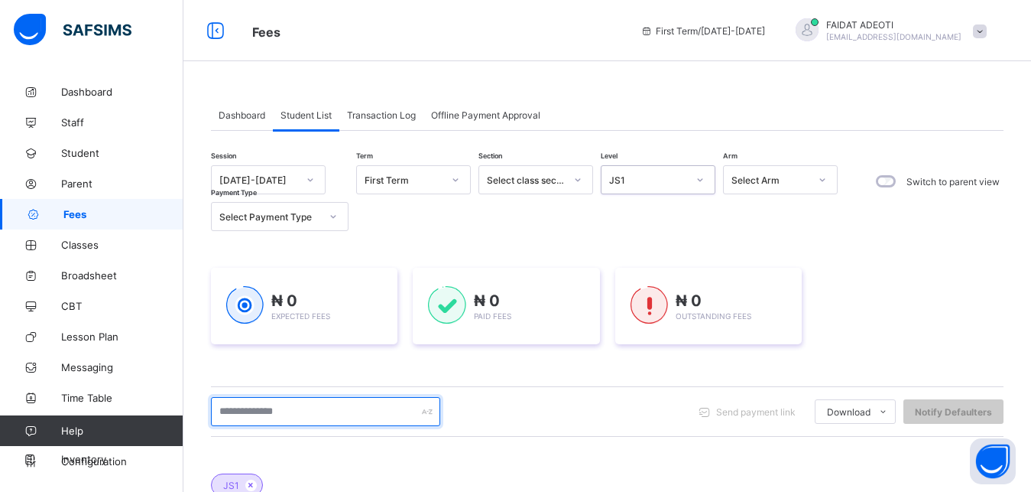
click at [322, 417] on input "text" at bounding box center [325, 411] width 229 height 29
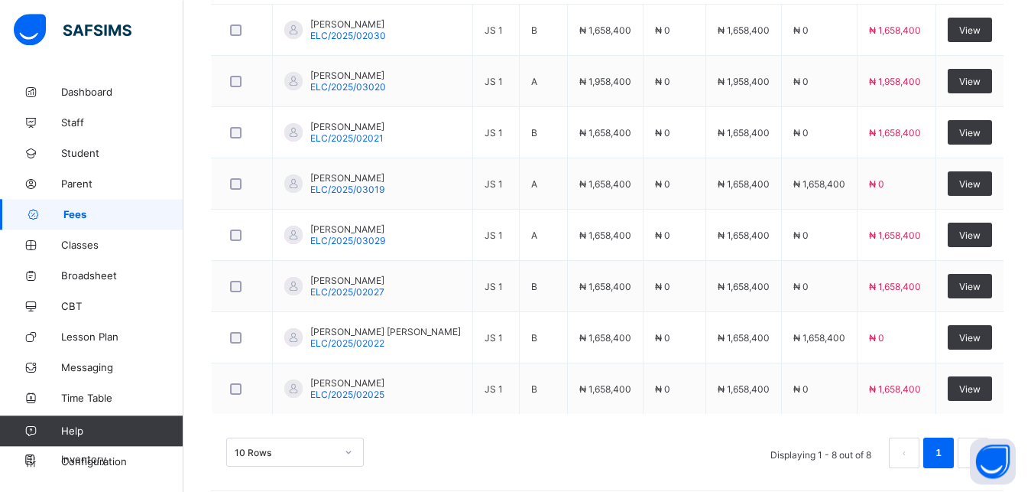
scroll to position [574, 0]
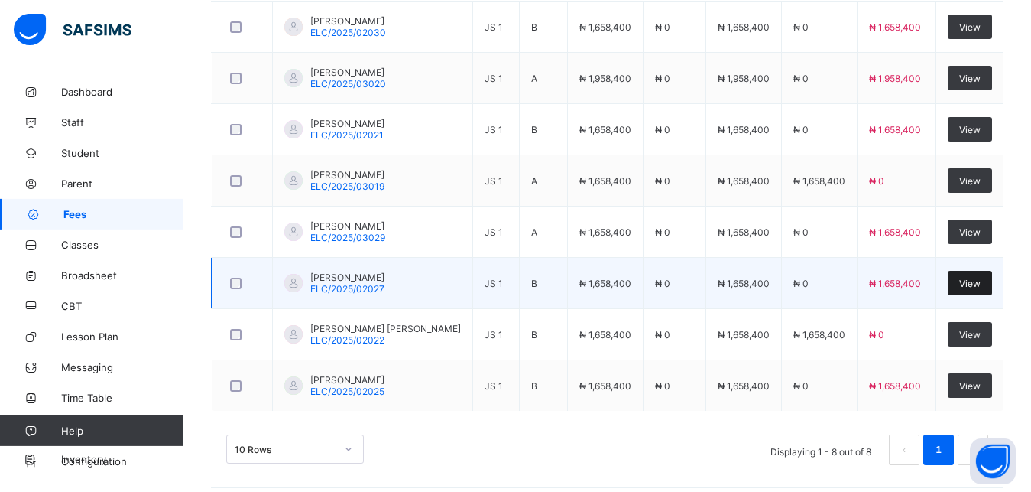
type input "**********"
click at [981, 286] on span "View" at bounding box center [969, 282] width 21 height 11
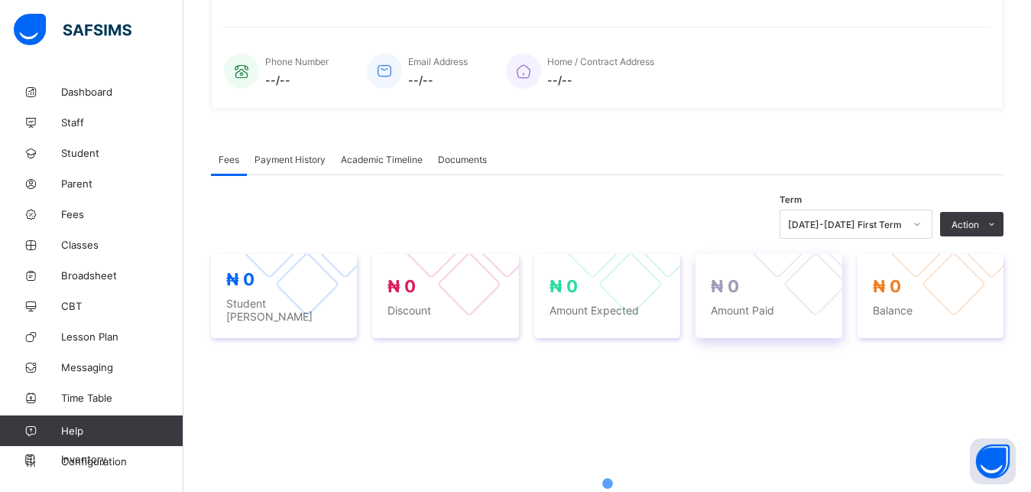
scroll to position [539, 0]
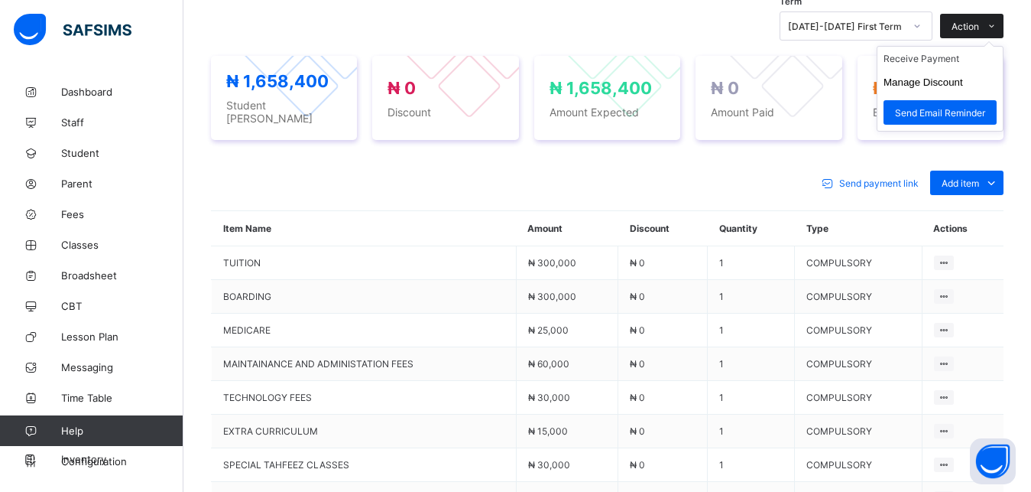
click at [1004, 19] on span at bounding box center [991, 26] width 24 height 24
click at [971, 50] on ul "Receive Payment Manage Discount Send Email Reminder" at bounding box center [940, 89] width 127 height 86
click at [962, 57] on li "Receive Payment" at bounding box center [940, 59] width 125 height 24
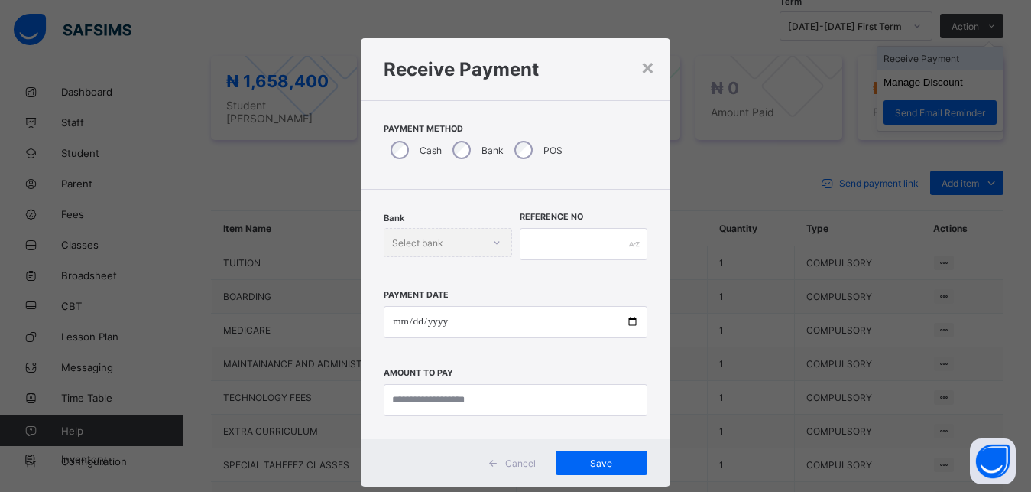
scroll to position [8, 0]
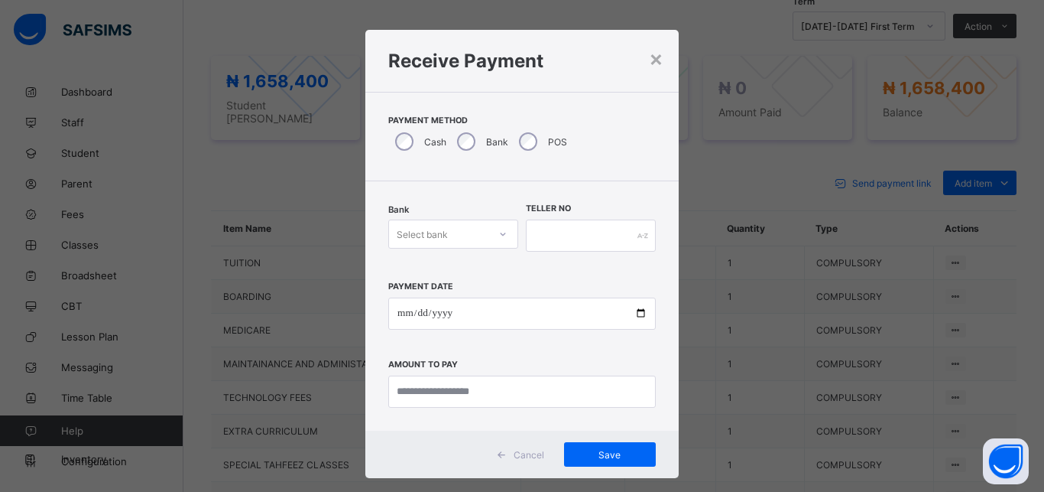
click at [459, 225] on div "Select bank" at bounding box center [438, 233] width 99 height 21
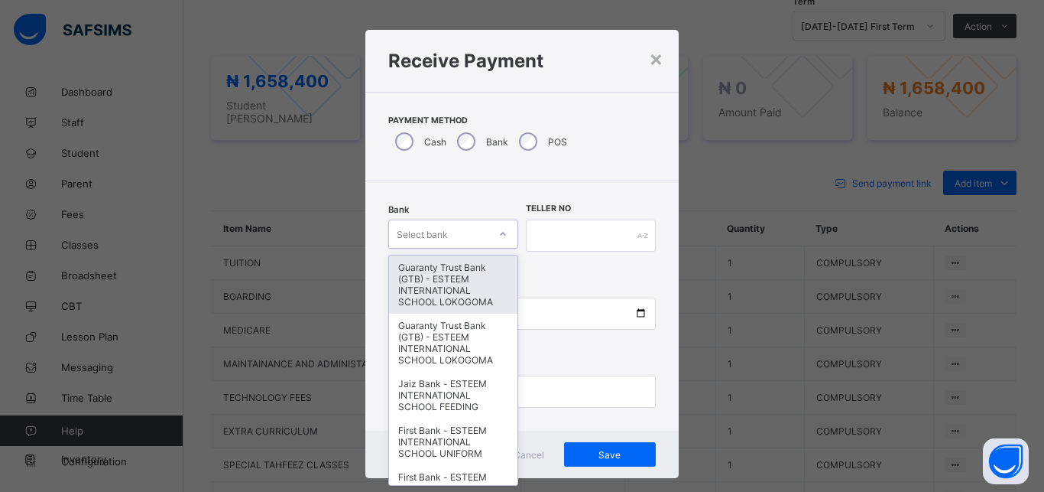
click at [422, 299] on div "Guaranty Trust Bank (GTB) - ESTEEM INTERNATIONAL SCHOOL LOKOGOMA" at bounding box center [453, 284] width 128 height 58
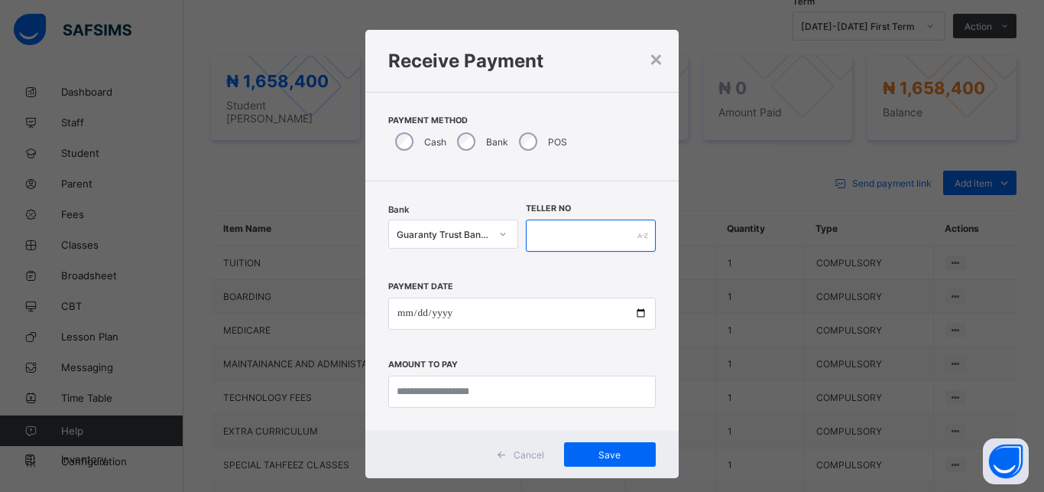
click at [577, 242] on input "text" at bounding box center [591, 235] width 130 height 32
type input "********"
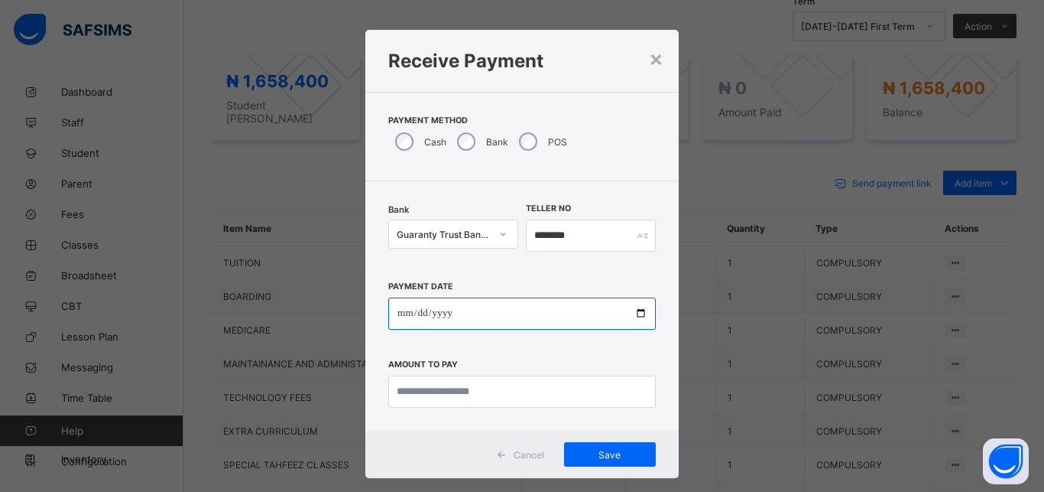
click at [492, 314] on input "date" at bounding box center [522, 313] width 268 height 32
type input "**********"
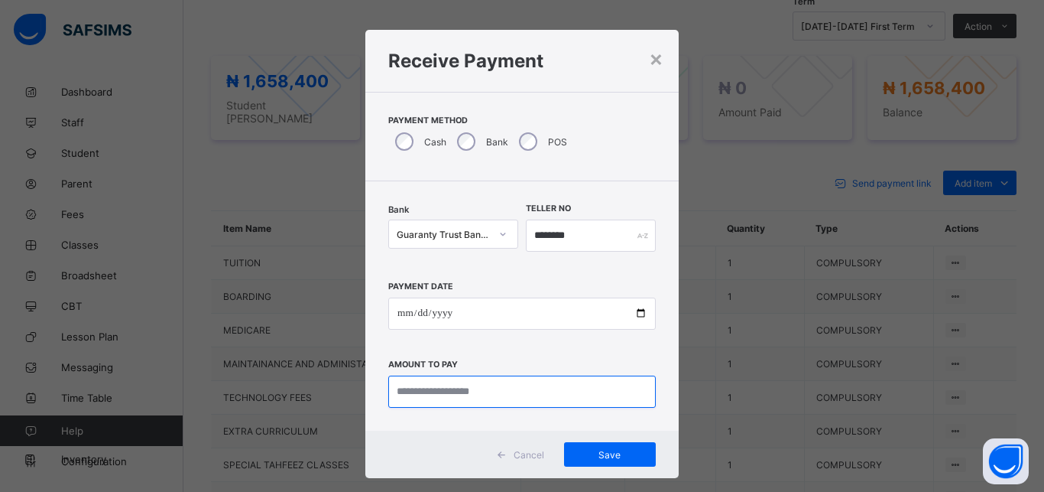
click at [490, 387] on input "currency" at bounding box center [522, 391] width 268 height 32
type input "**********"
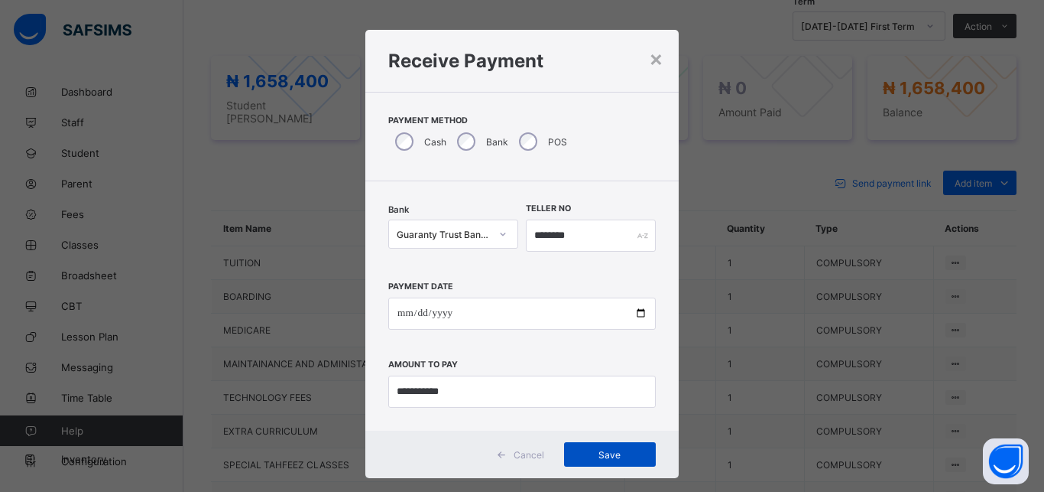
click at [605, 458] on span "Save" at bounding box center [610, 454] width 69 height 11
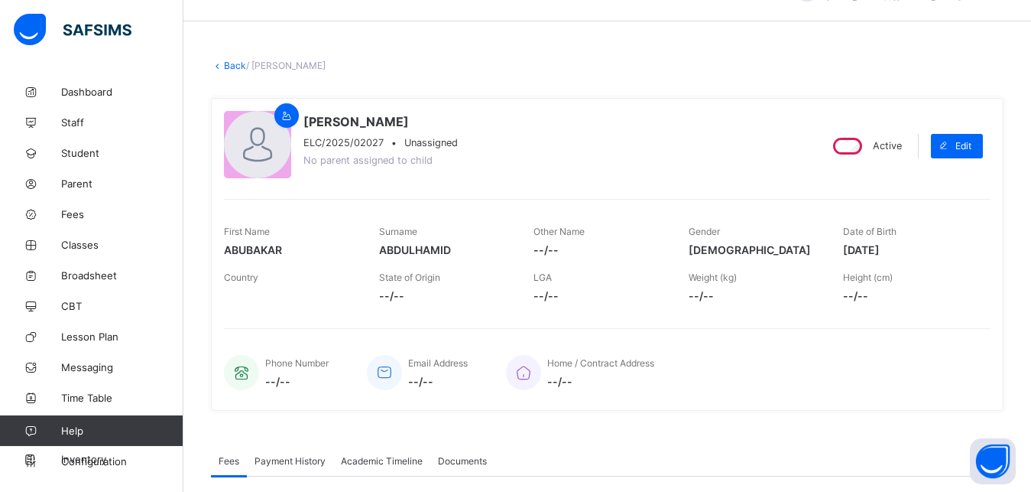
scroll to position [37, 0]
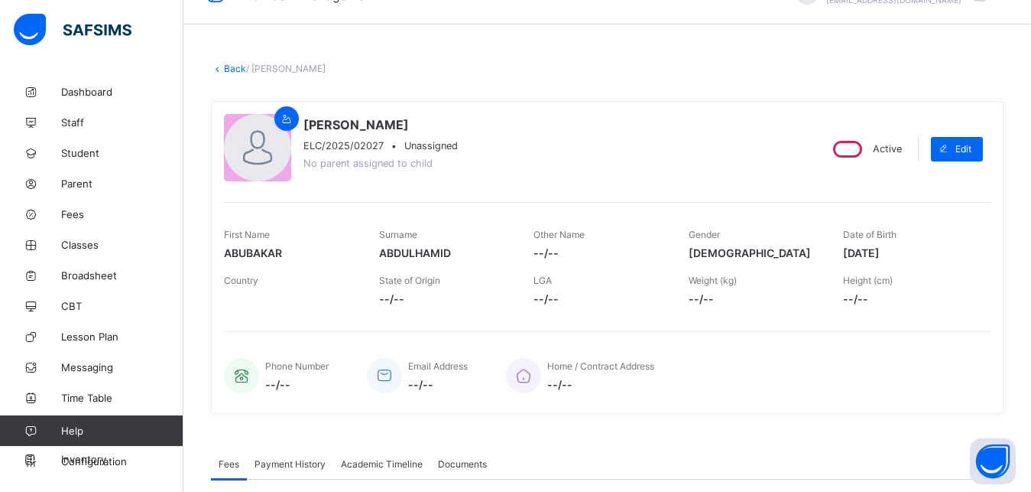
click at [237, 70] on link "Back" at bounding box center [235, 68] width 22 height 11
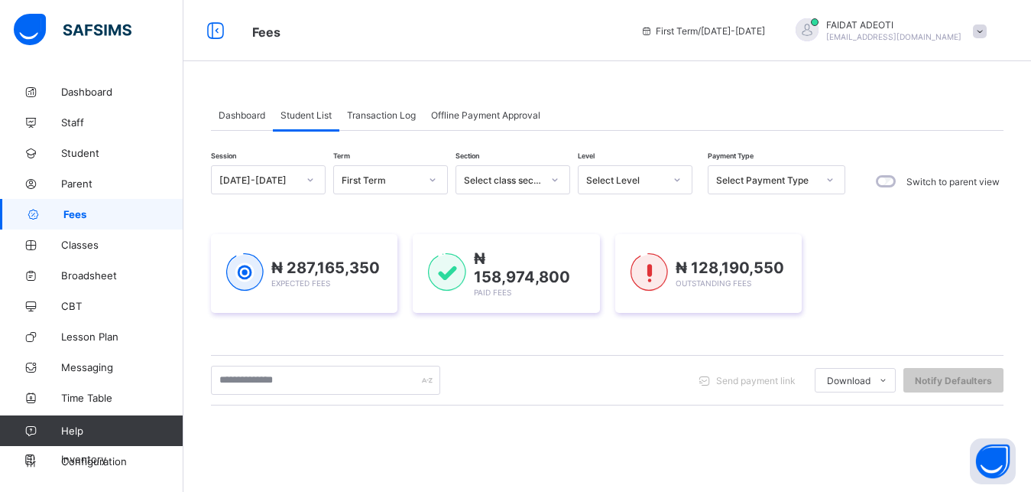
click at [661, 178] on div "Select Level" at bounding box center [625, 179] width 78 height 11
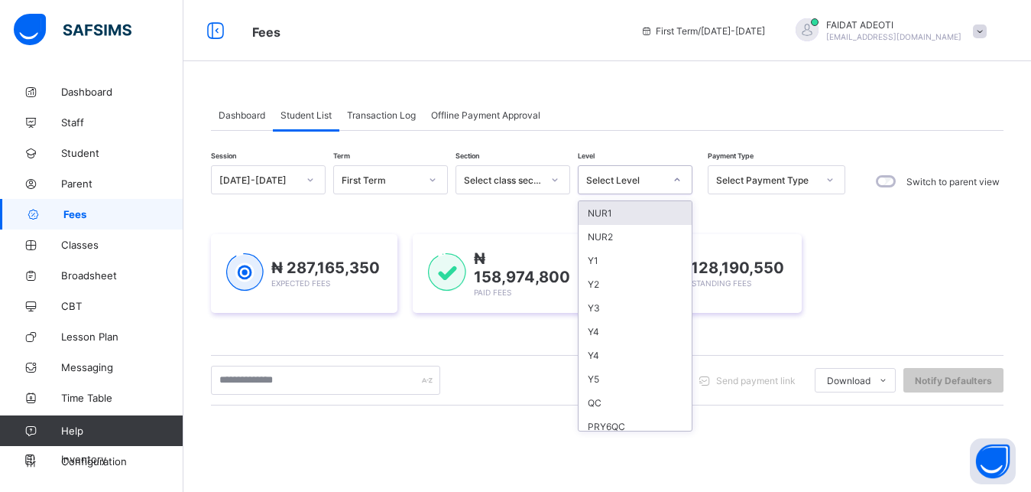
type input "*"
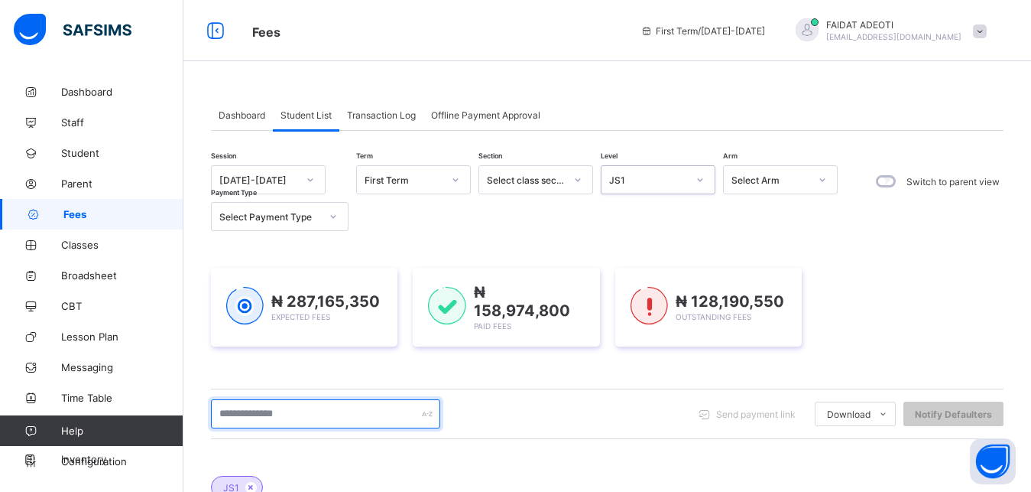
click at [286, 410] on input "text" at bounding box center [325, 413] width 229 height 29
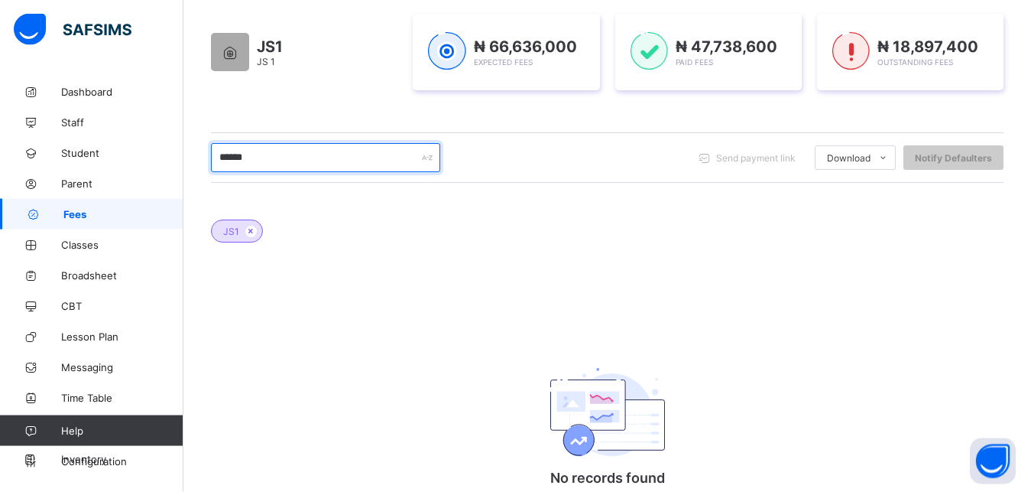
scroll to position [289, 0]
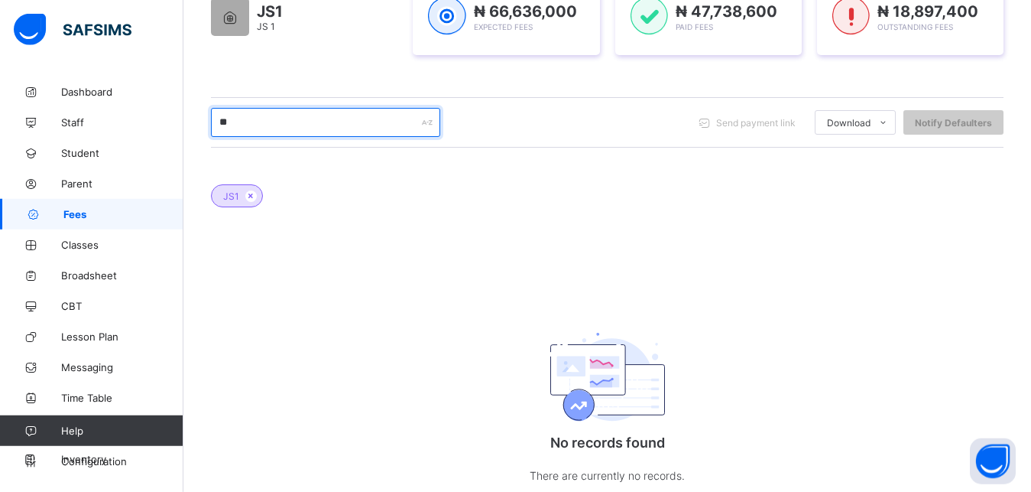
type input "*"
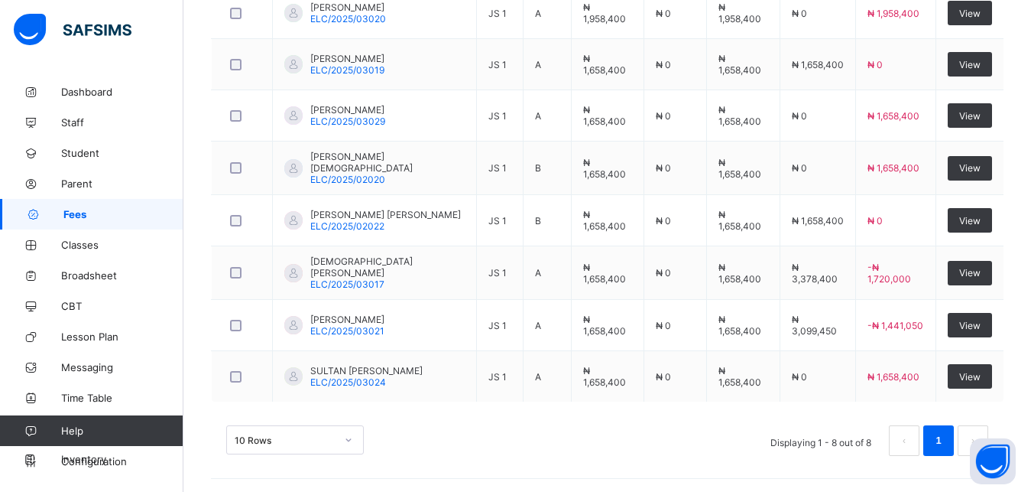
scroll to position [284, 0]
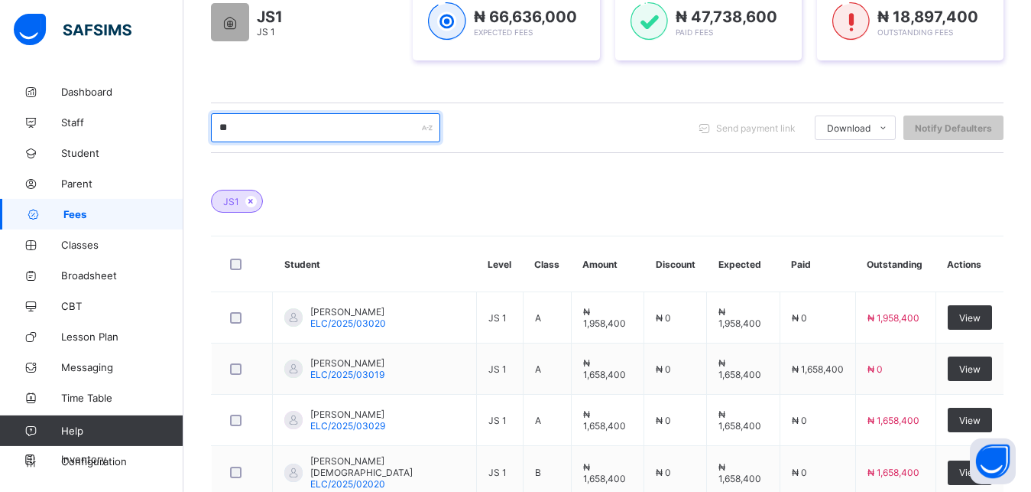
type input "*"
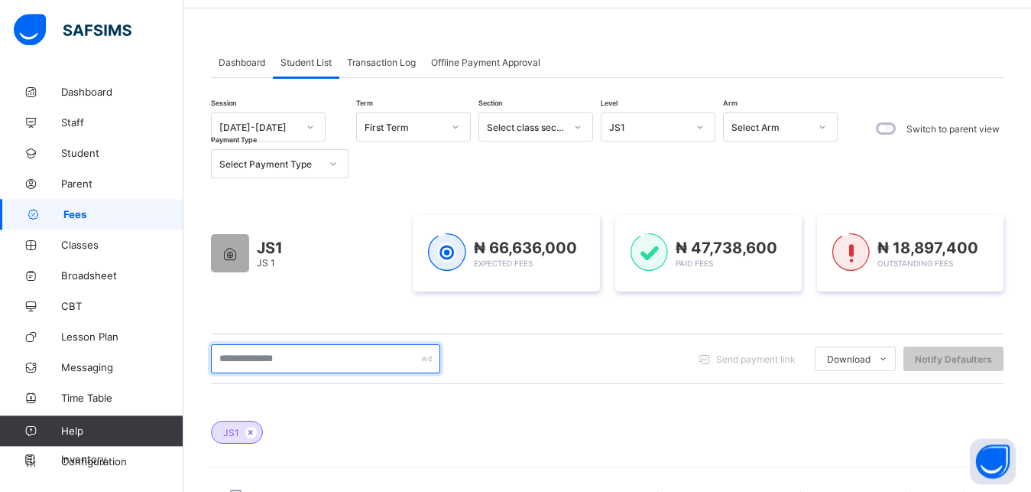
scroll to position [47, 0]
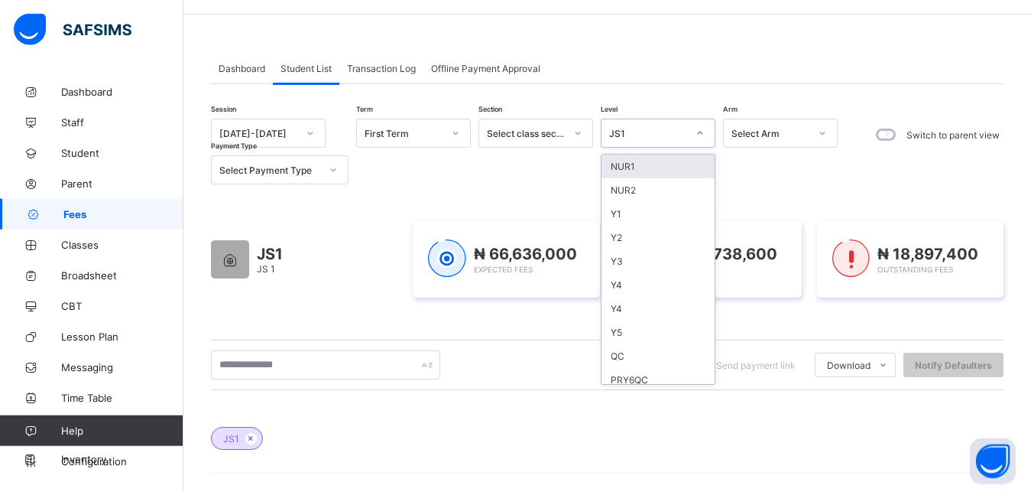
click at [667, 138] on div "JS1" at bounding box center [648, 133] width 78 height 11
click at [260, 73] on span "Dashboard" at bounding box center [242, 68] width 47 height 11
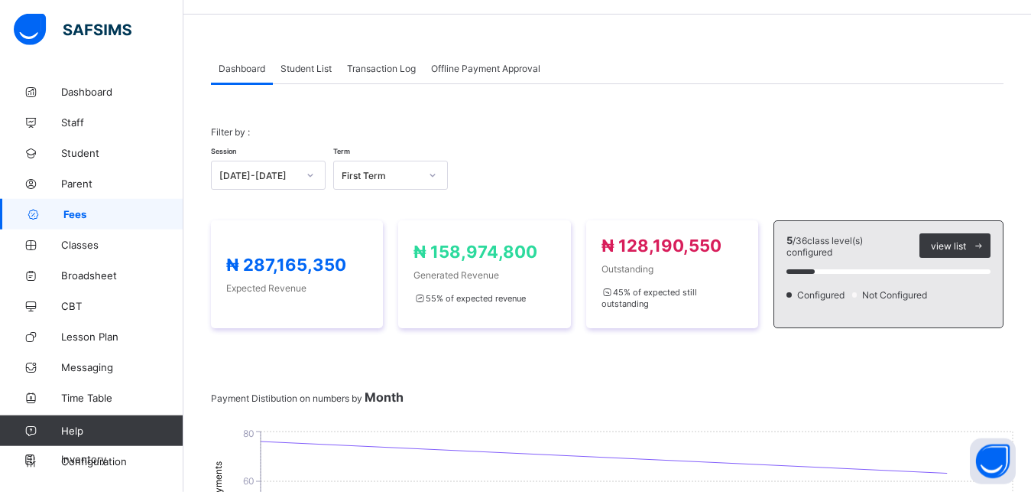
click at [305, 68] on span "Student List" at bounding box center [306, 68] width 51 height 11
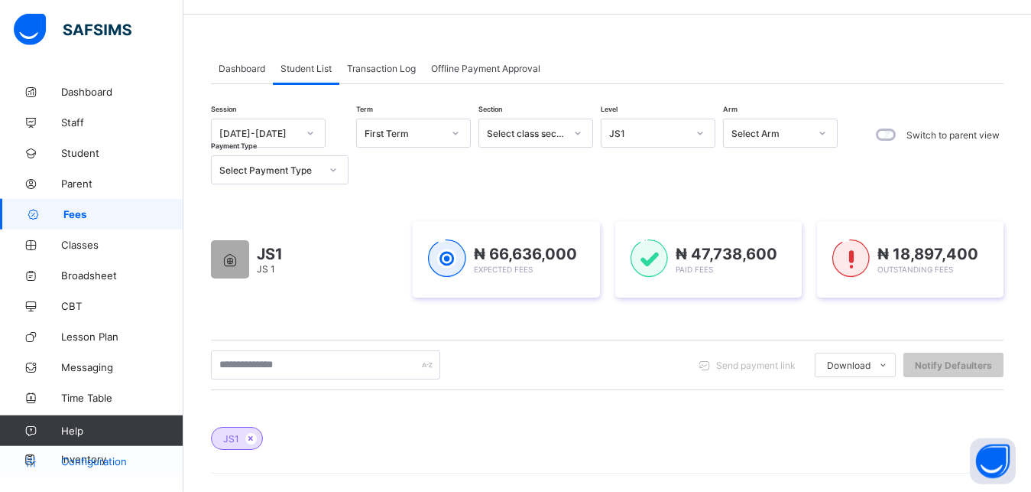
click at [114, 459] on span "Configuration" at bounding box center [122, 461] width 122 height 12
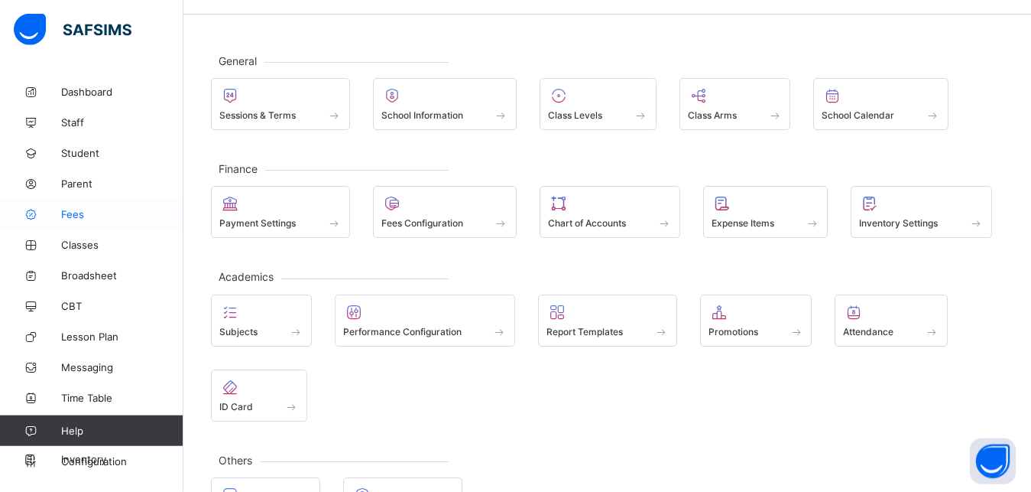
click at [103, 225] on link "Fees" at bounding box center [91, 214] width 183 height 31
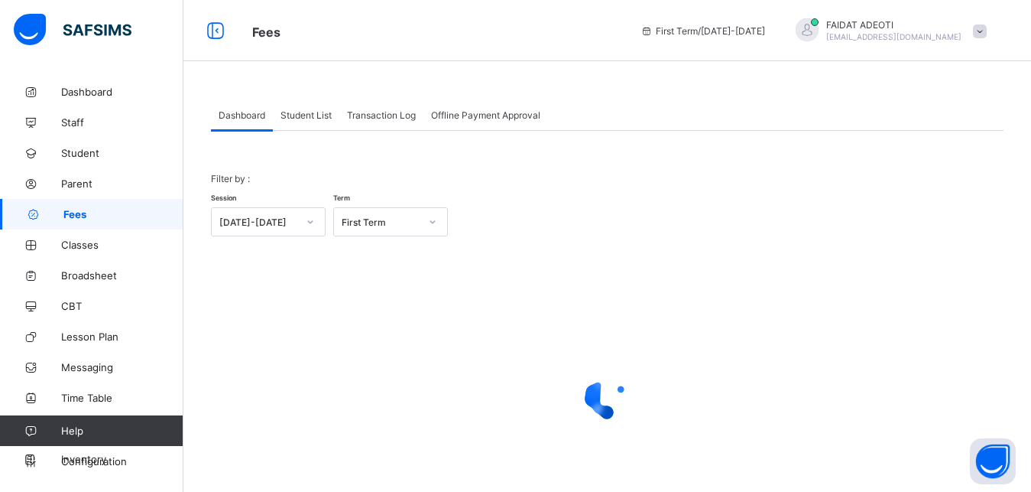
click at [306, 110] on span "Student List" at bounding box center [306, 114] width 51 height 11
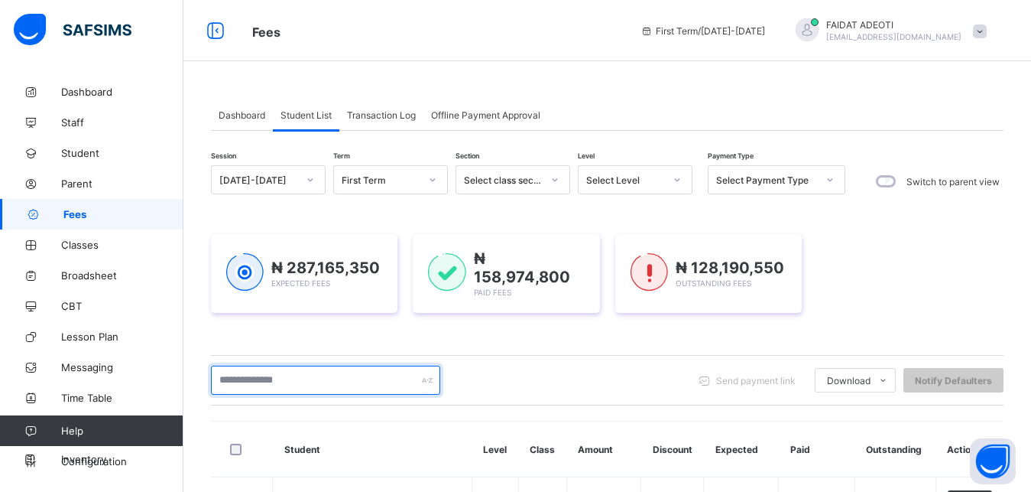
click at [300, 372] on input "text" at bounding box center [325, 379] width 229 height 29
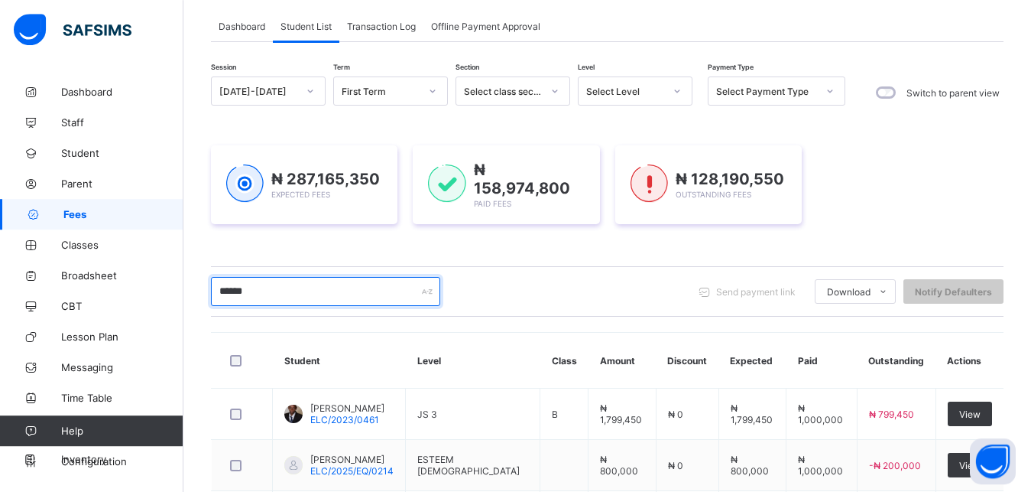
scroll to position [87, 0]
type input "*"
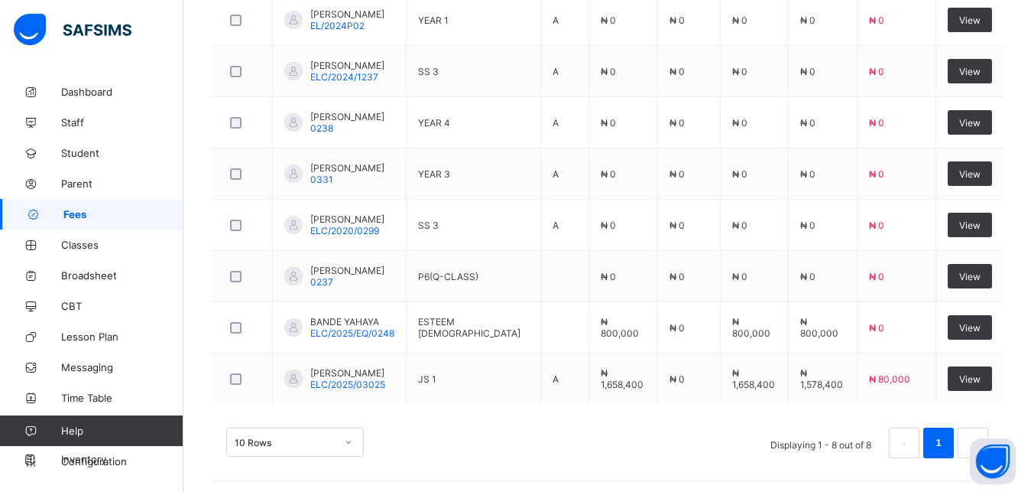
scroll to position [485, 0]
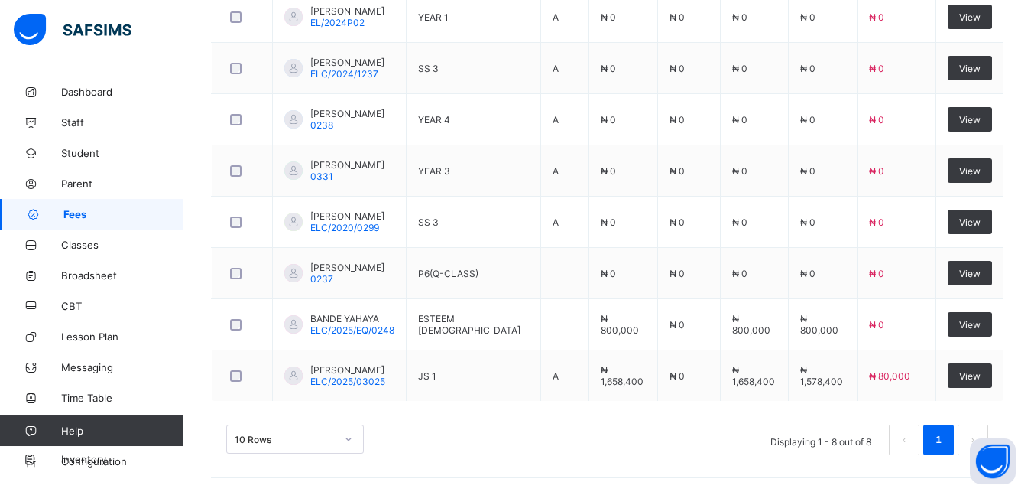
type input "*****"
